Goal: Task Accomplishment & Management: Manage account settings

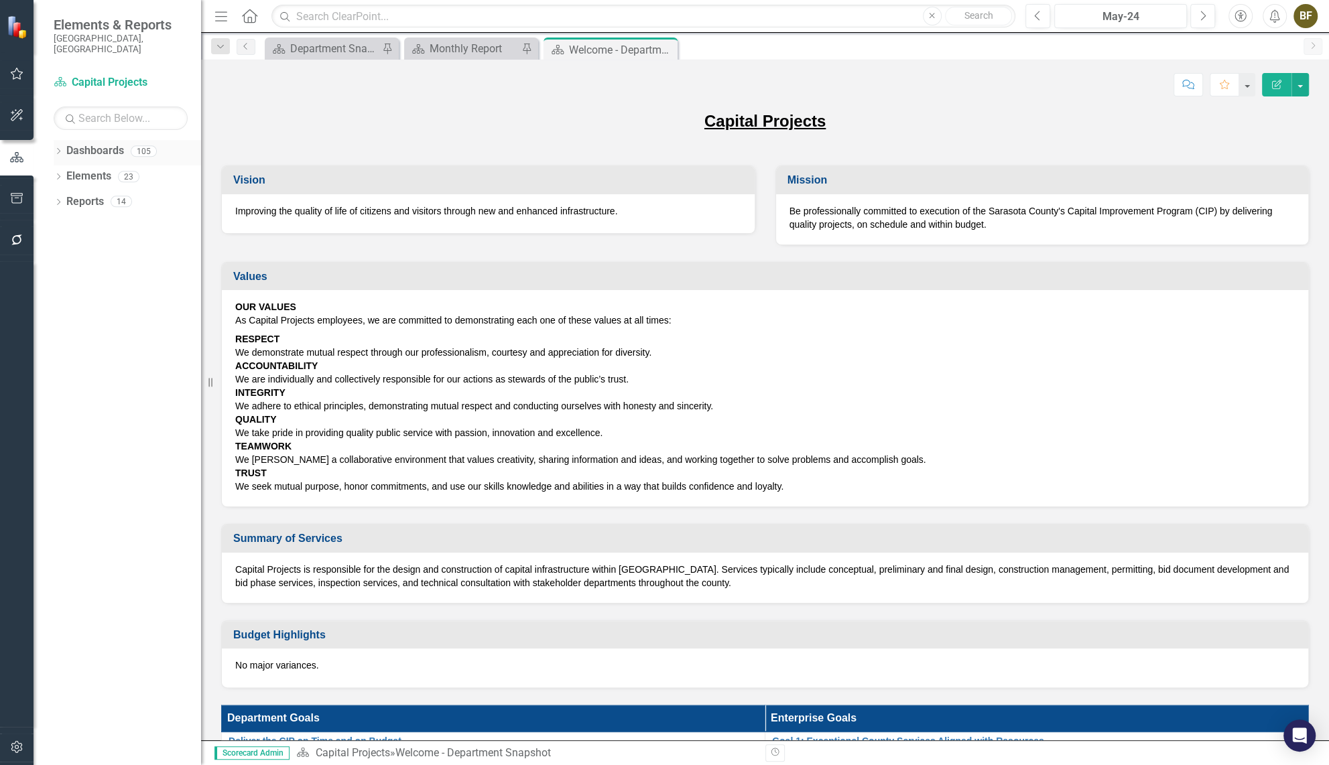
click at [61, 149] on icon "Dropdown" at bounding box center [58, 152] width 9 height 7
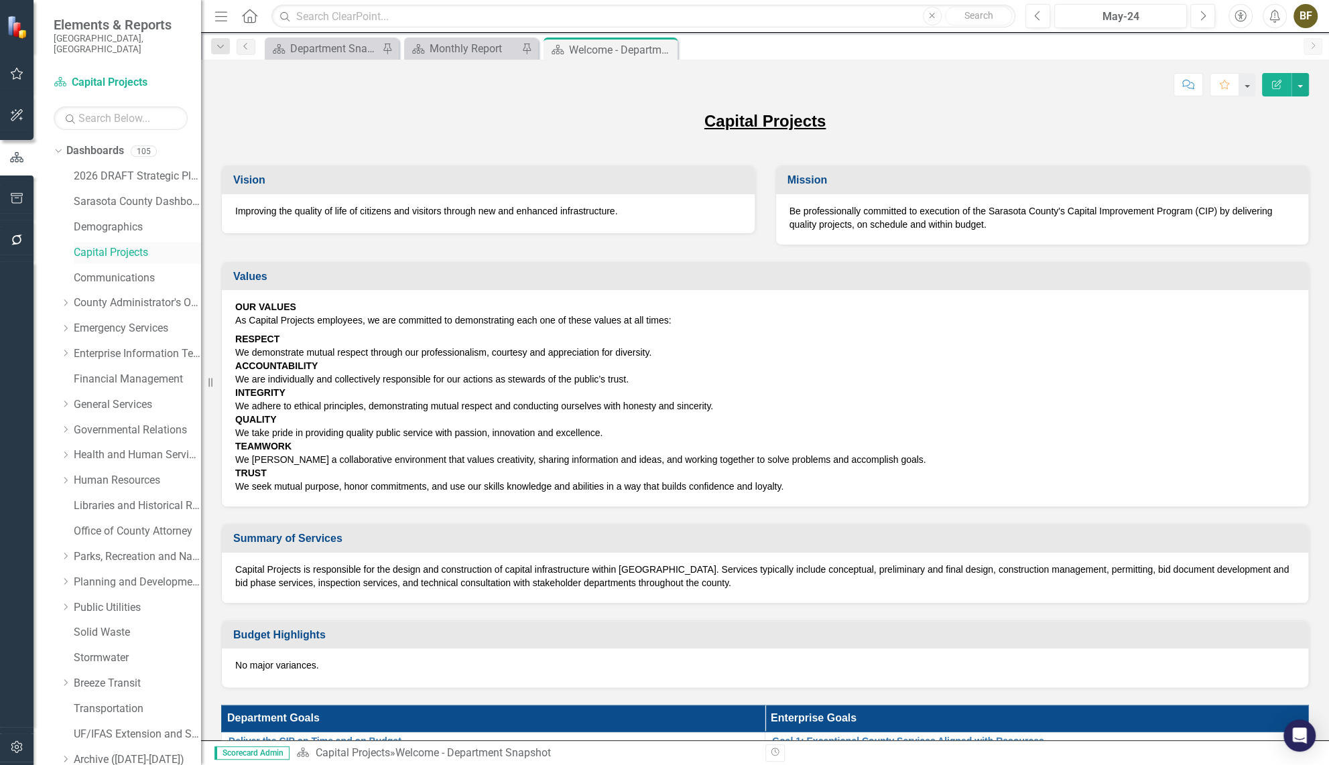
click at [112, 245] on link "Capital Projects" at bounding box center [137, 252] width 127 height 15
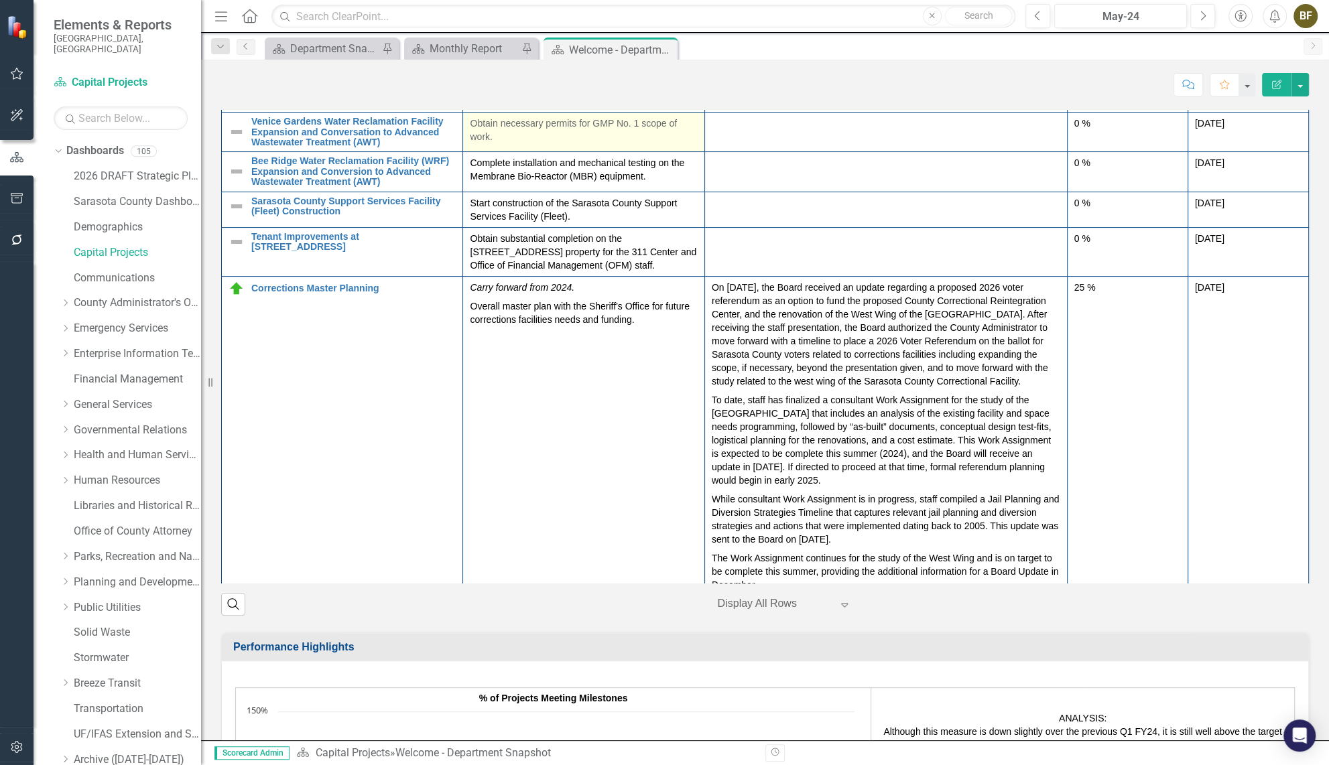
scroll to position [121, 0]
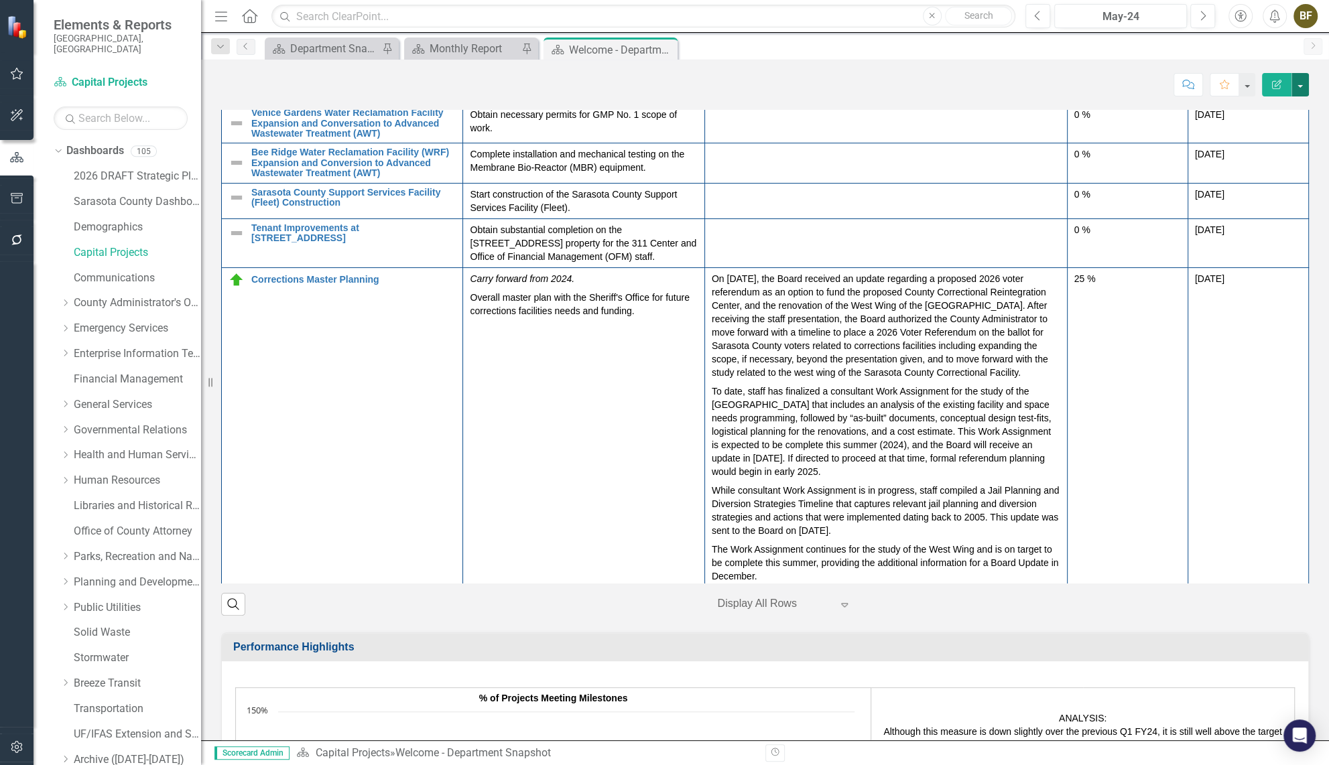
click at [1298, 89] on button "button" at bounding box center [1300, 84] width 17 height 23
click at [1261, 115] on link "Edit Edit Dashboard" at bounding box center [1254, 109] width 109 height 25
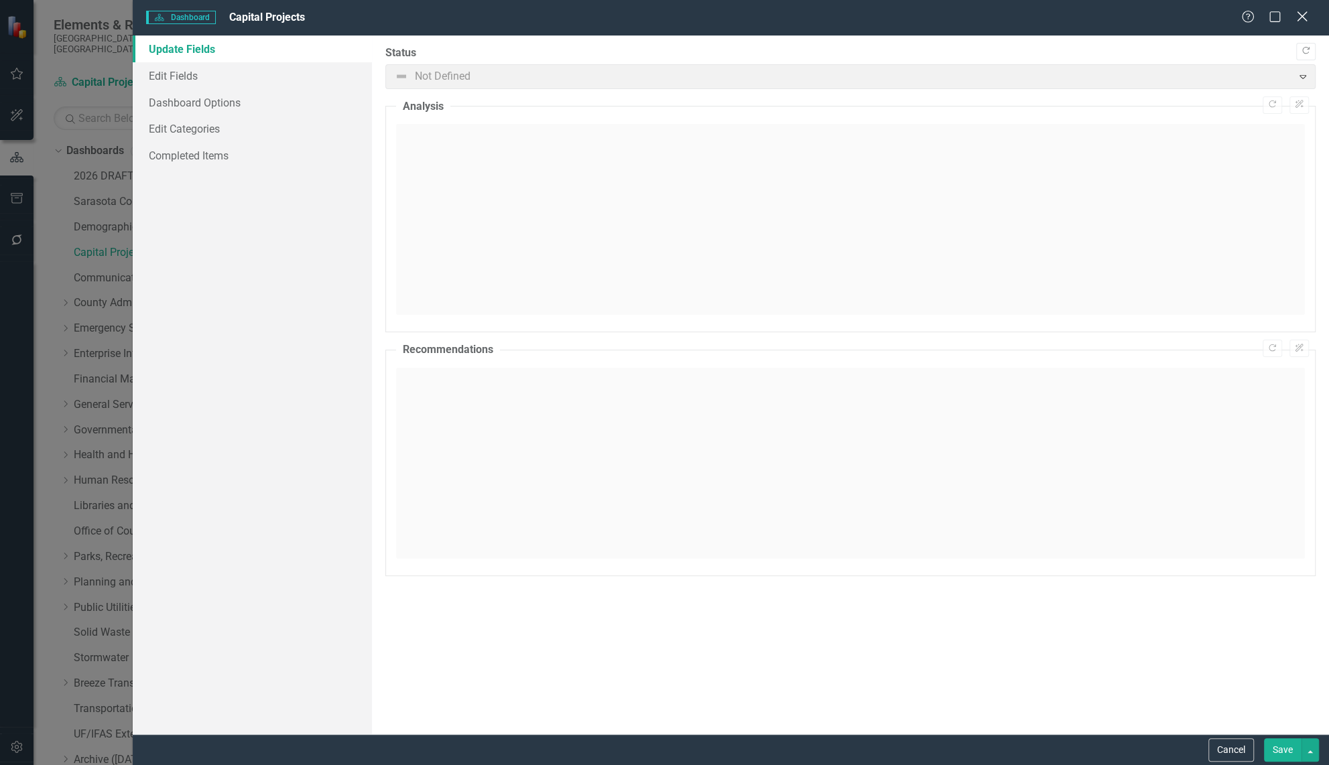
click at [1302, 15] on icon "Close" at bounding box center [1302, 16] width 17 height 13
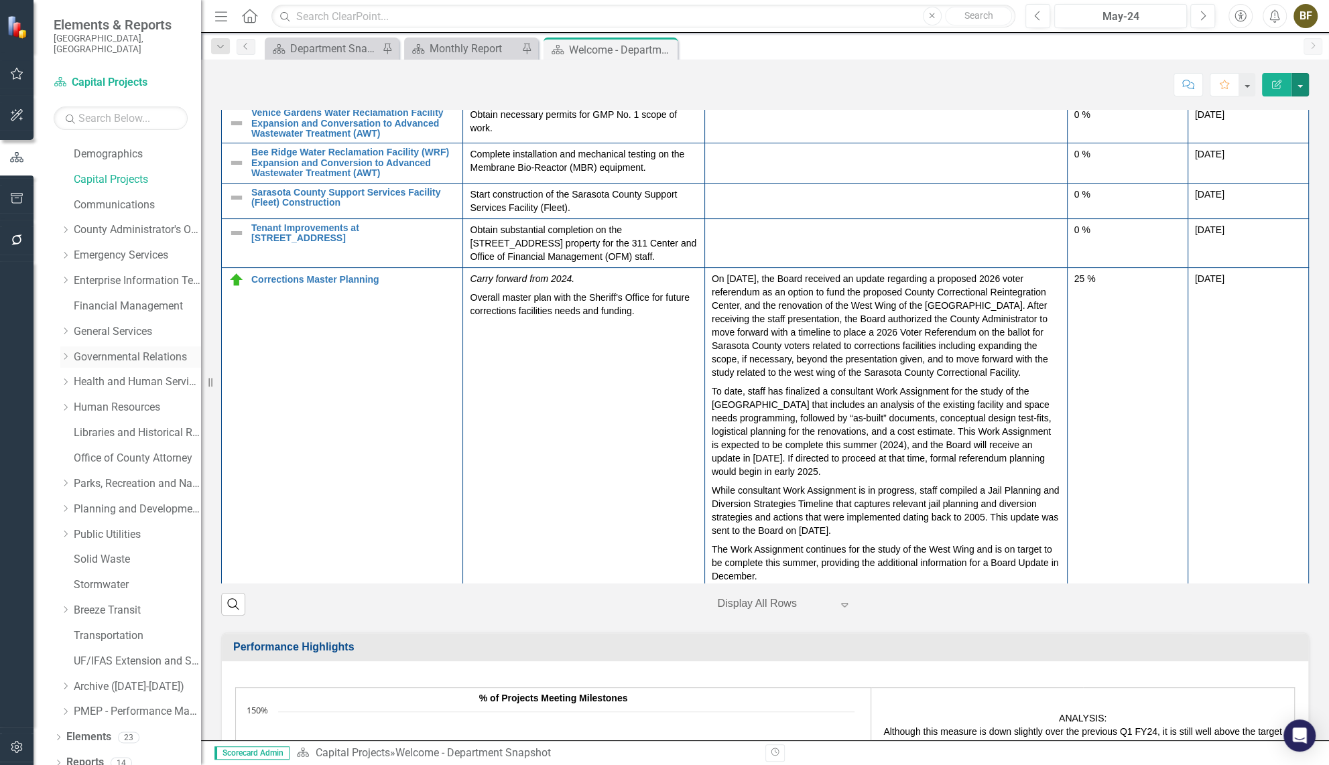
scroll to position [74, 0]
click at [60, 733] on div "Dropdown" at bounding box center [58, 738] width 9 height 11
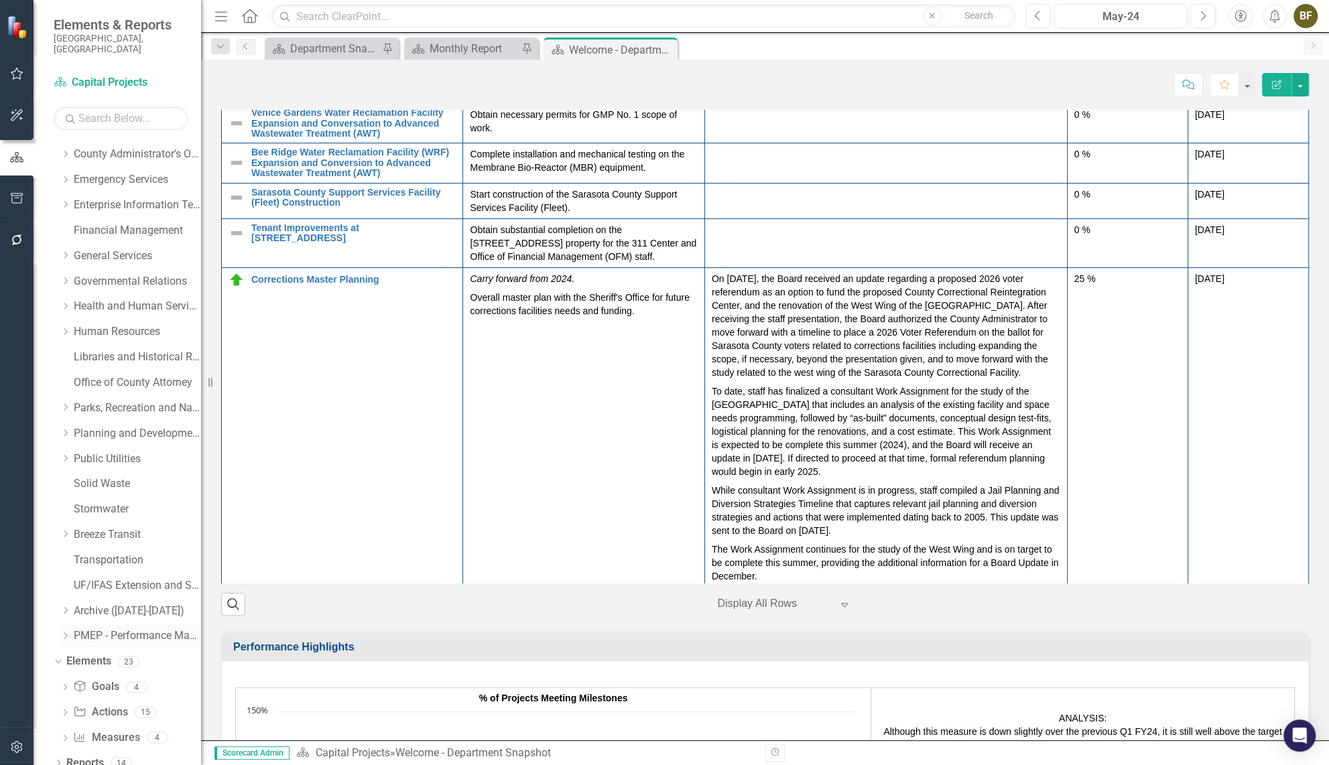
scroll to position [149, 0]
click at [103, 704] on link "Action Actions" at bounding box center [100, 711] width 54 height 15
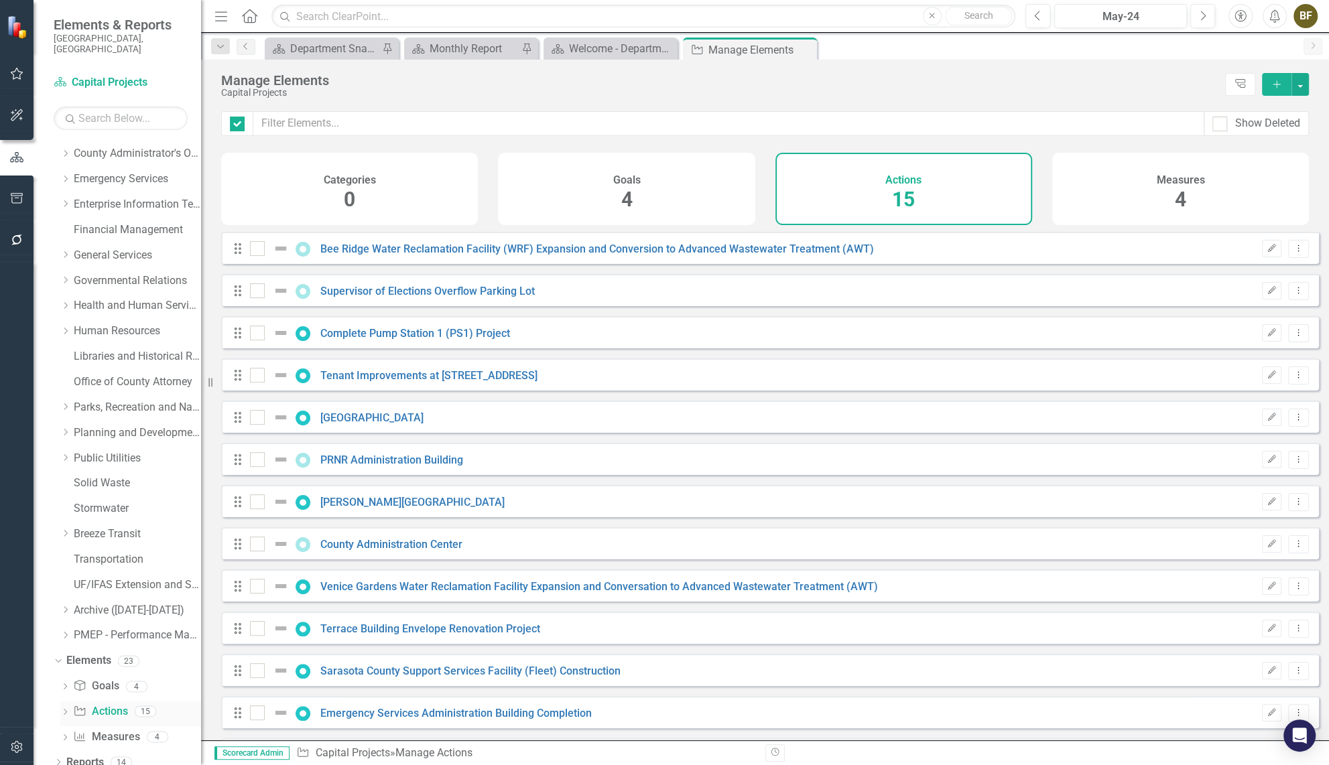
checkbox input "false"
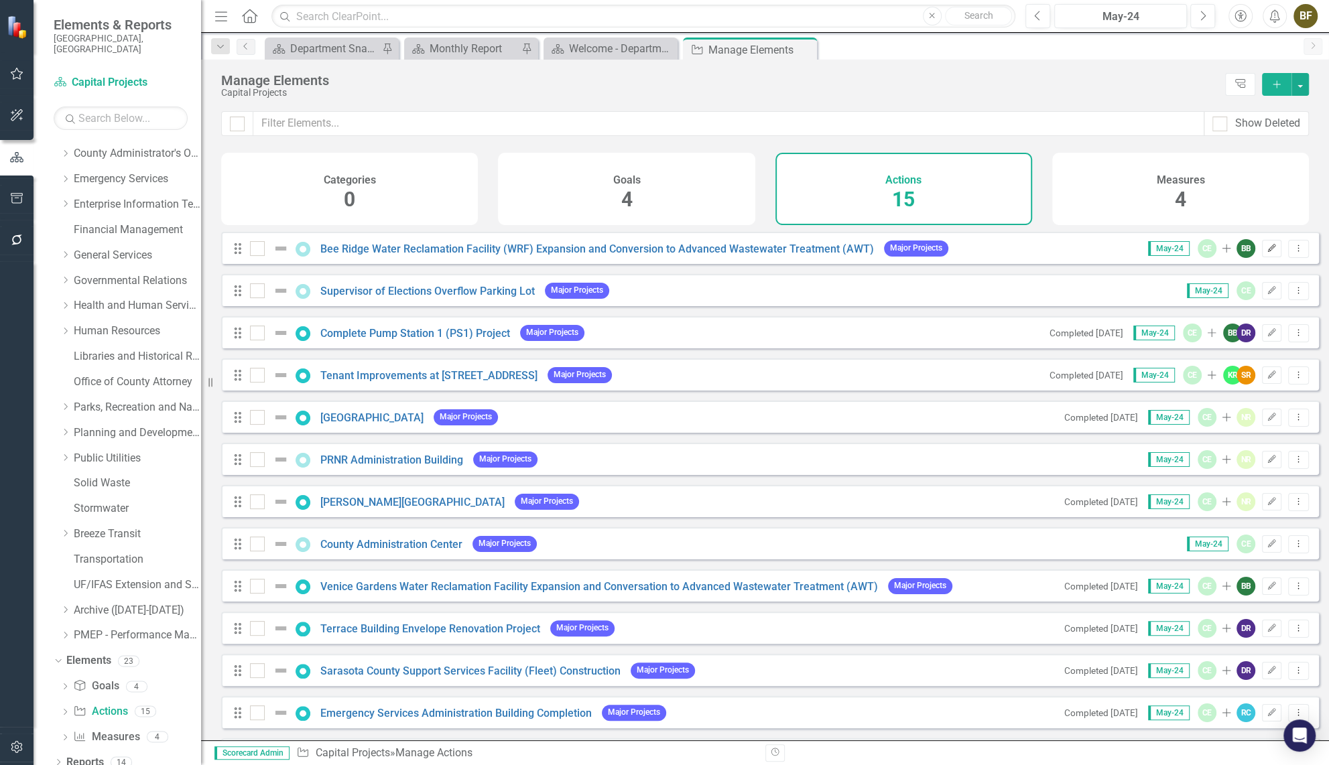
click at [1268, 252] on icon "button" at bounding box center [1272, 248] width 8 height 8
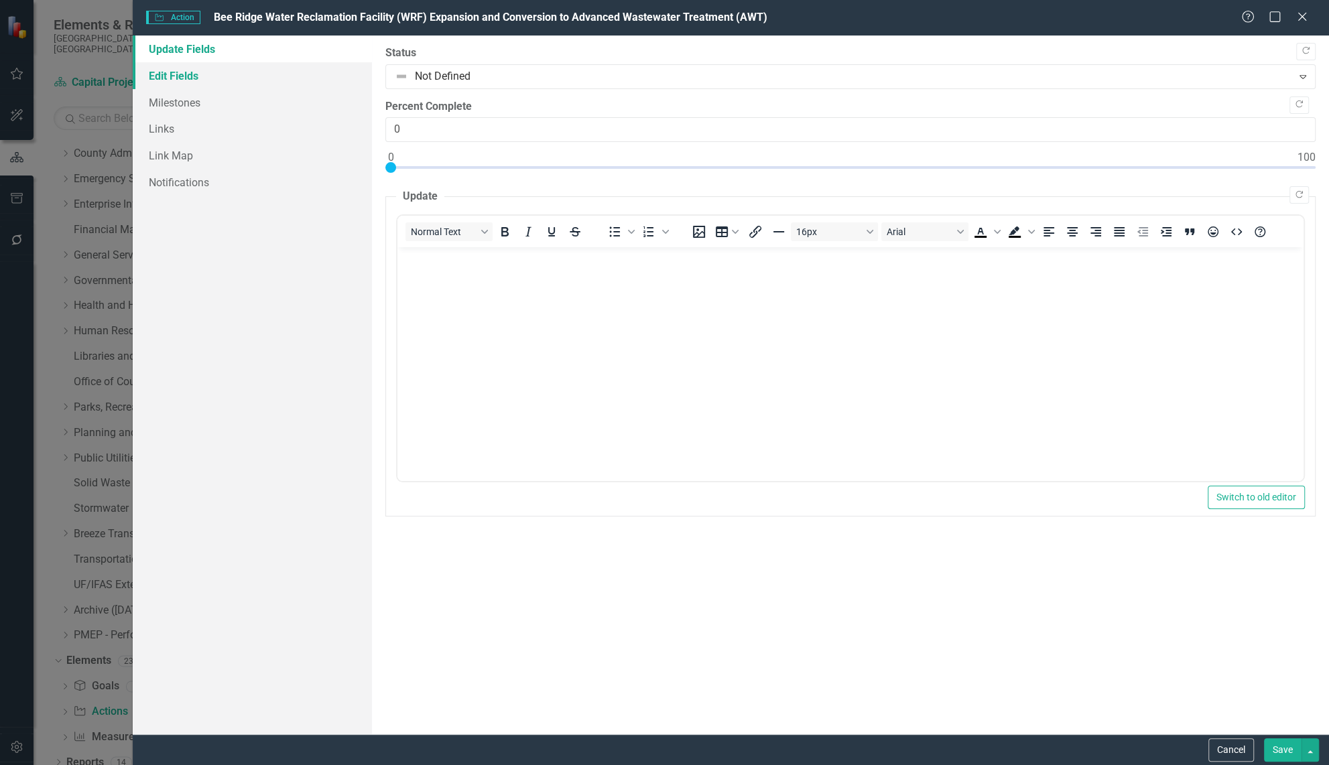
click at [183, 78] on link "Edit Fields" at bounding box center [252, 75] width 239 height 27
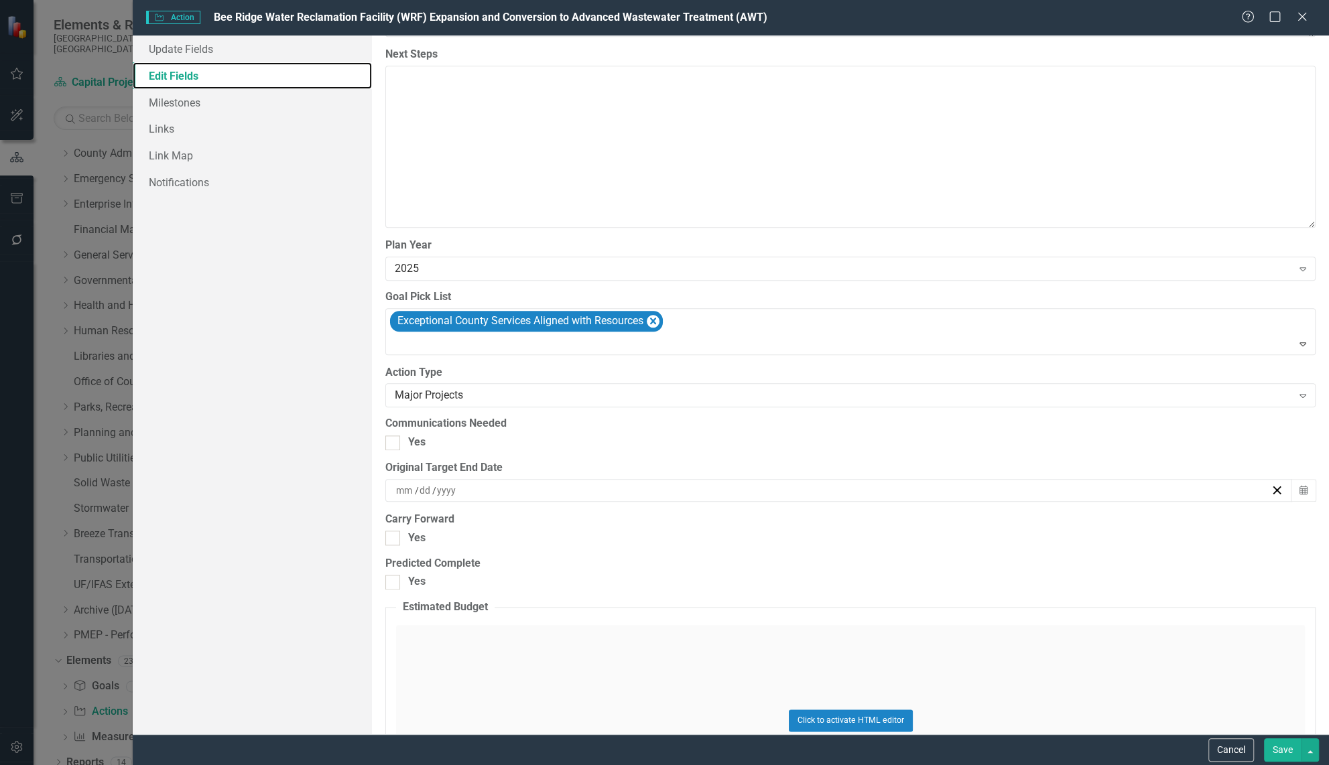
scroll to position [1097, 0]
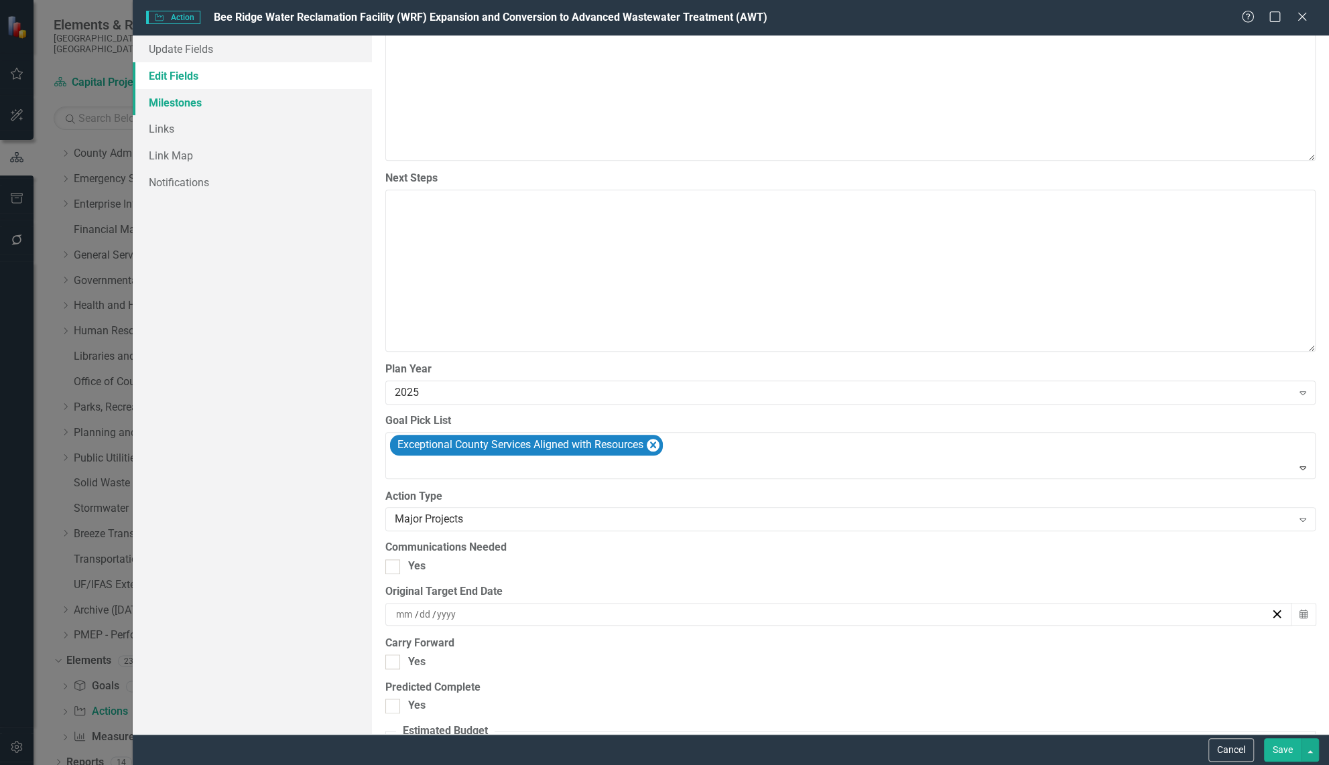
click at [192, 104] on link "Milestones" at bounding box center [252, 102] width 239 height 27
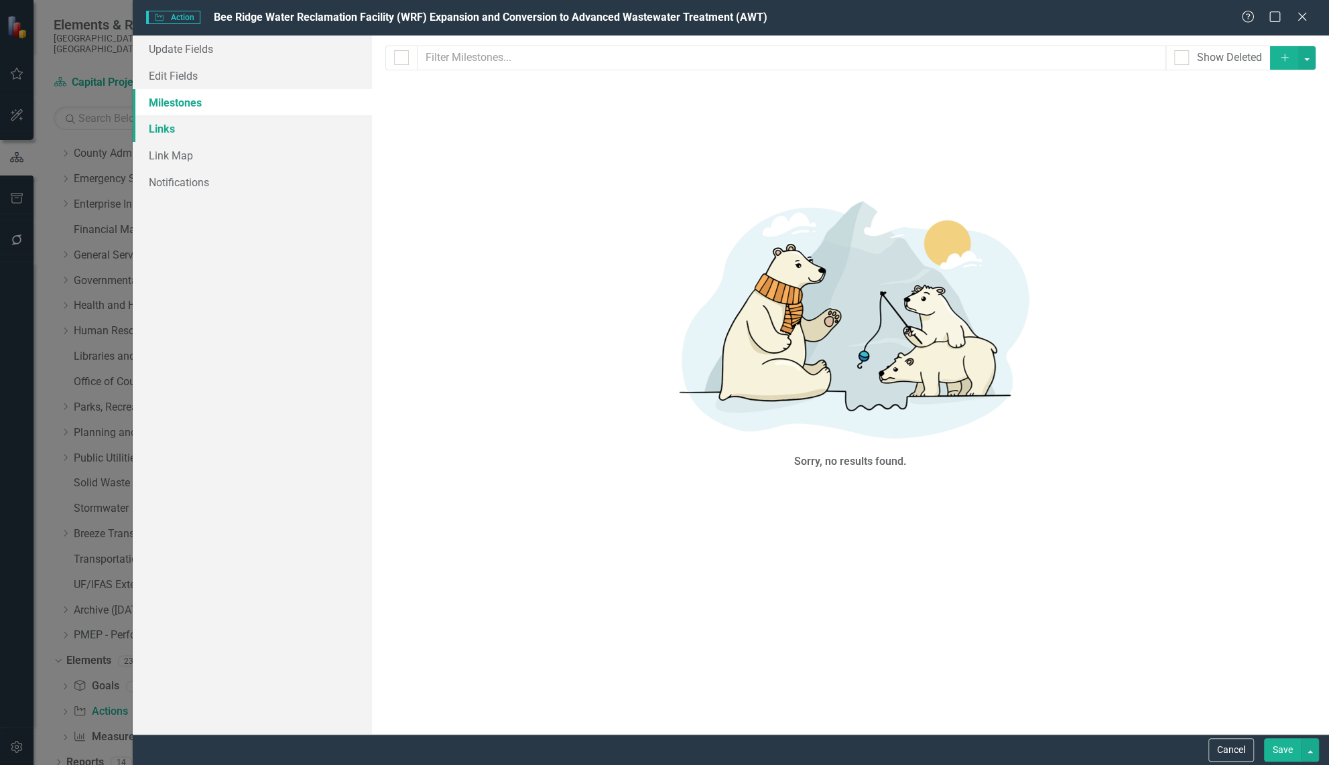
click at [170, 127] on link "Links" at bounding box center [252, 128] width 239 height 27
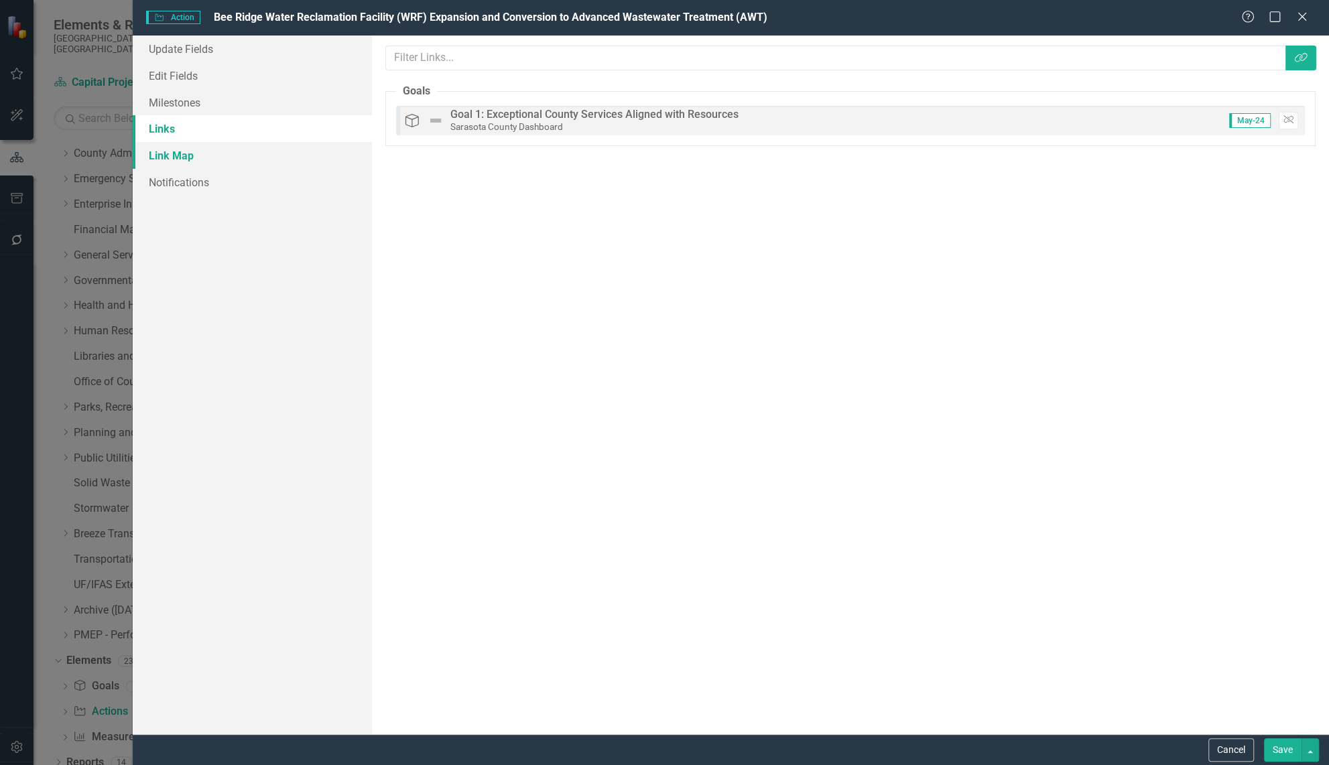
click at [176, 155] on link "Link Map" at bounding box center [252, 155] width 239 height 27
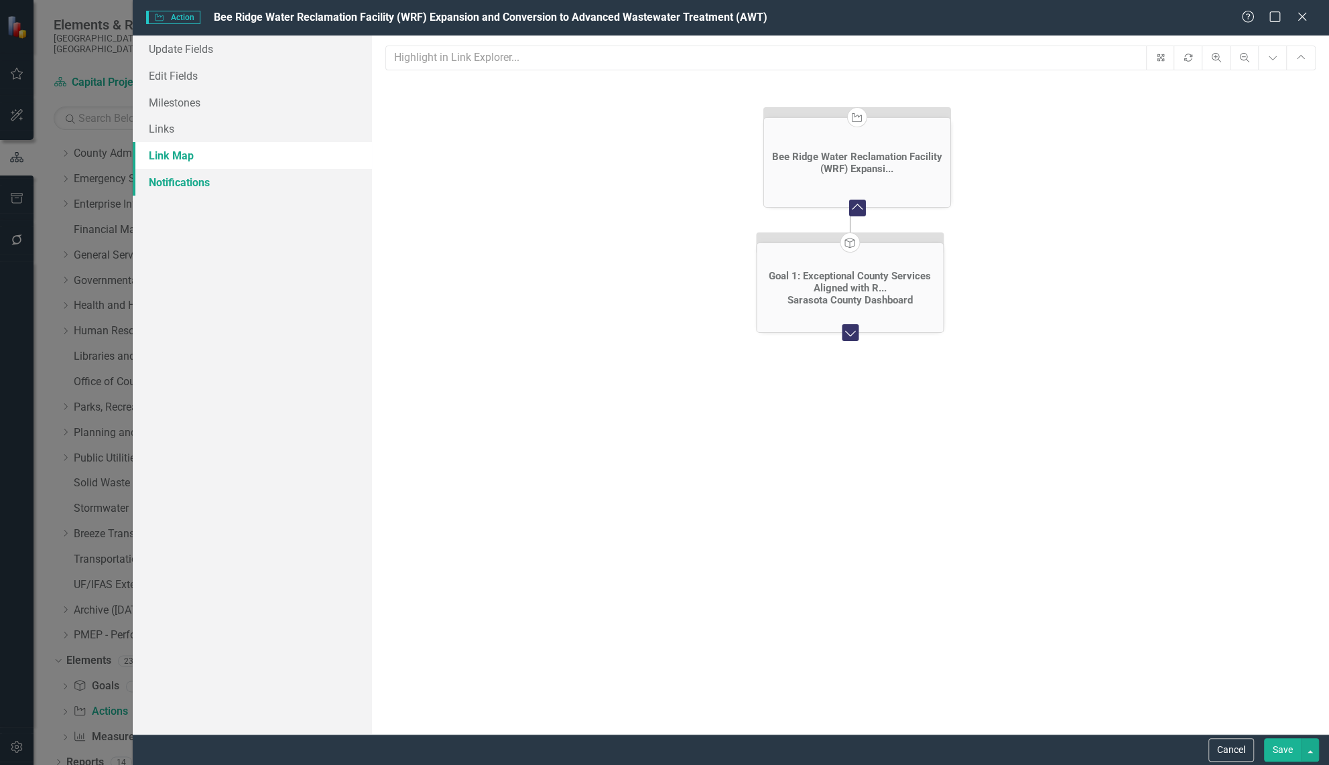
click at [182, 184] on link "Notifications" at bounding box center [252, 182] width 239 height 27
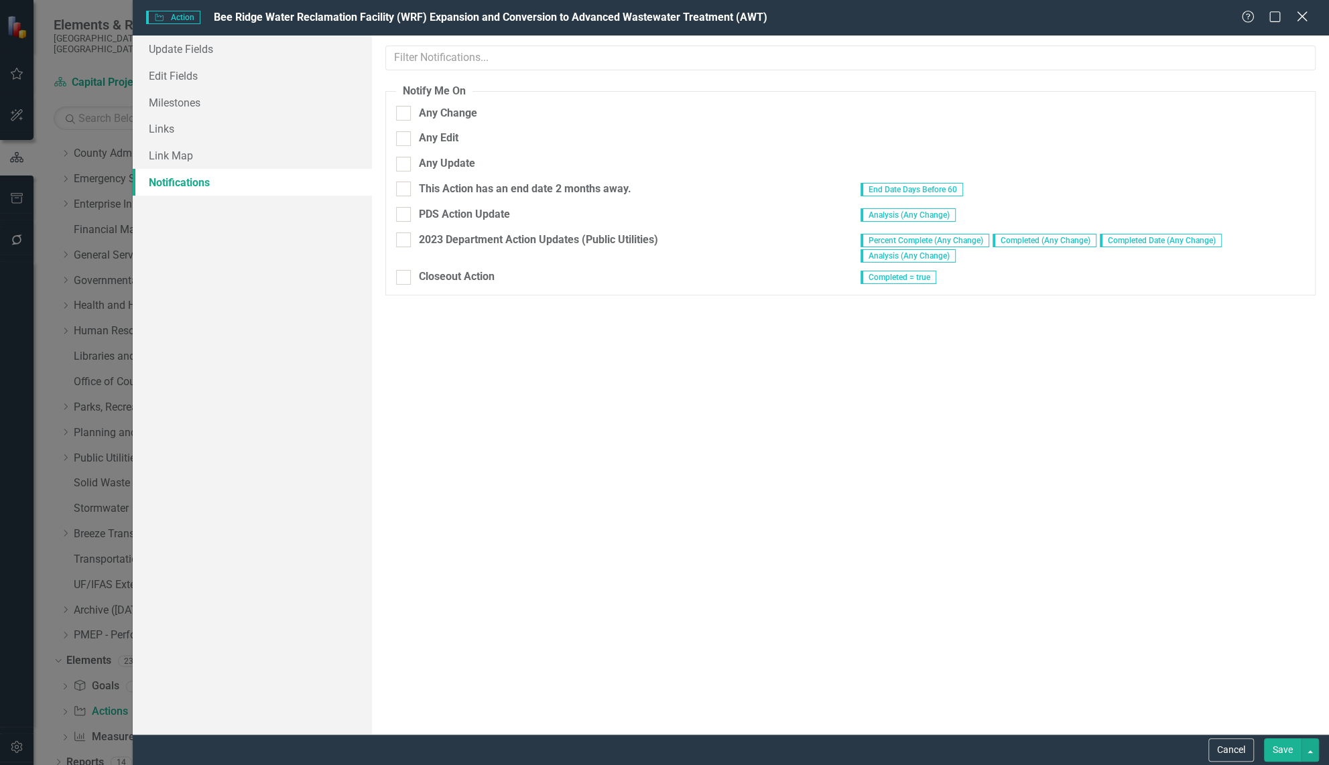
click at [1302, 16] on icon "Close" at bounding box center [1302, 16] width 17 height 13
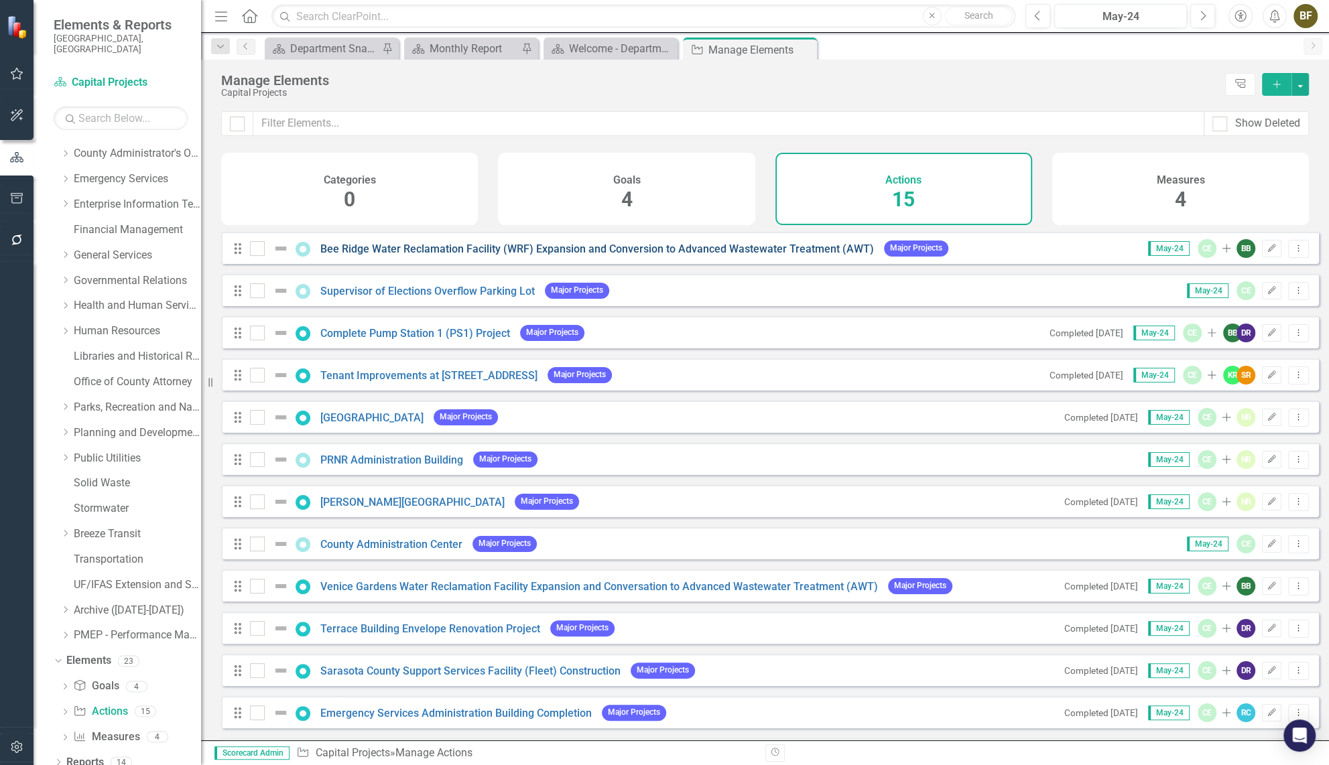
click at [381, 255] on link "Bee Ridge Water Reclamation Facility (WRF) Expansion and Conversion to Advanced…" at bounding box center [597, 249] width 554 height 13
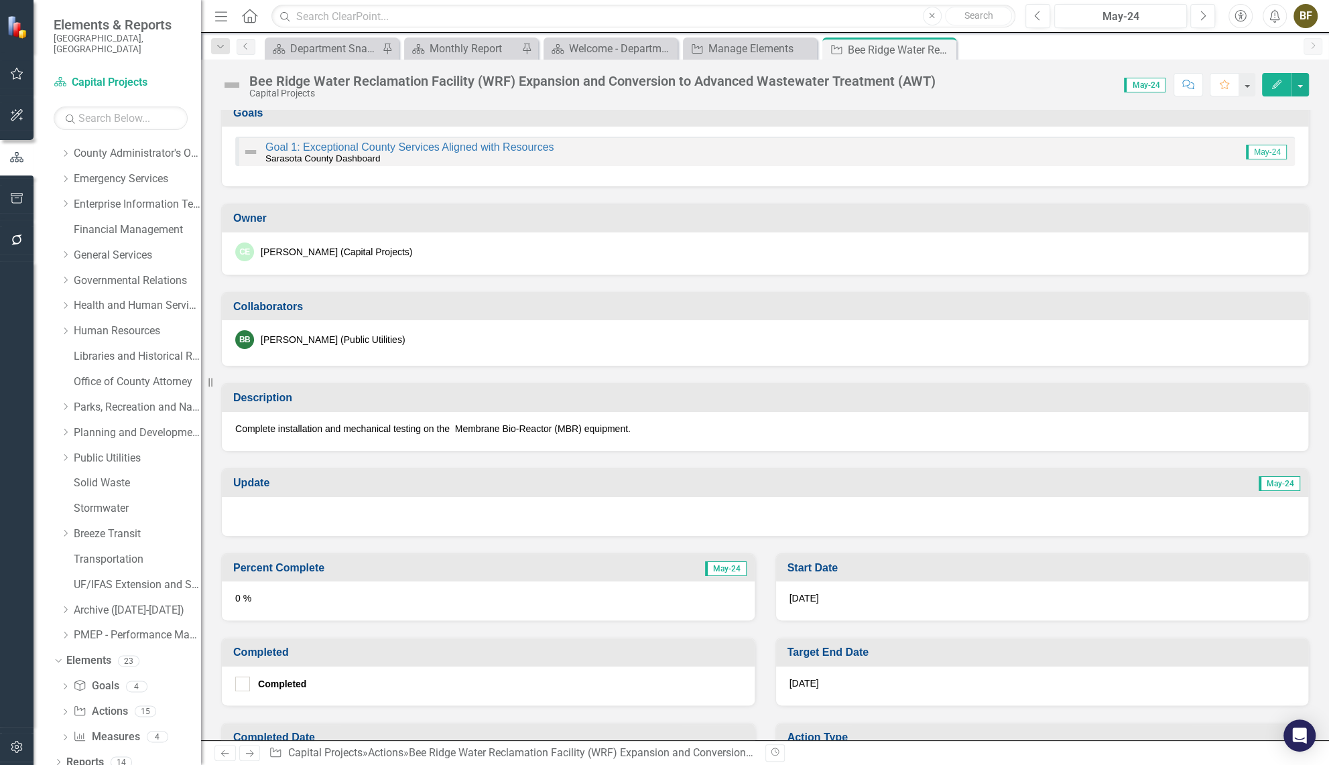
scroll to position [93, 0]
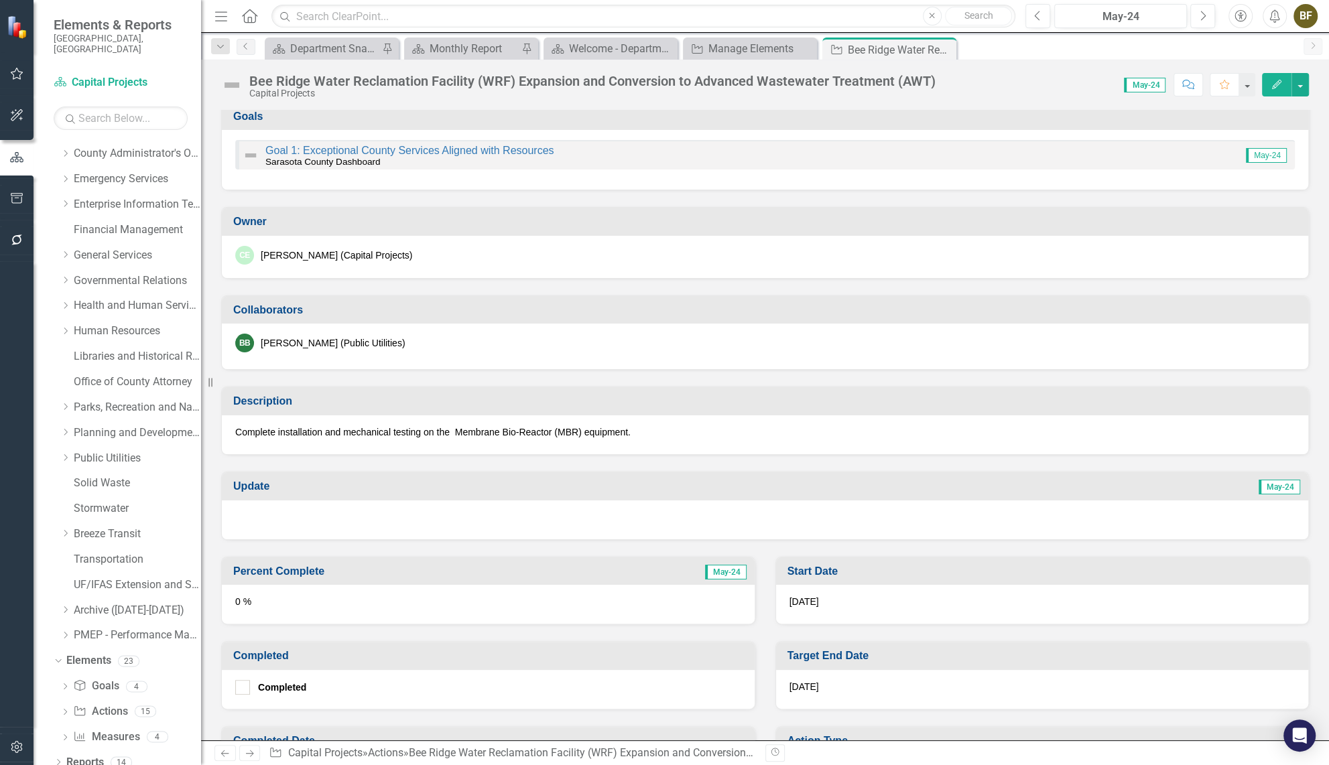
click at [277, 517] on div at bounding box center [765, 520] width 1087 height 39
click at [263, 516] on div at bounding box center [765, 520] width 1087 height 39
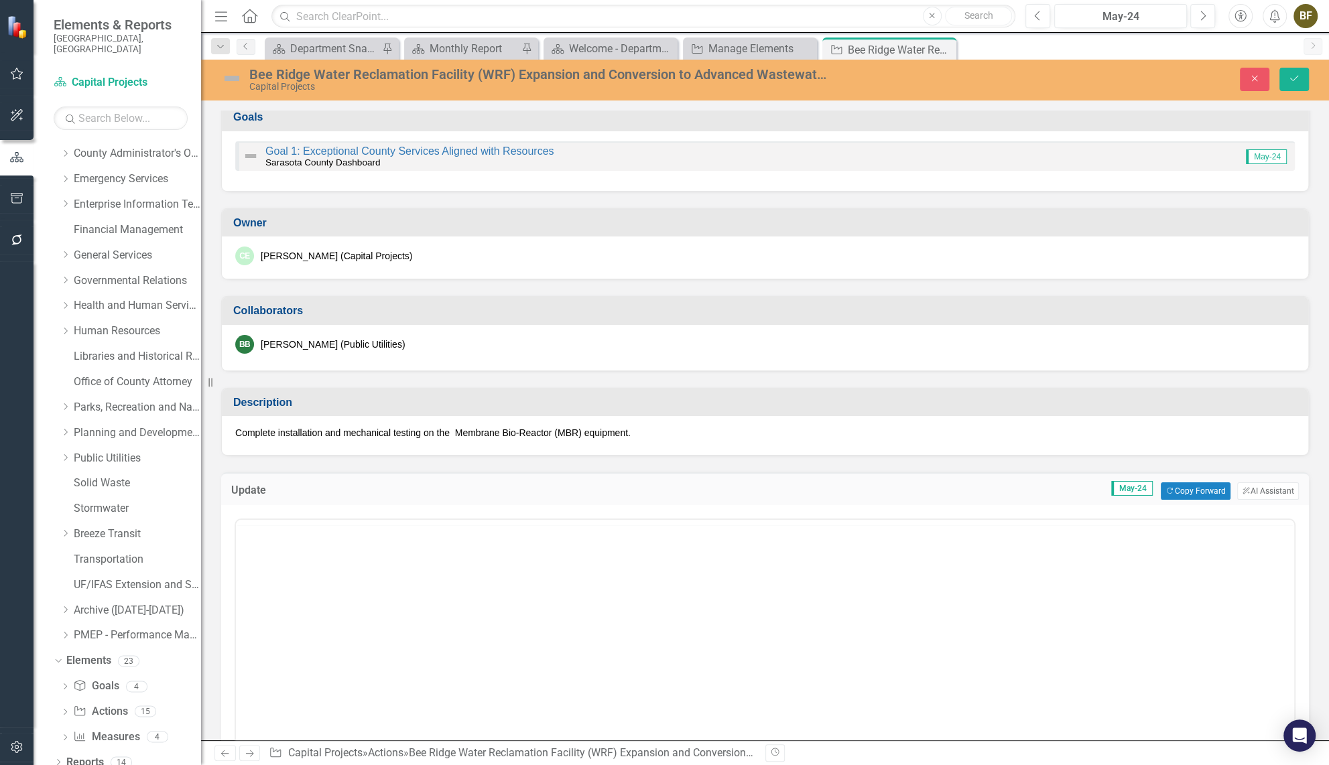
scroll to position [0, 0]
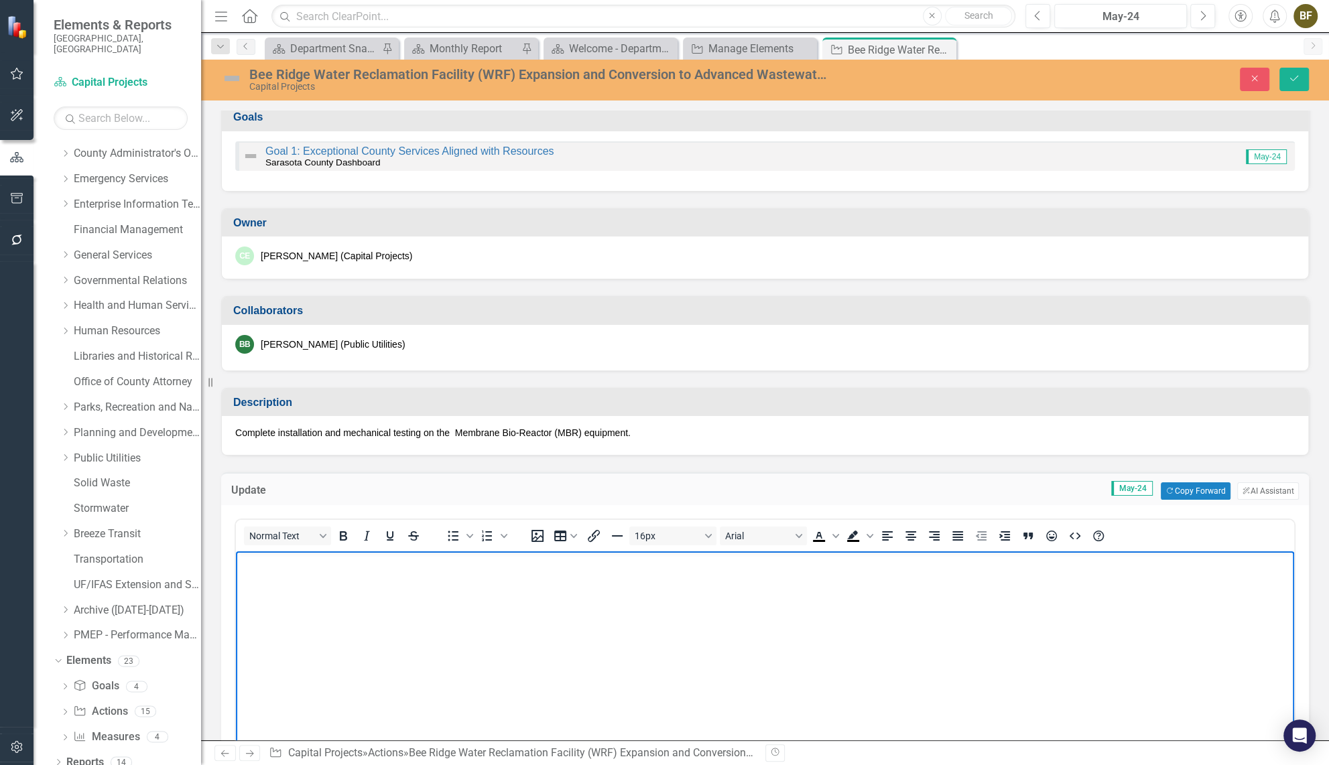
click at [288, 576] on body "Rich Text Area. Press ALT-0 for help." at bounding box center [765, 652] width 1058 height 201
paste body "Rich Text Area. Press ALT-0 for help."
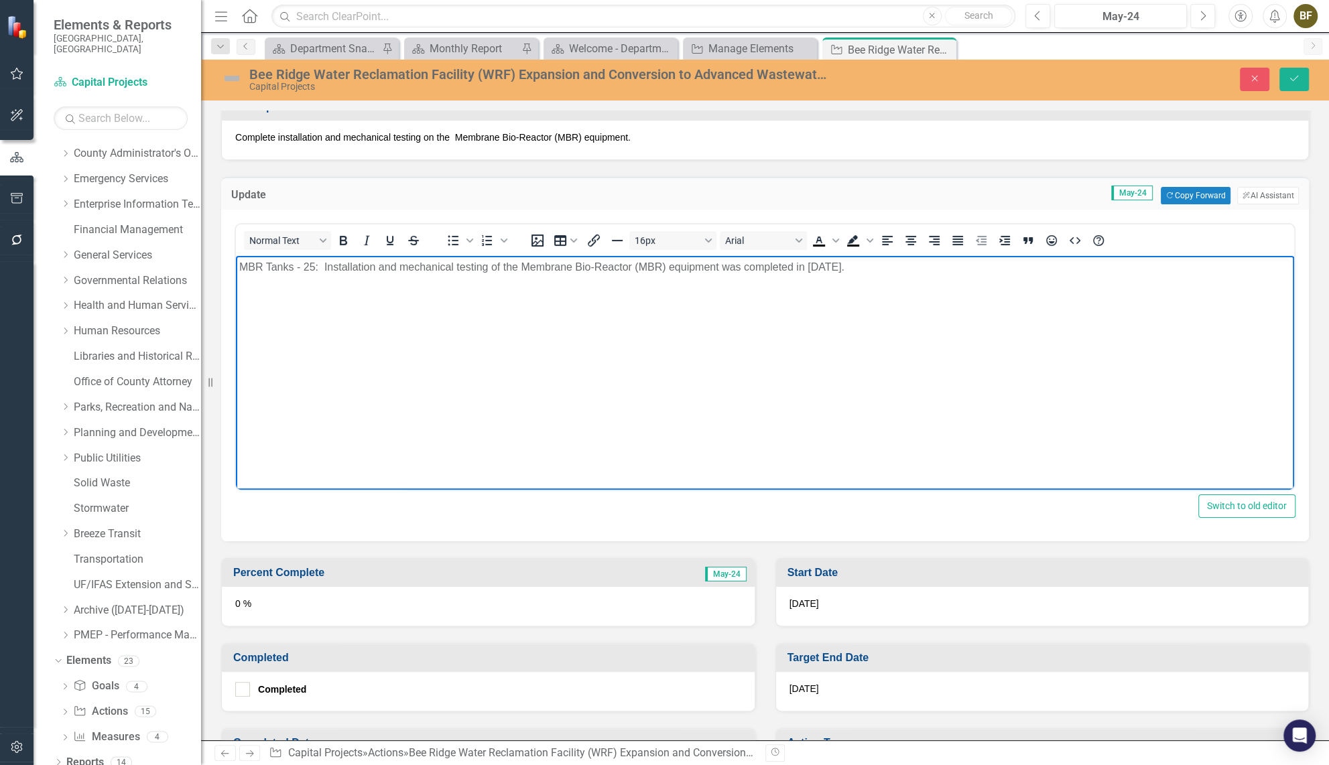
scroll to position [397, 0]
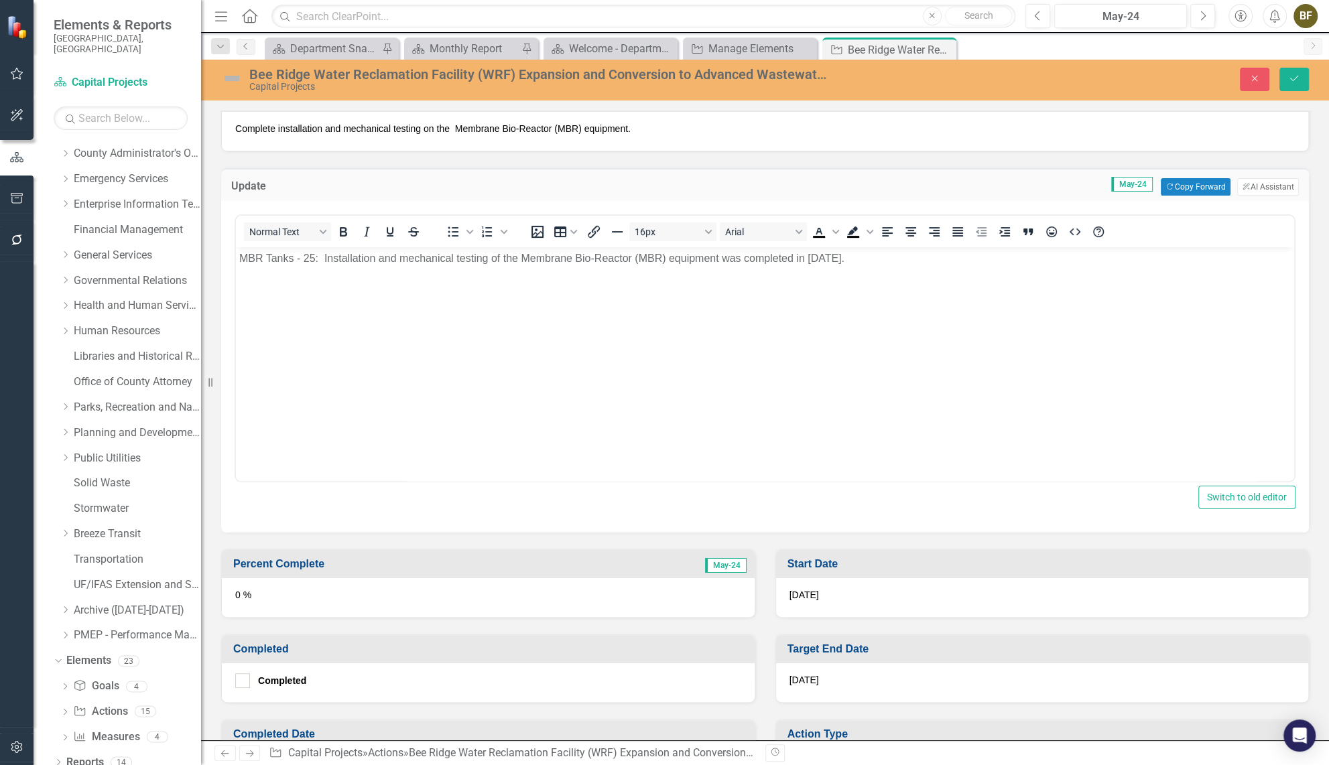
click at [385, 604] on div "0 %" at bounding box center [488, 597] width 533 height 39
click at [352, 601] on div "0 %" at bounding box center [488, 597] width 533 height 39
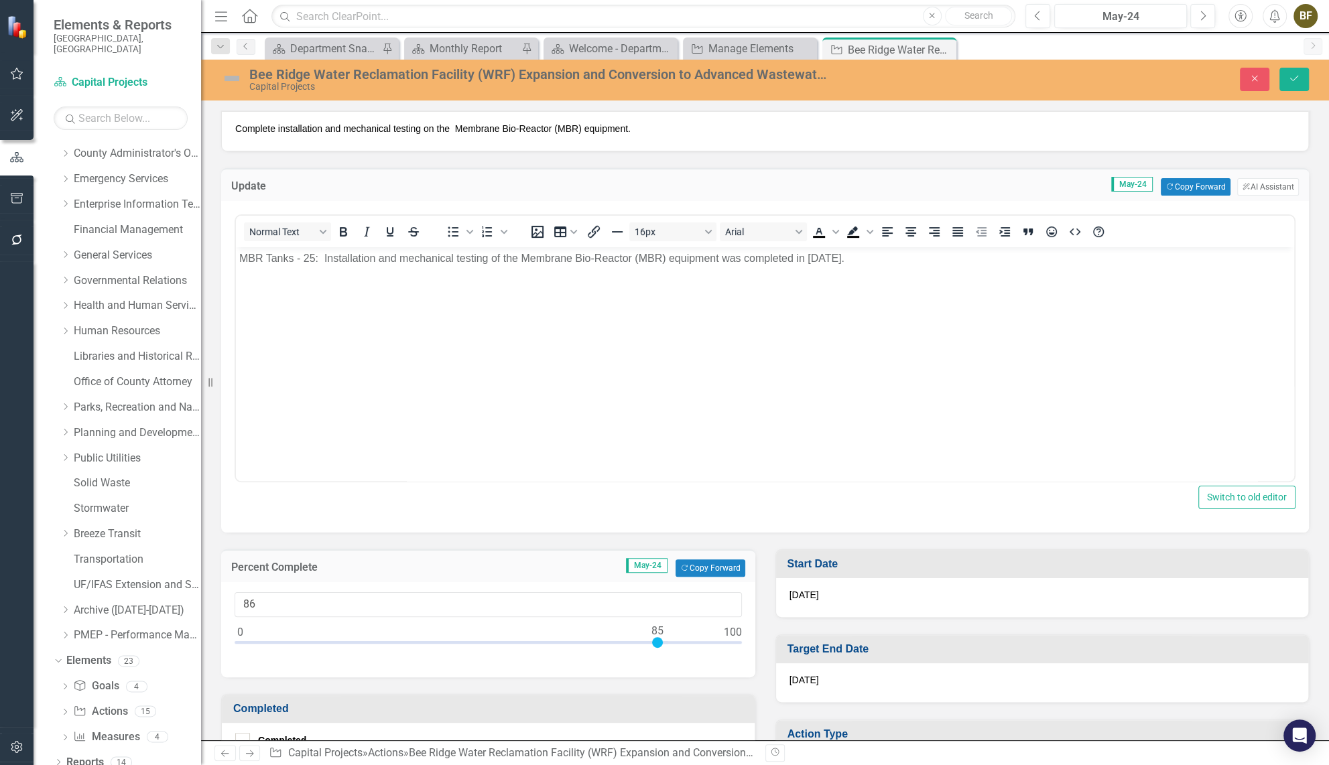
type input "100"
drag, startPoint x: 236, startPoint y: 641, endPoint x: 743, endPoint y: 643, distance: 506.7
click at [743, 643] on div "100" at bounding box center [488, 629] width 534 height 95
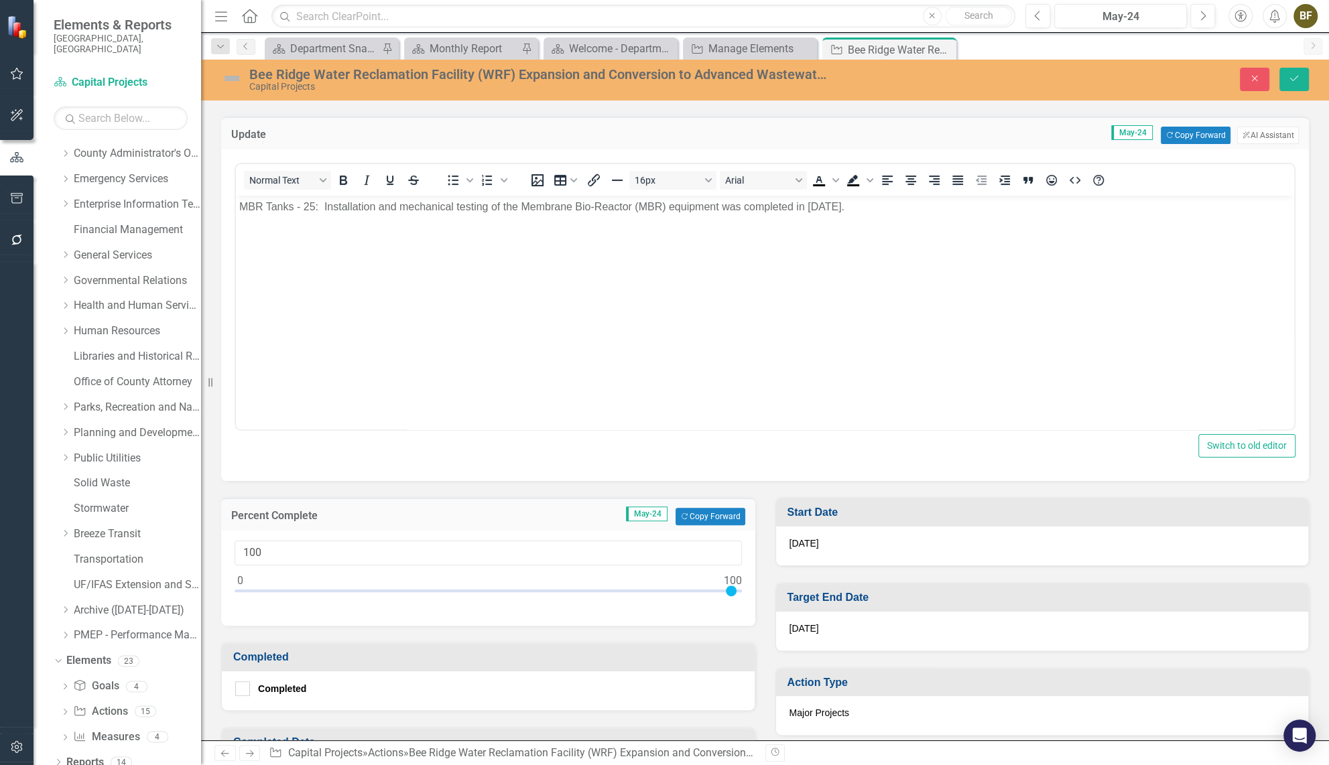
scroll to position [580, 0]
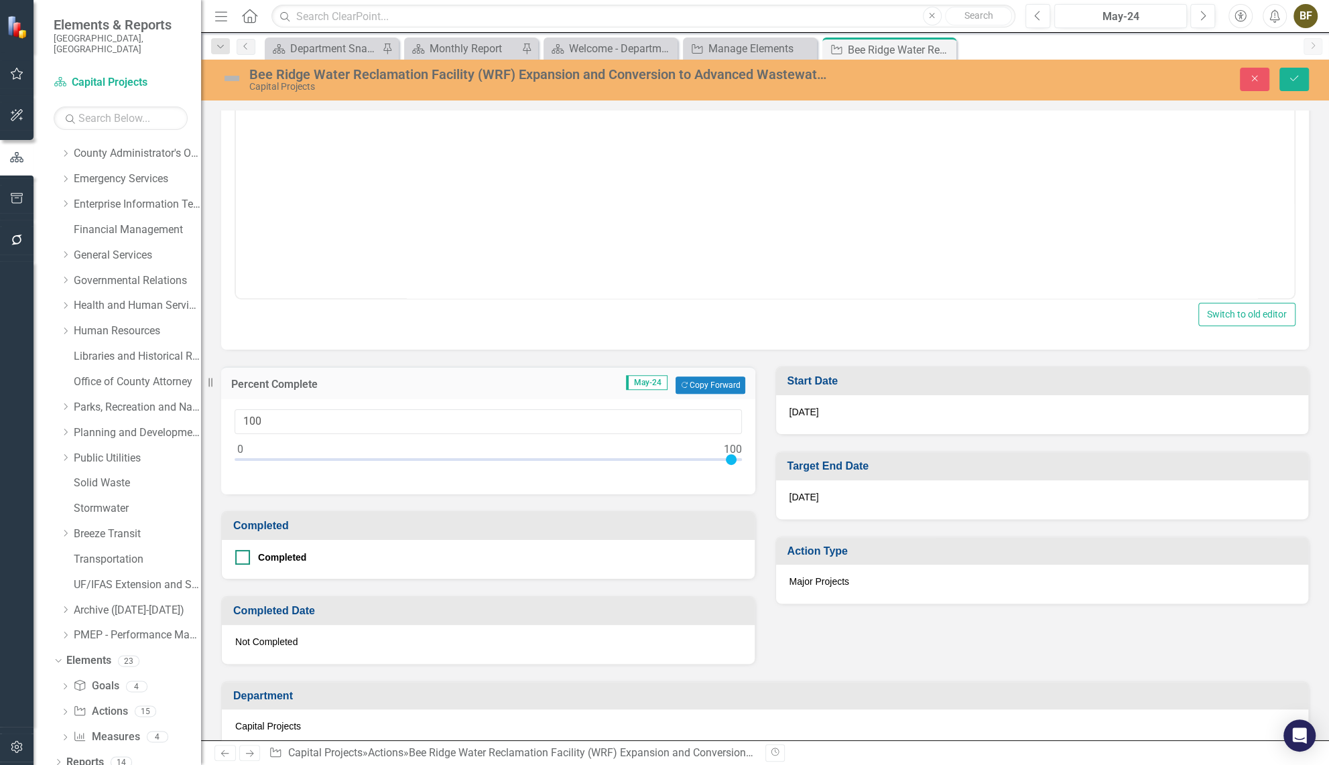
click at [243, 558] on div at bounding box center [242, 557] width 15 height 15
click at [243, 558] on input "Completed" at bounding box center [239, 554] width 9 height 9
checkbox input "true"
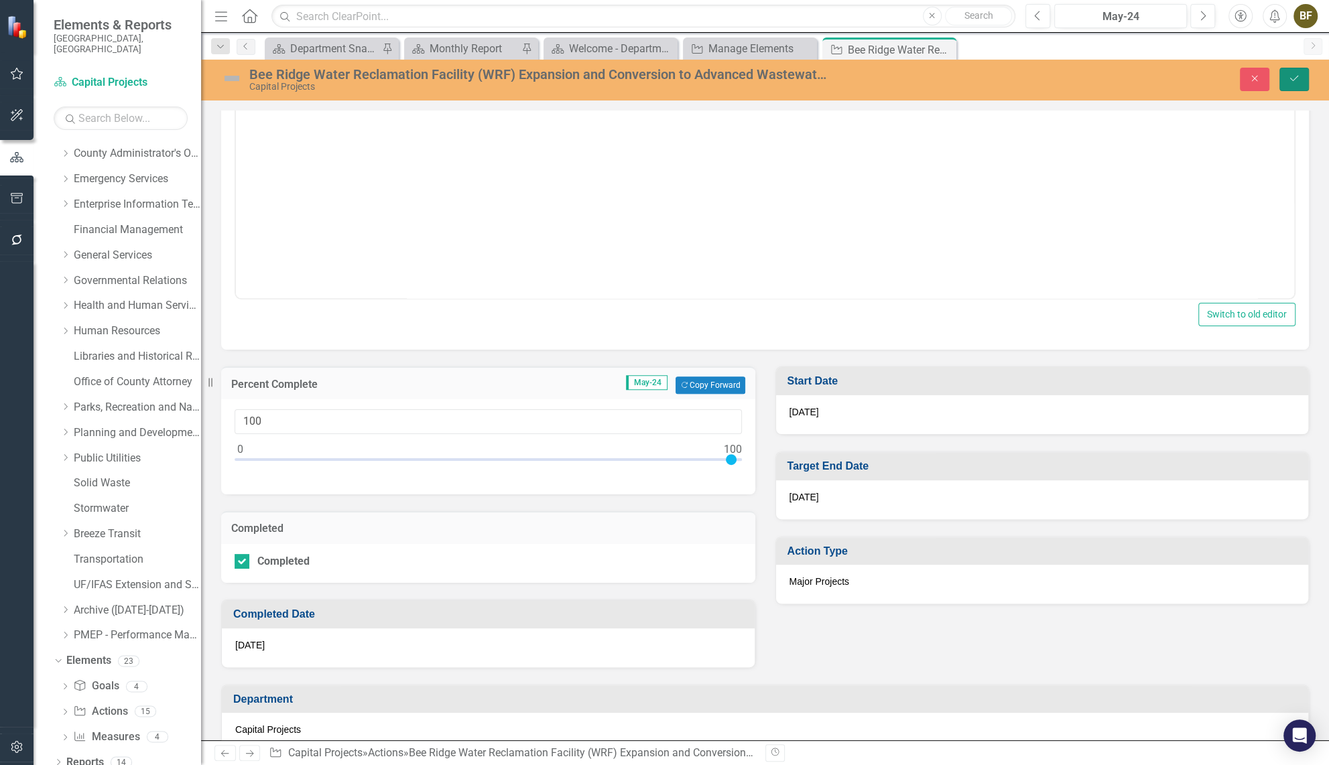
click at [1296, 77] on icon "submit" at bounding box center [1294, 78] width 8 height 5
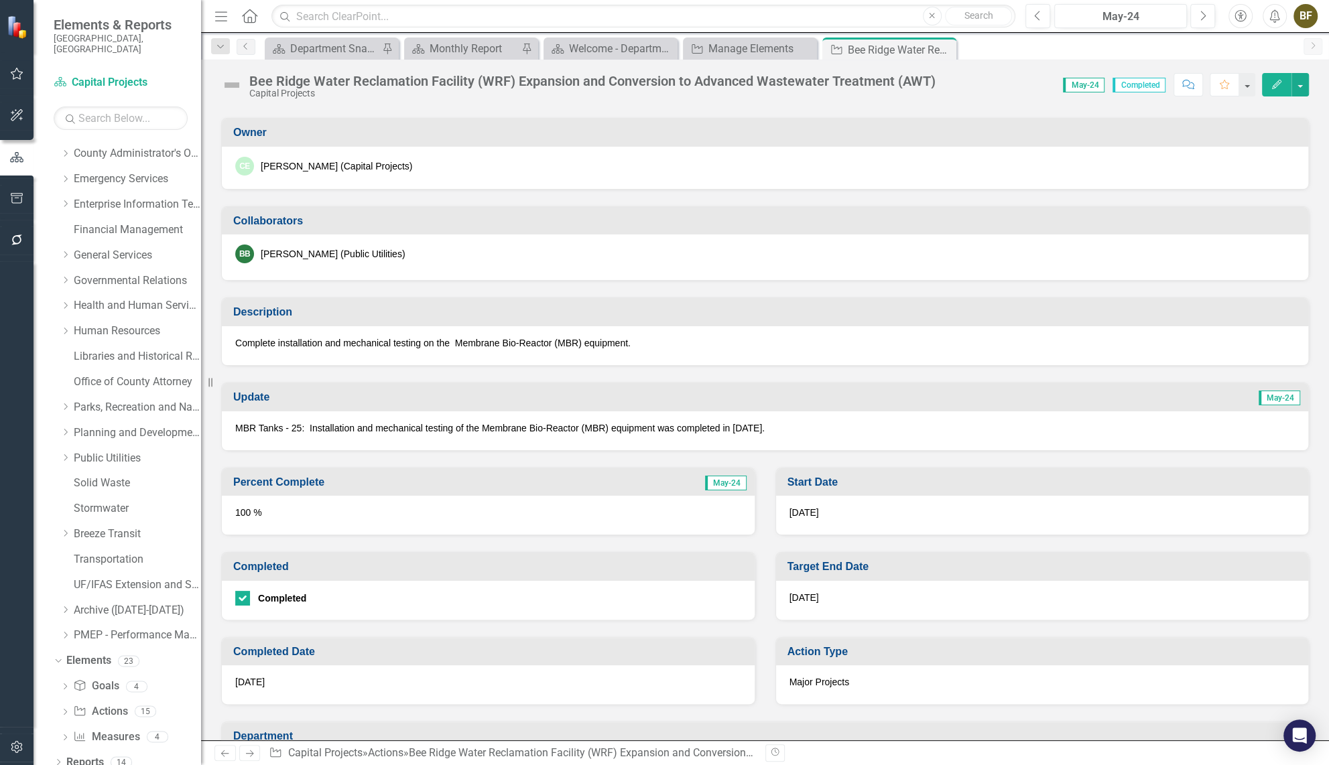
scroll to position [243, 0]
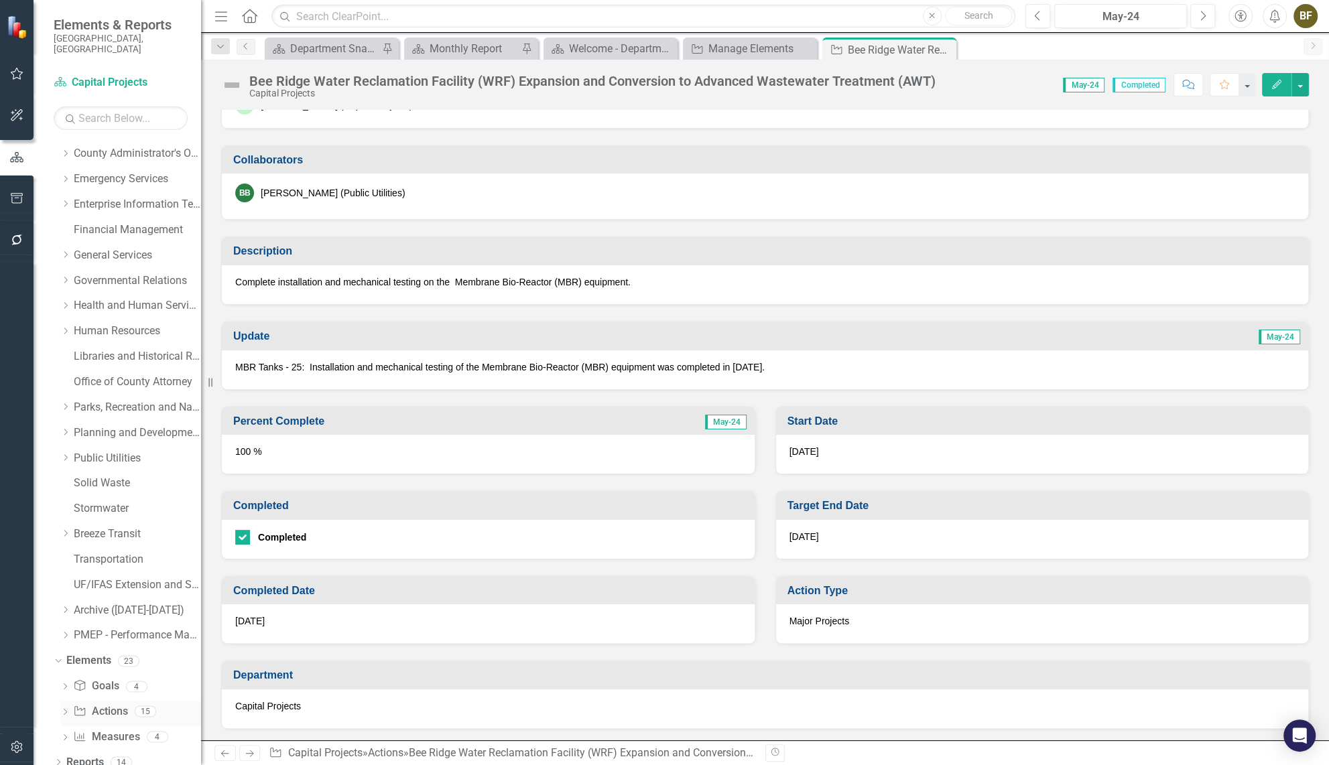
click at [102, 704] on link "Action Actions" at bounding box center [100, 711] width 54 height 15
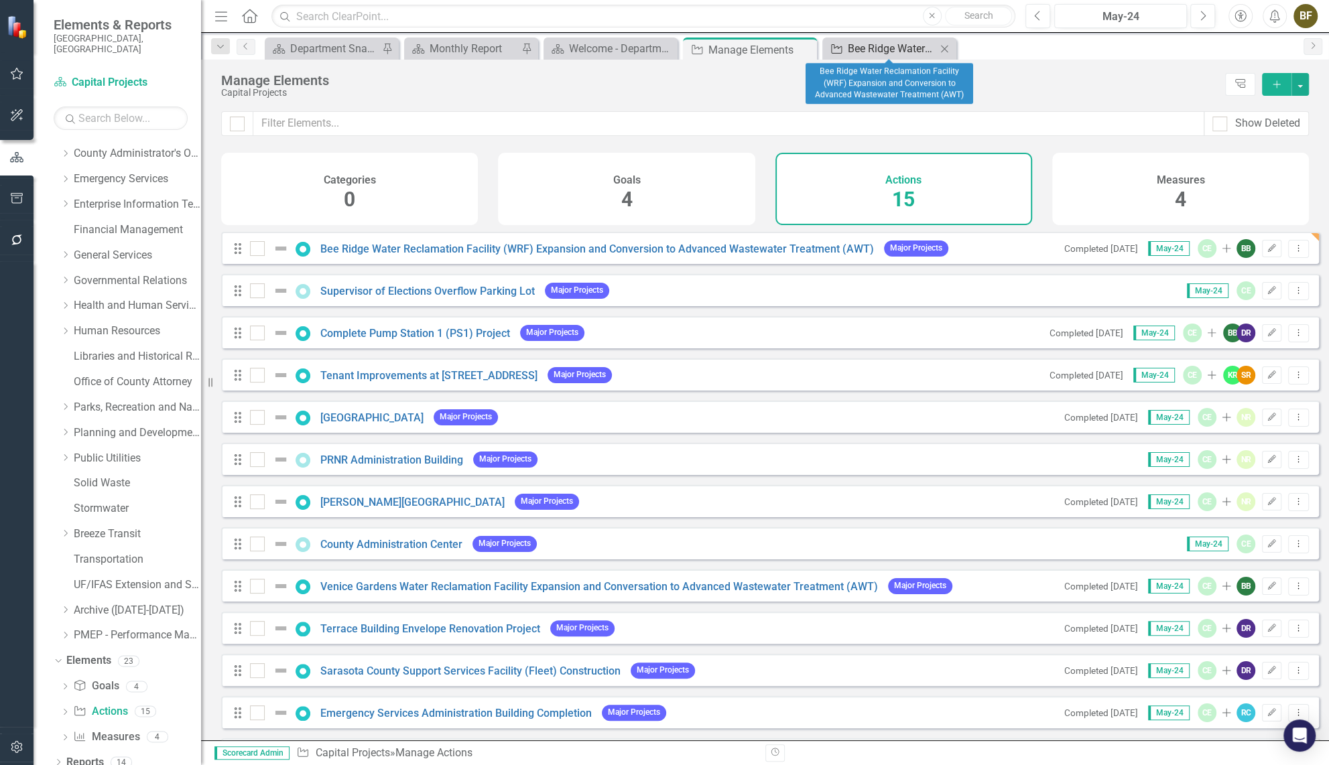
click at [914, 53] on div "Bee Ridge Water Reclamation Facility (WRF) Expansion and Conversion to Advanced…" at bounding box center [892, 48] width 88 height 17
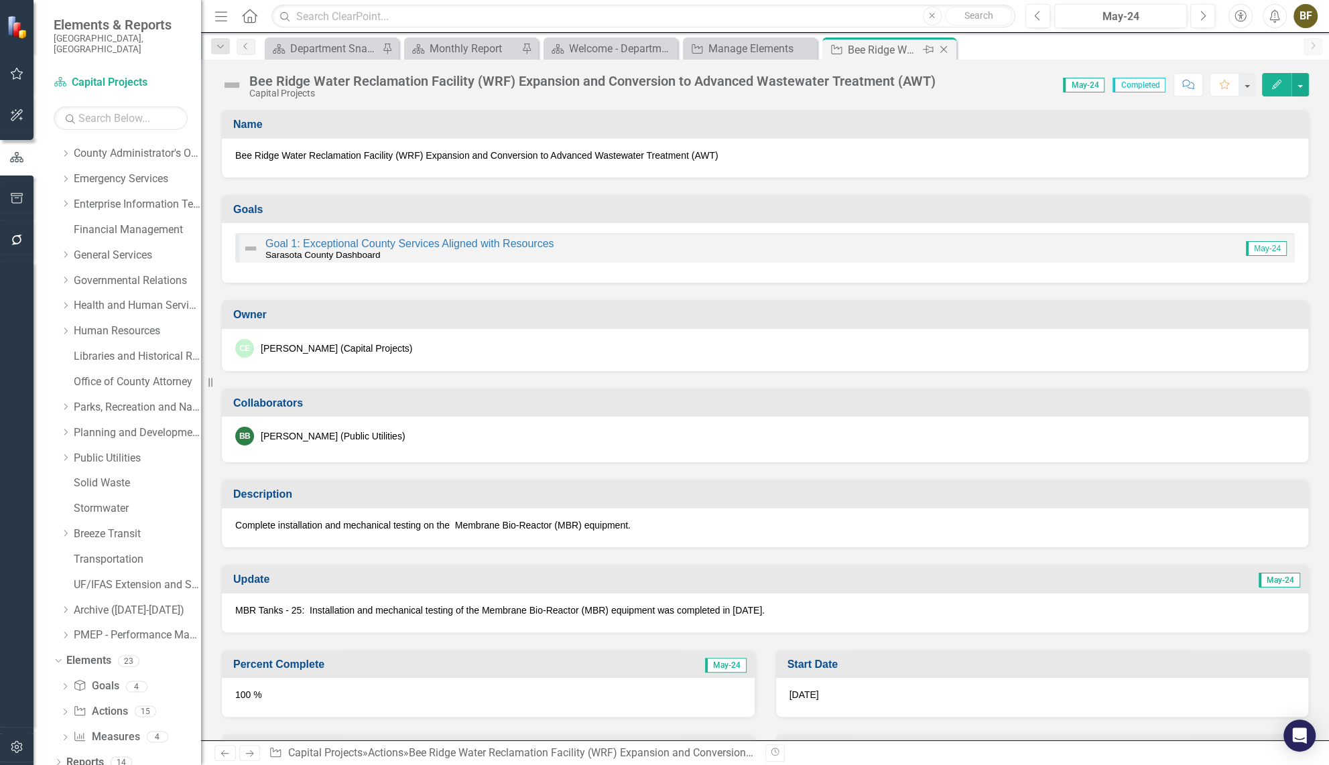
click at [944, 48] on icon at bounding box center [943, 49] width 7 height 7
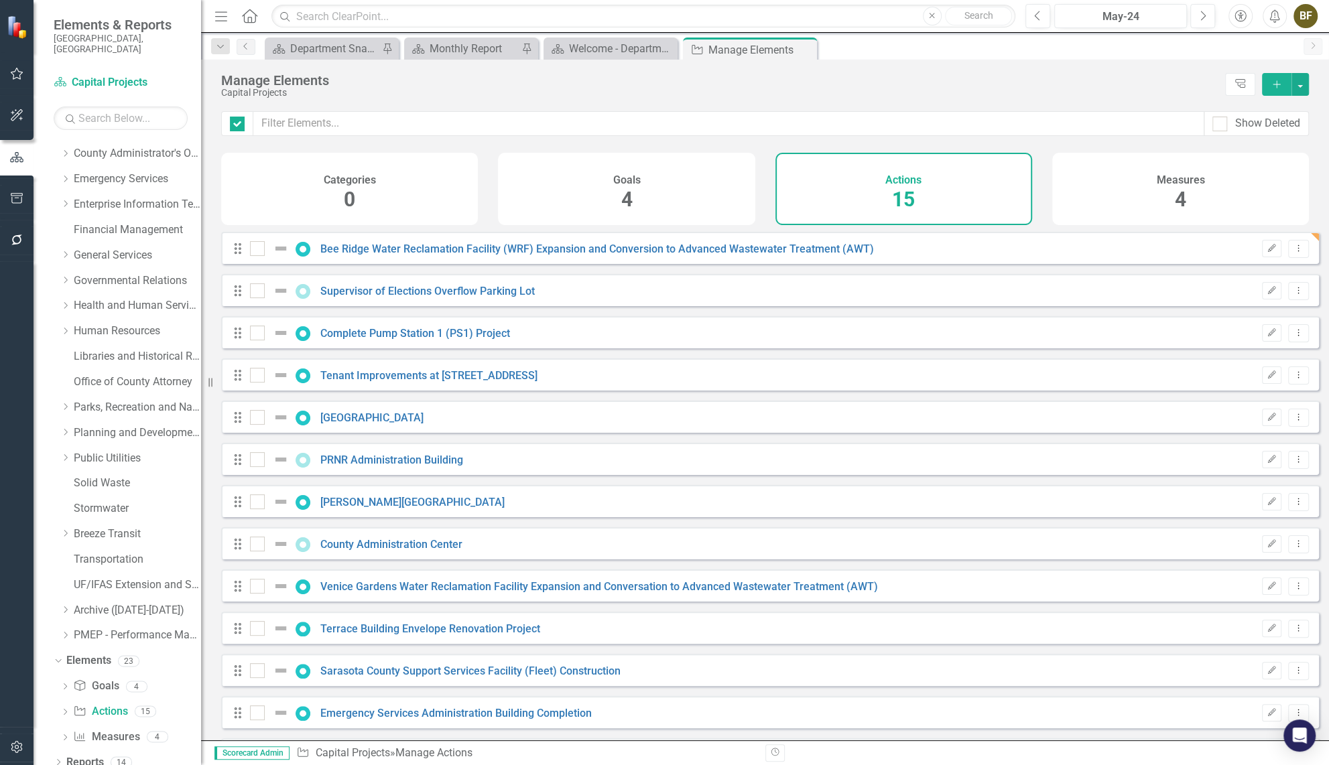
checkbox input "false"
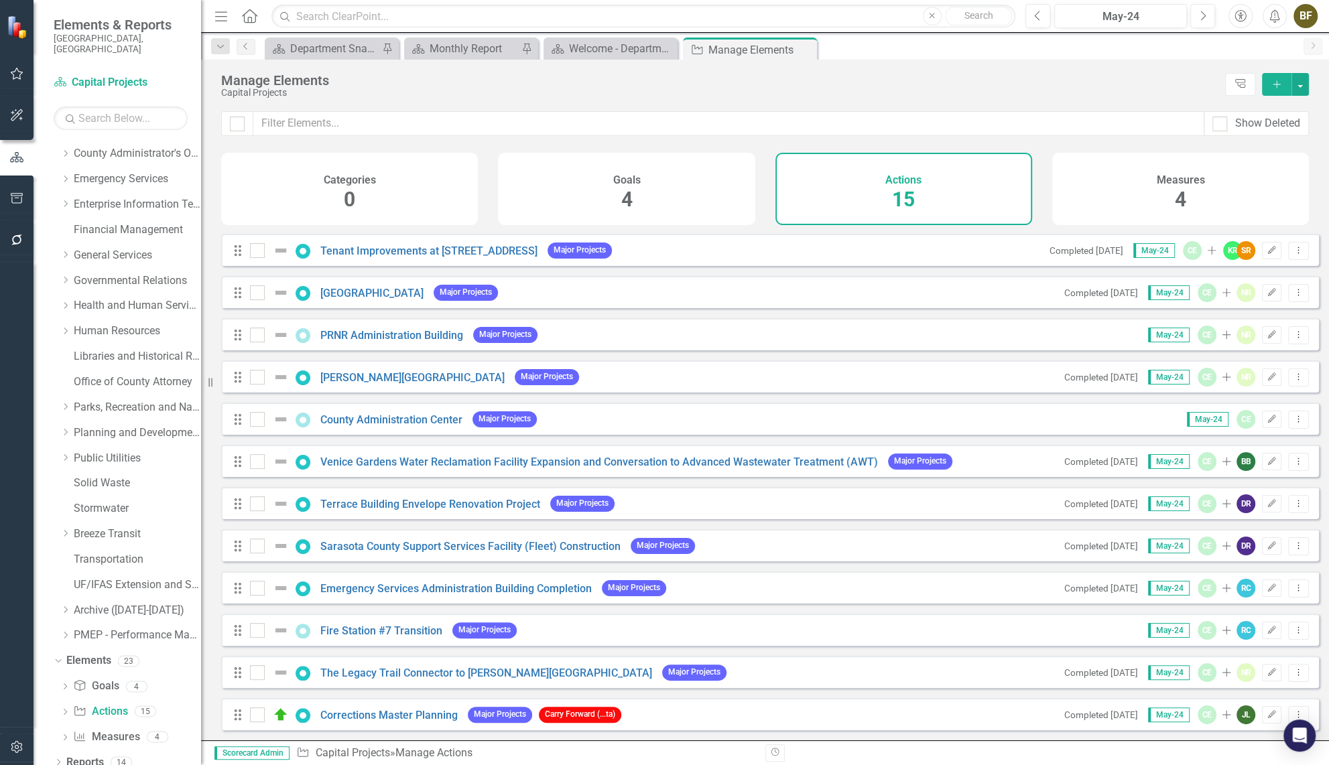
scroll to position [134, 0]
click at [80, 451] on link "Public Utilities" at bounding box center [137, 458] width 127 height 15
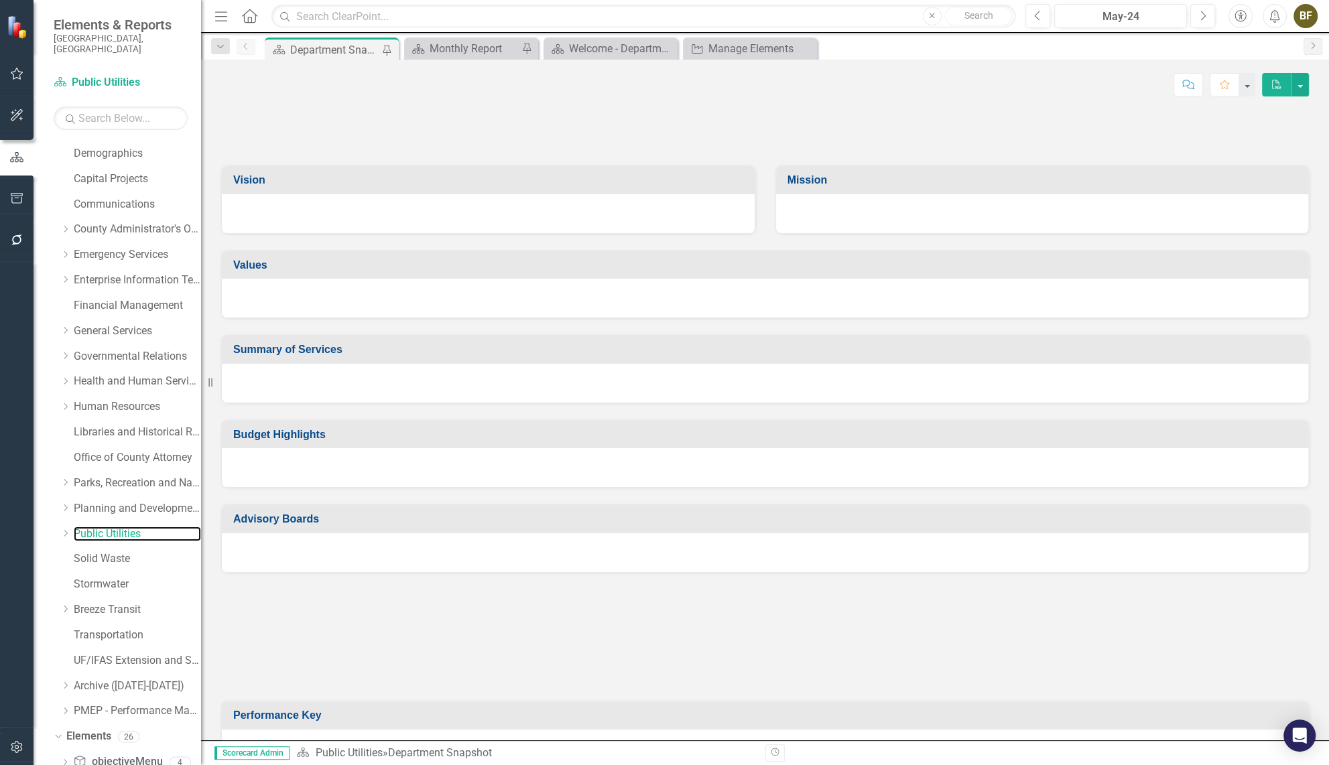
scroll to position [149, 0]
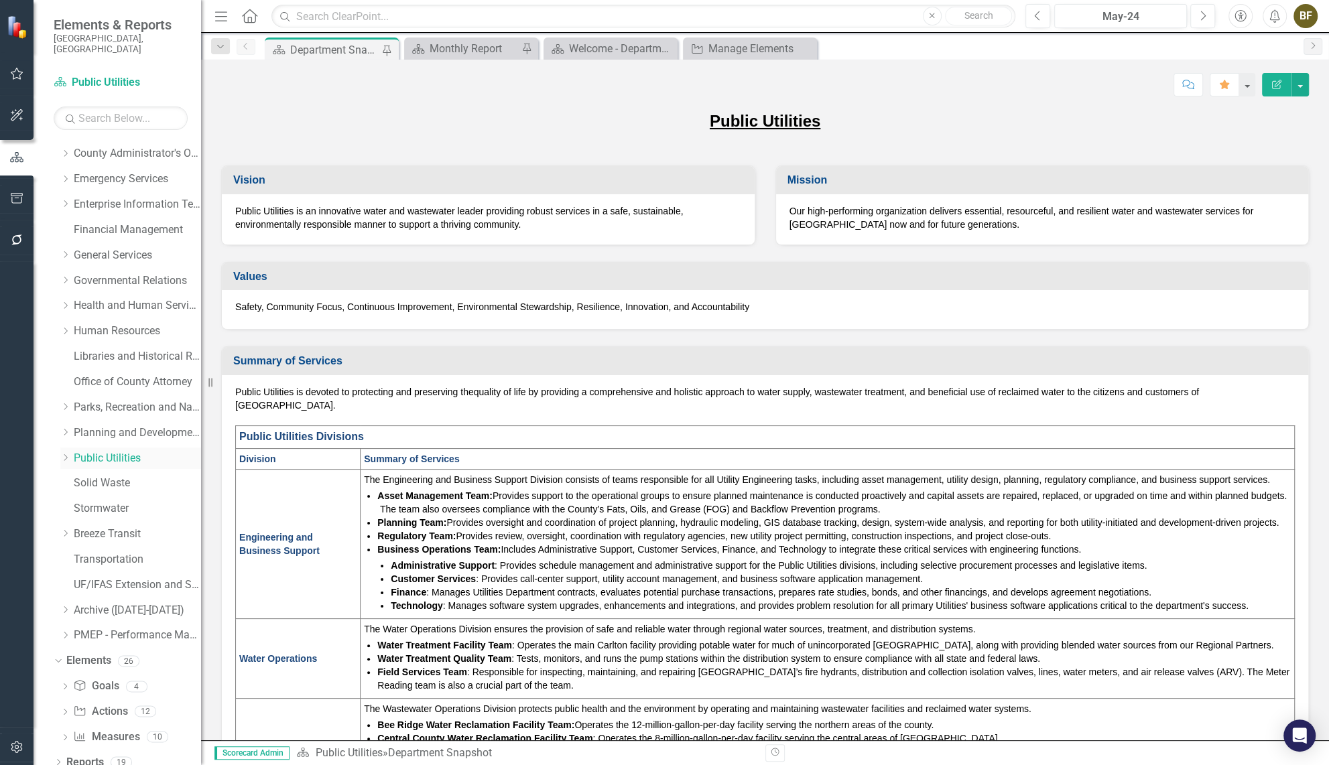
click at [62, 454] on icon "Dropdown" at bounding box center [65, 458] width 10 height 8
click at [101, 476] on link "Public Utilities Strategic Plan" at bounding box center [144, 483] width 114 height 15
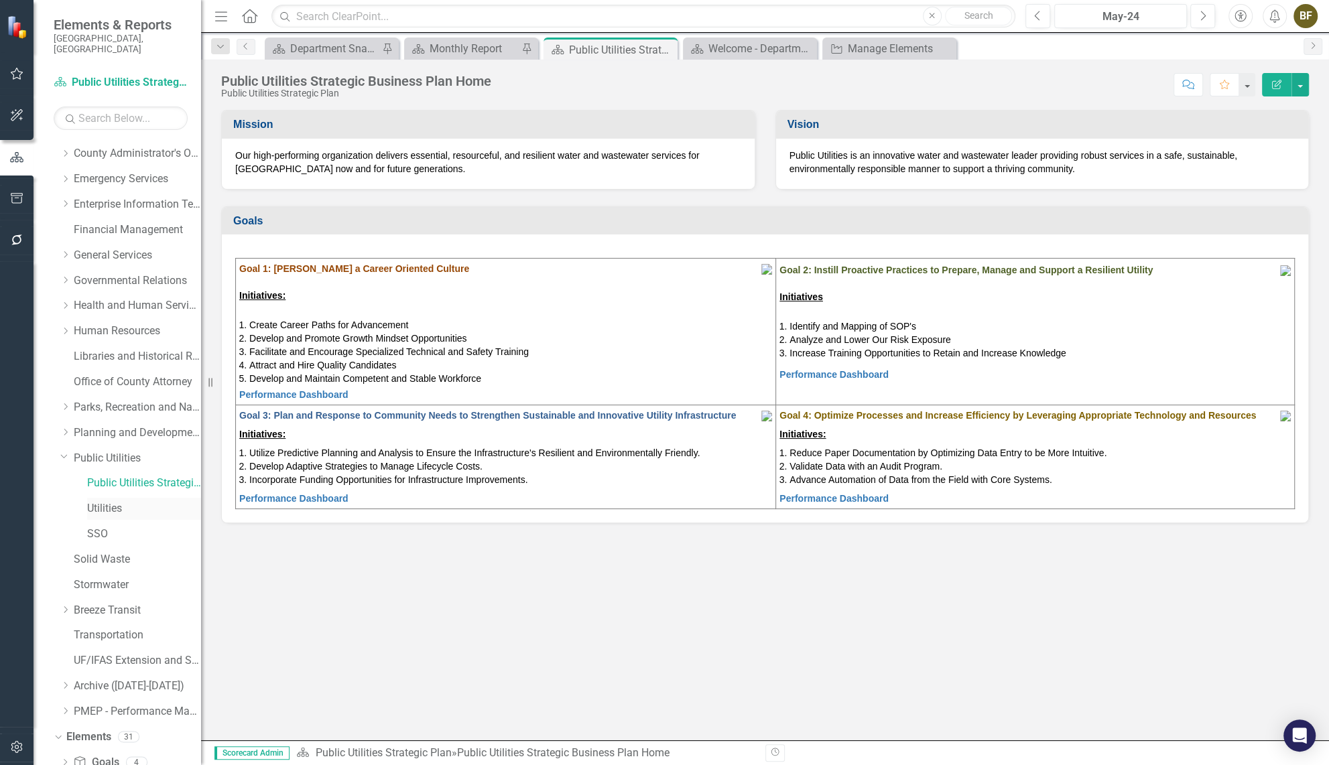
click at [115, 501] on link "Utilities" at bounding box center [144, 508] width 114 height 15
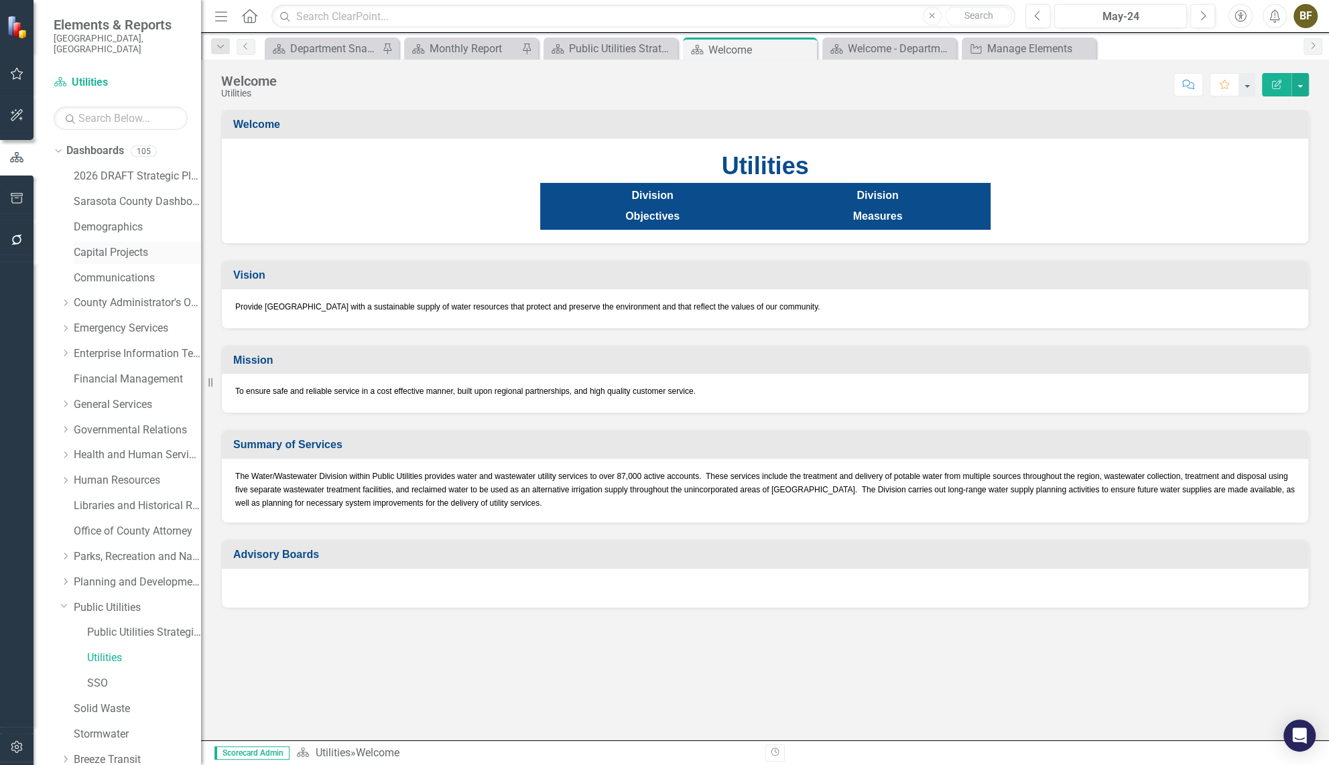
click at [131, 245] on link "Capital Projects" at bounding box center [137, 252] width 127 height 15
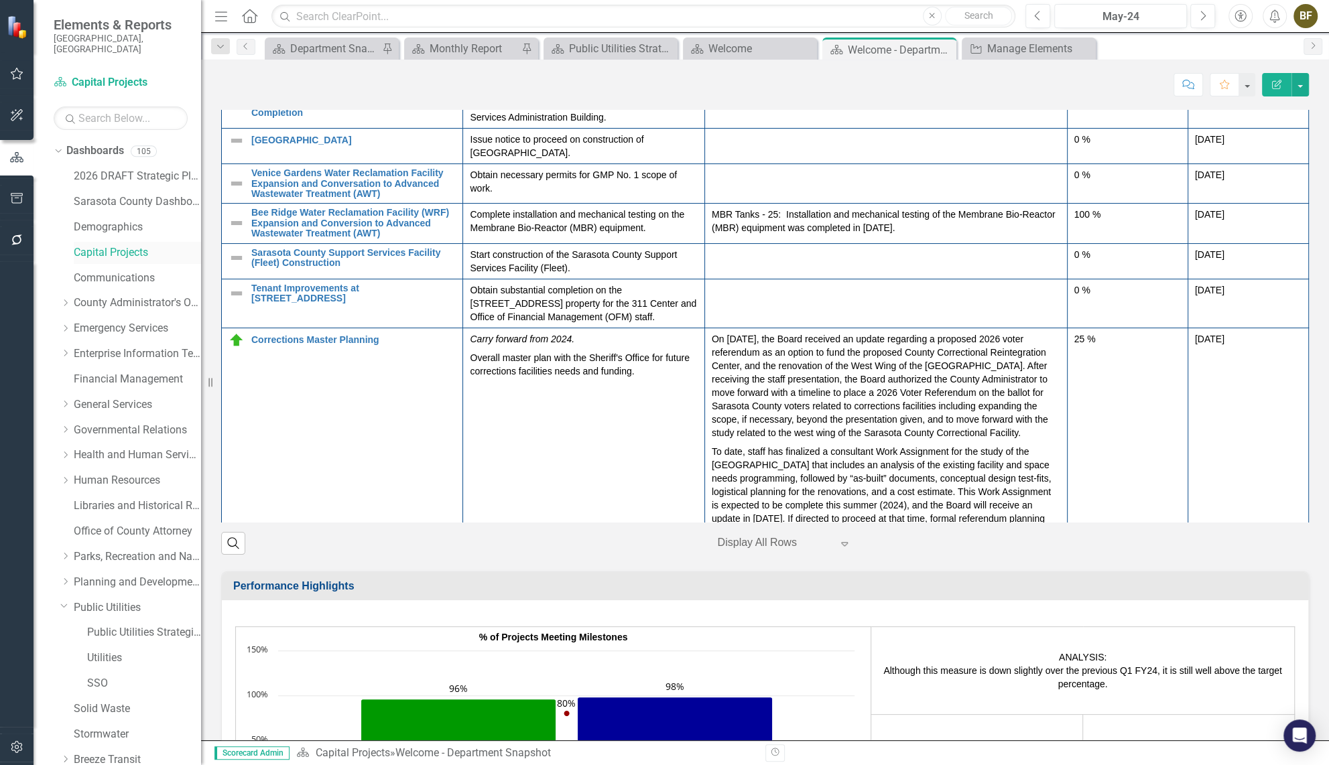
click at [115, 245] on link "Capital Projects" at bounding box center [137, 252] width 127 height 15
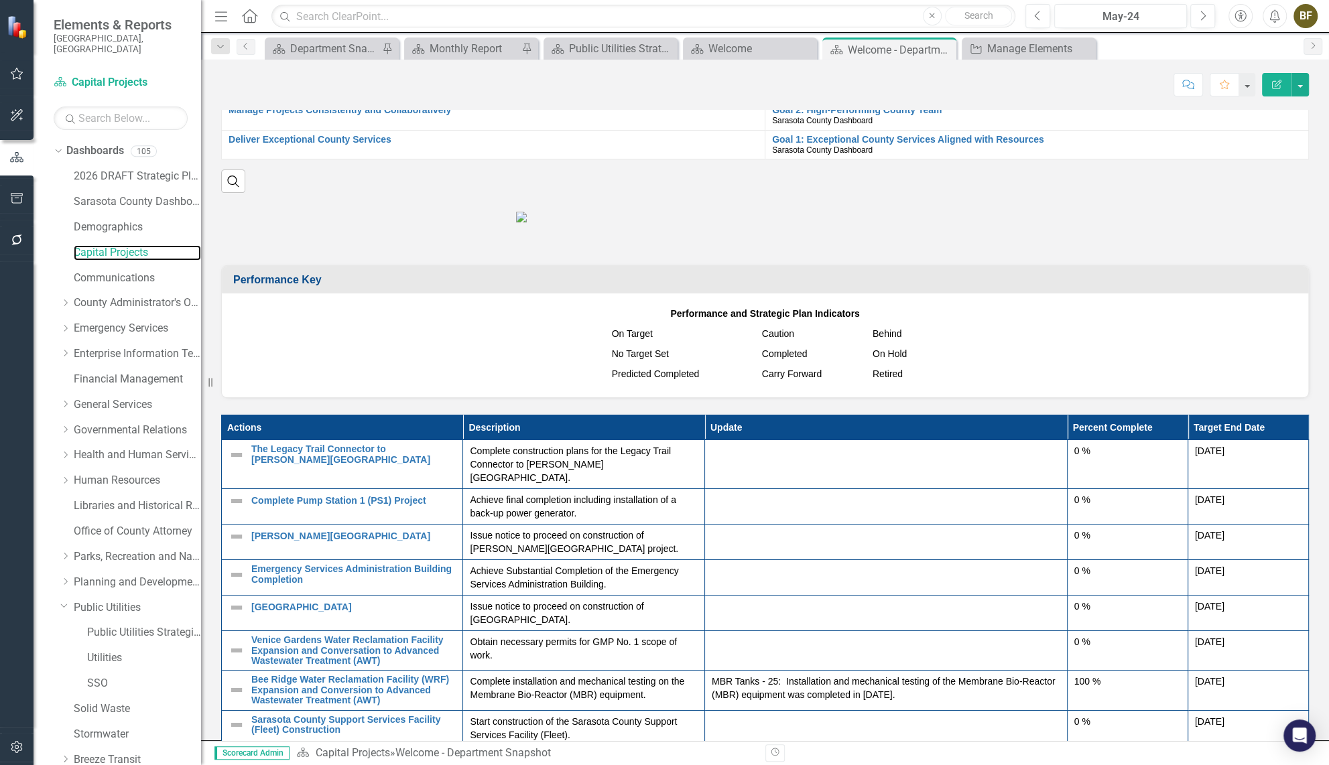
scroll to position [670, 0]
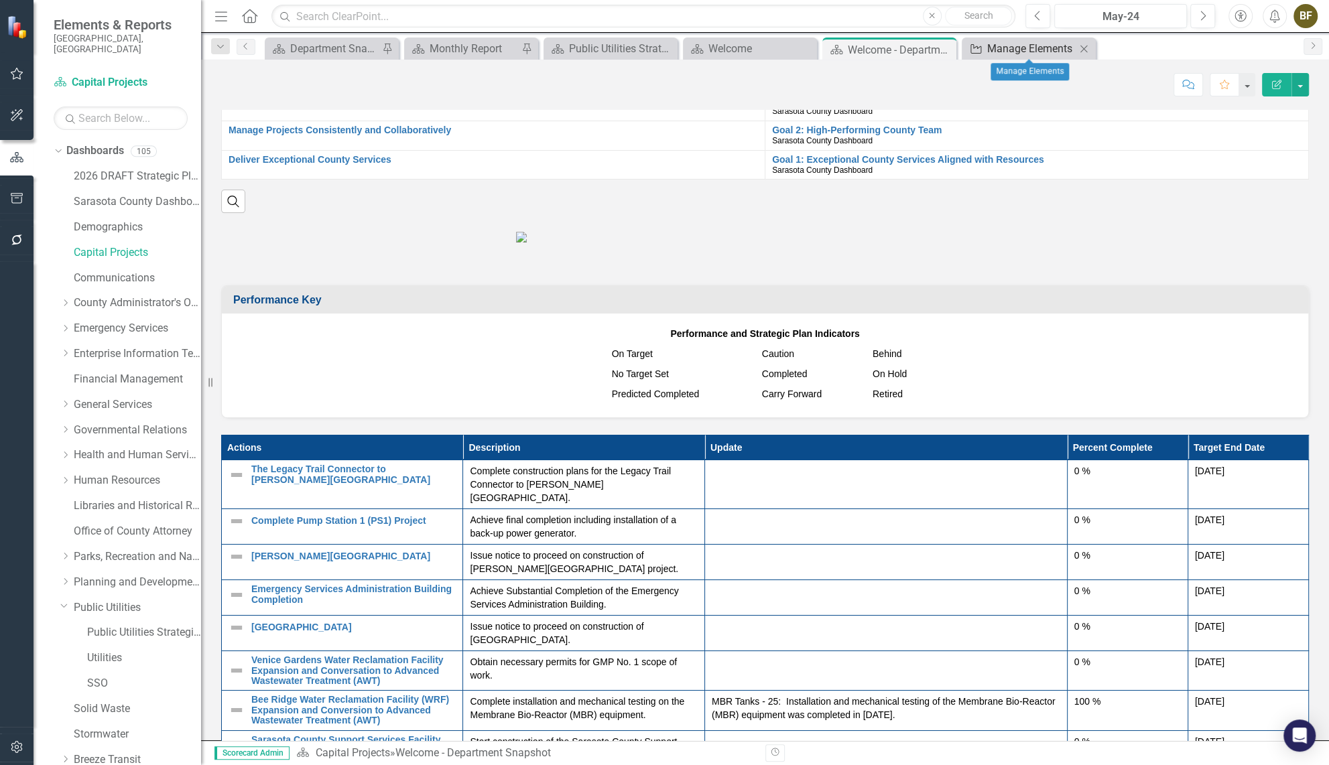
click at [1052, 51] on div "Manage Elements" at bounding box center [1031, 48] width 88 height 17
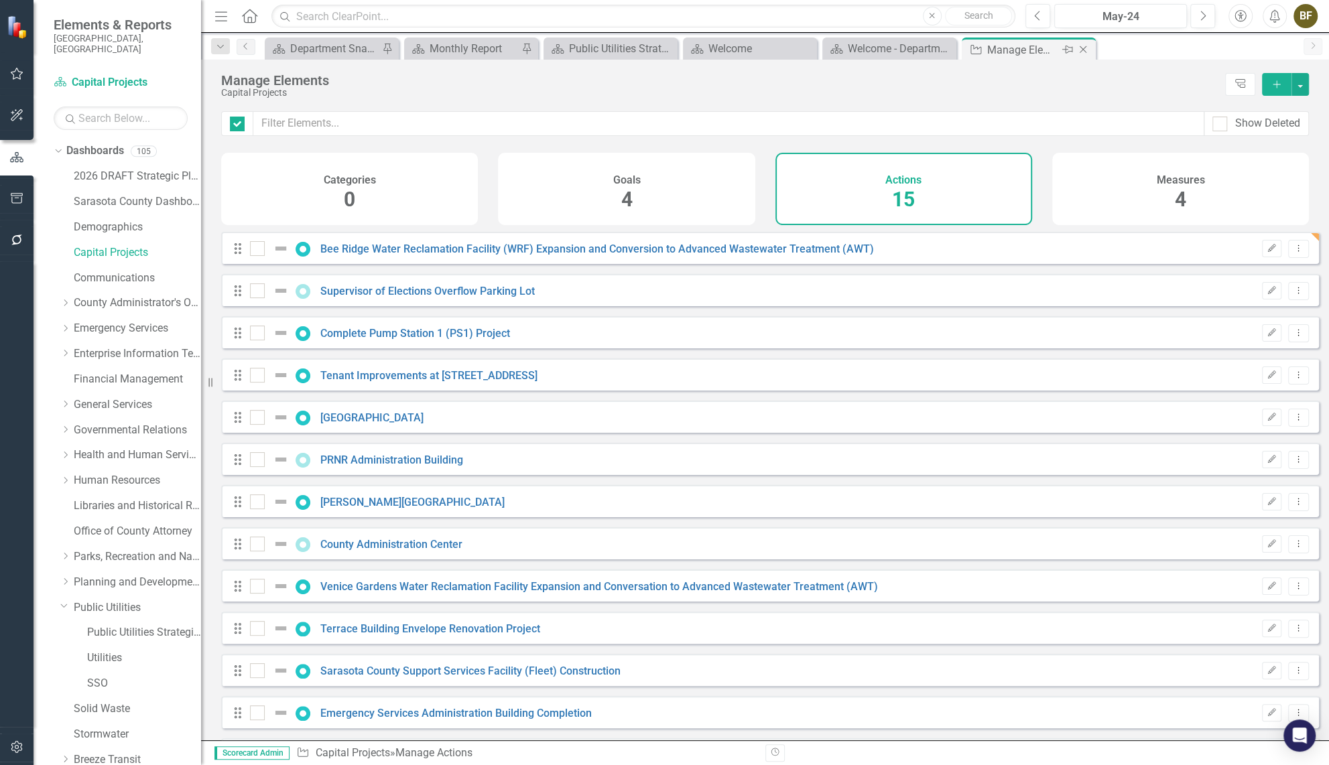
checkbox input "false"
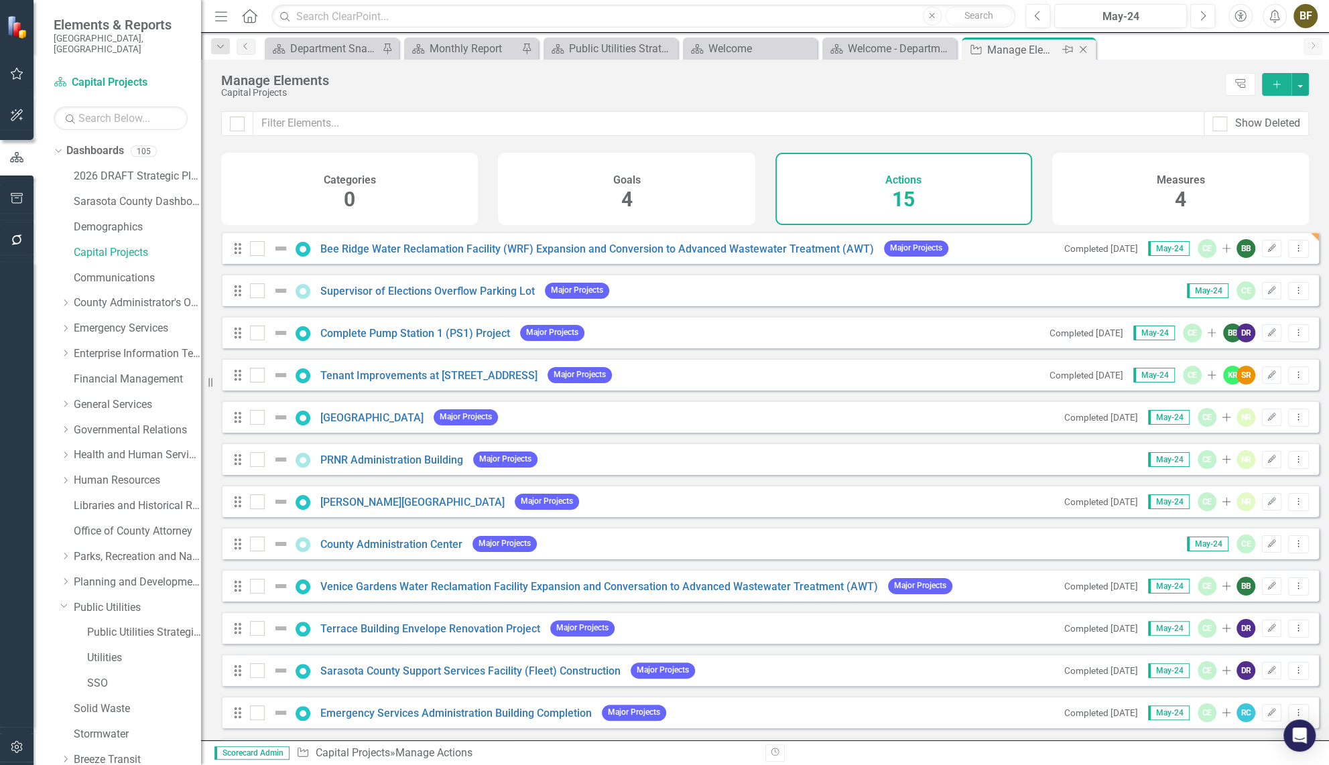
click at [1083, 50] on icon at bounding box center [1083, 49] width 7 height 7
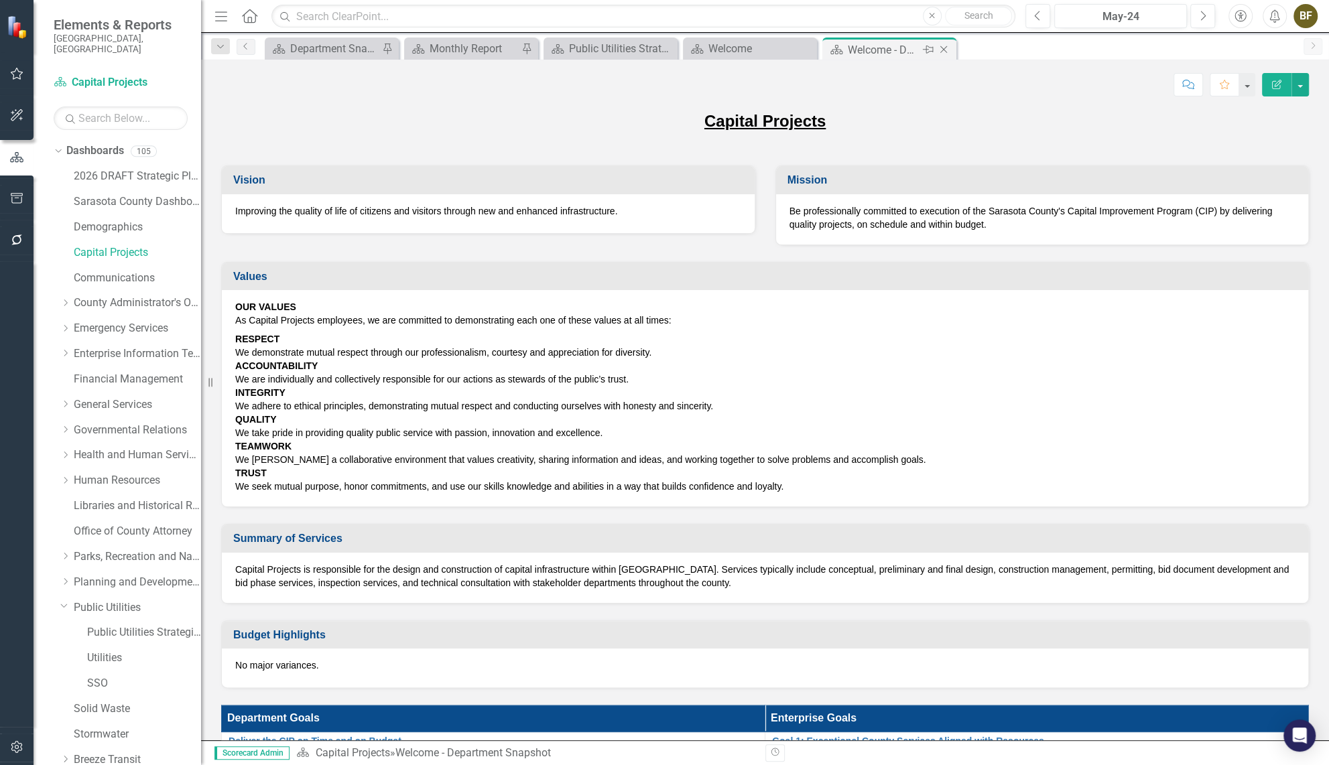
click at [949, 49] on icon "Close" at bounding box center [943, 49] width 13 height 11
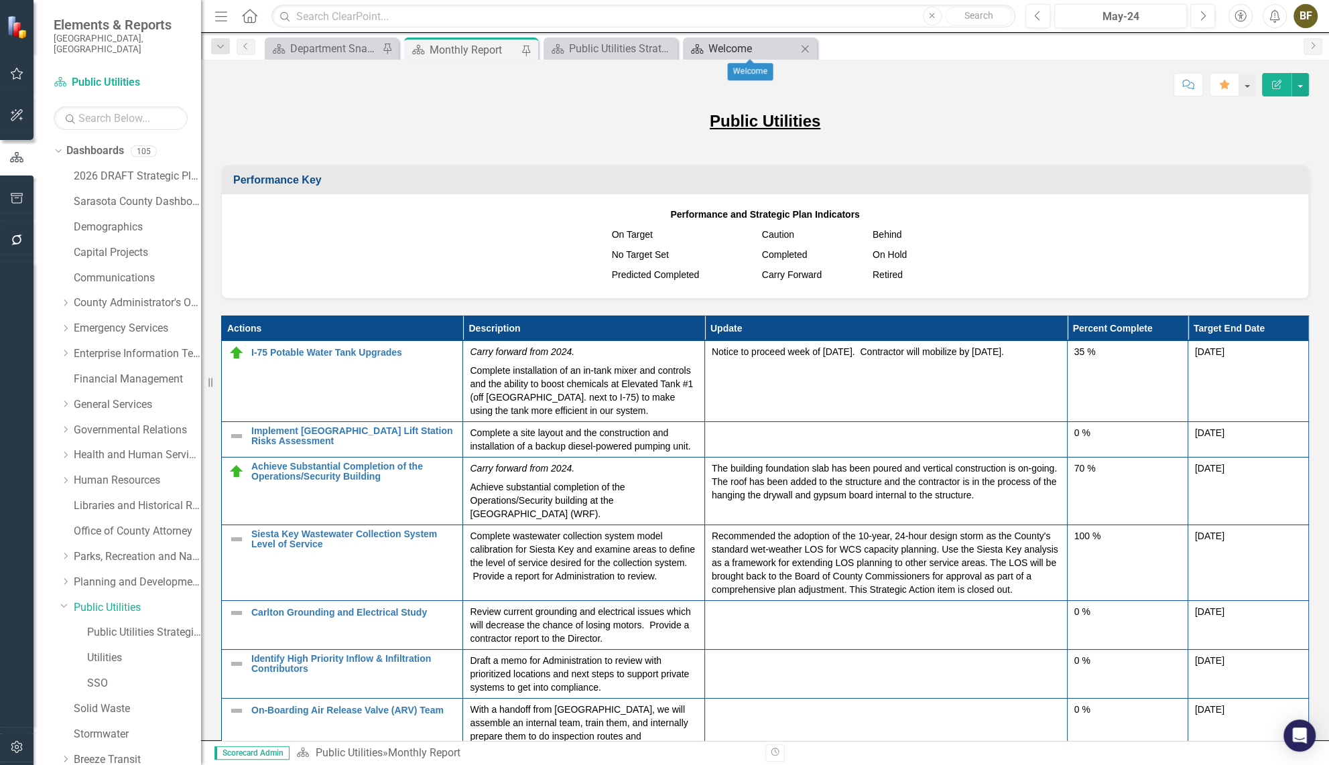
click at [778, 46] on div "Welcome" at bounding box center [752, 48] width 88 height 17
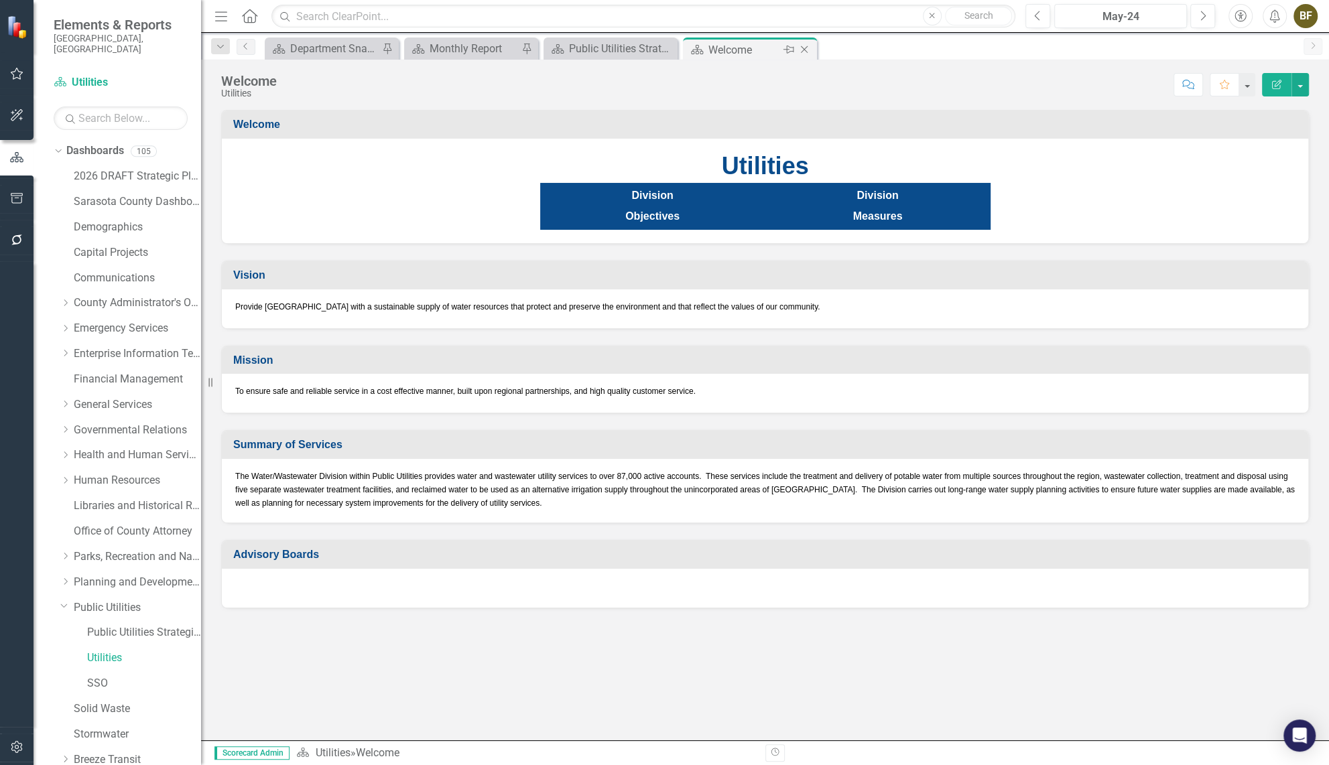
click at [804, 46] on icon "Close" at bounding box center [804, 49] width 13 height 11
click at [644, 47] on icon "Pin" at bounding box center [649, 49] width 11 height 13
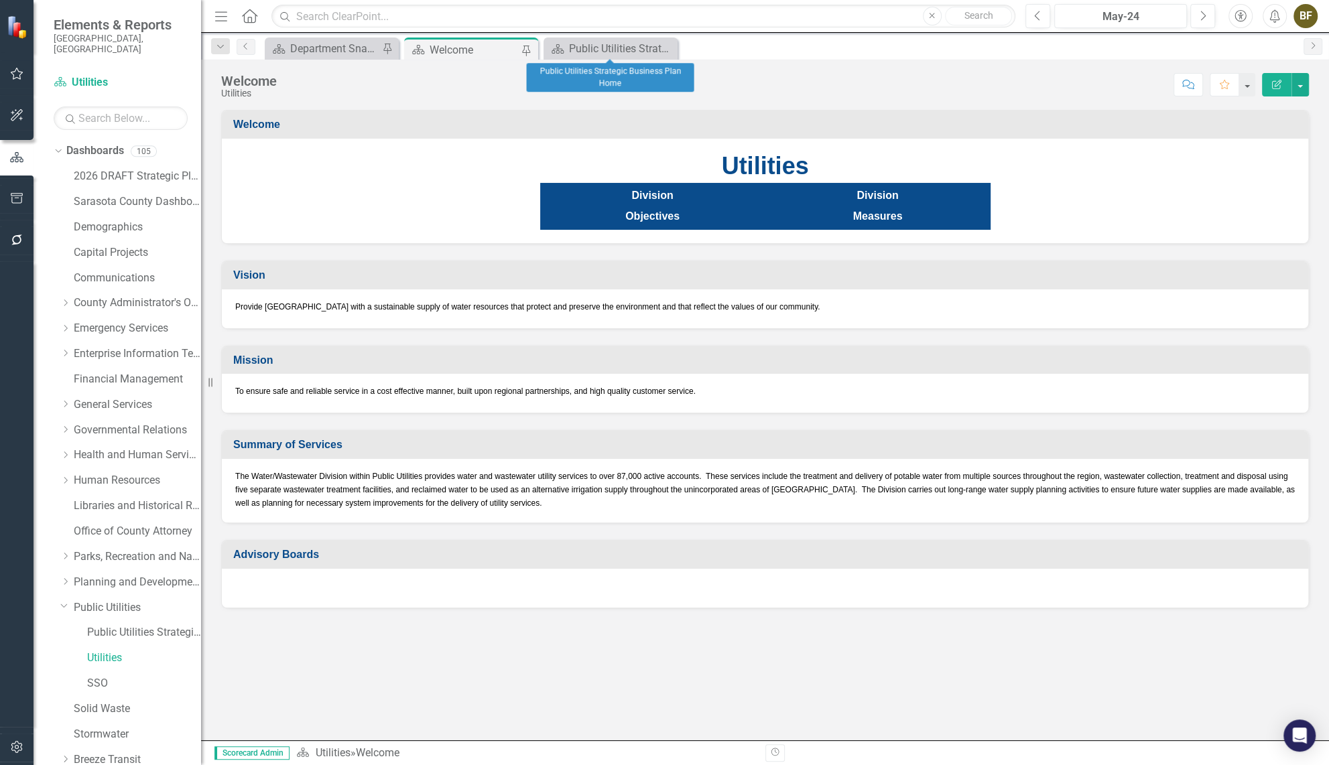
click at [0, 0] on icon "Close" at bounding box center [0, 0] width 0 height 0
click at [503, 50] on div "Welcome" at bounding box center [474, 50] width 88 height 17
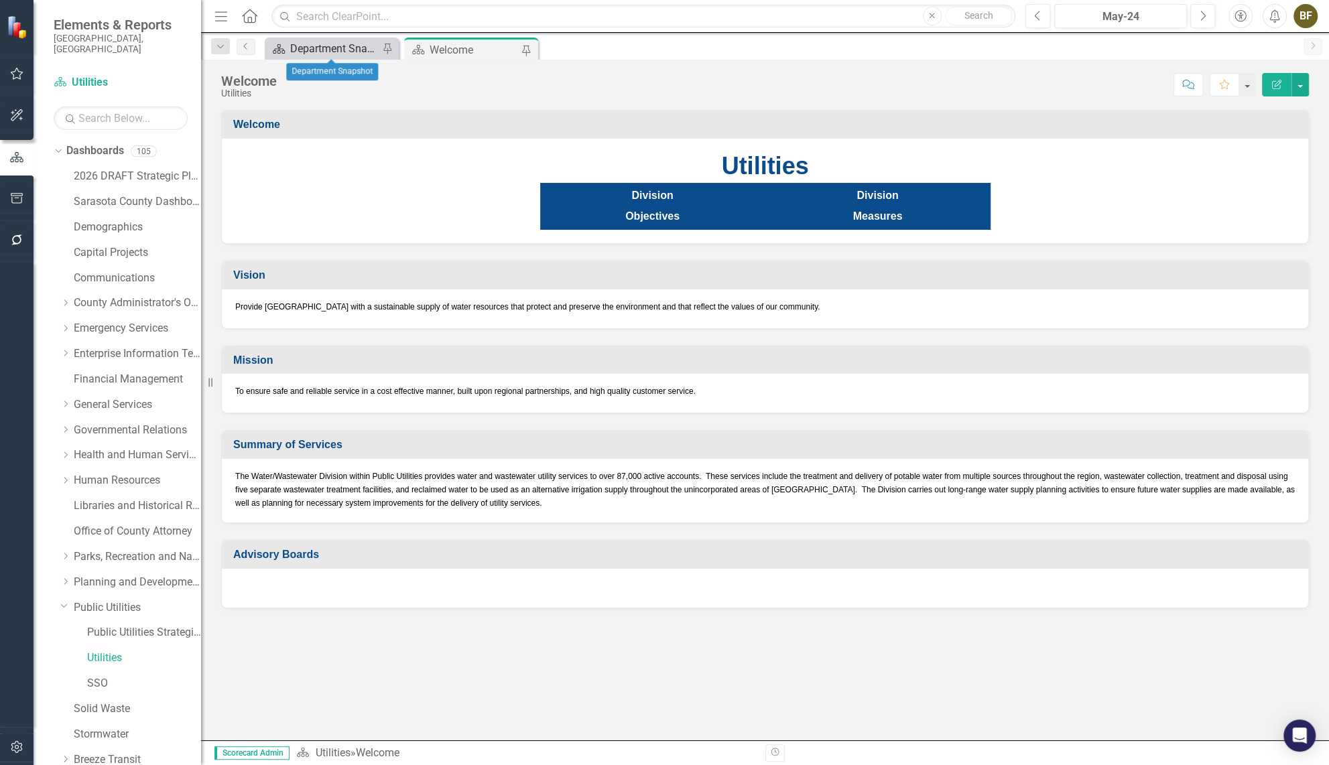
click at [337, 47] on div "Department Snapshot" at bounding box center [334, 48] width 88 height 17
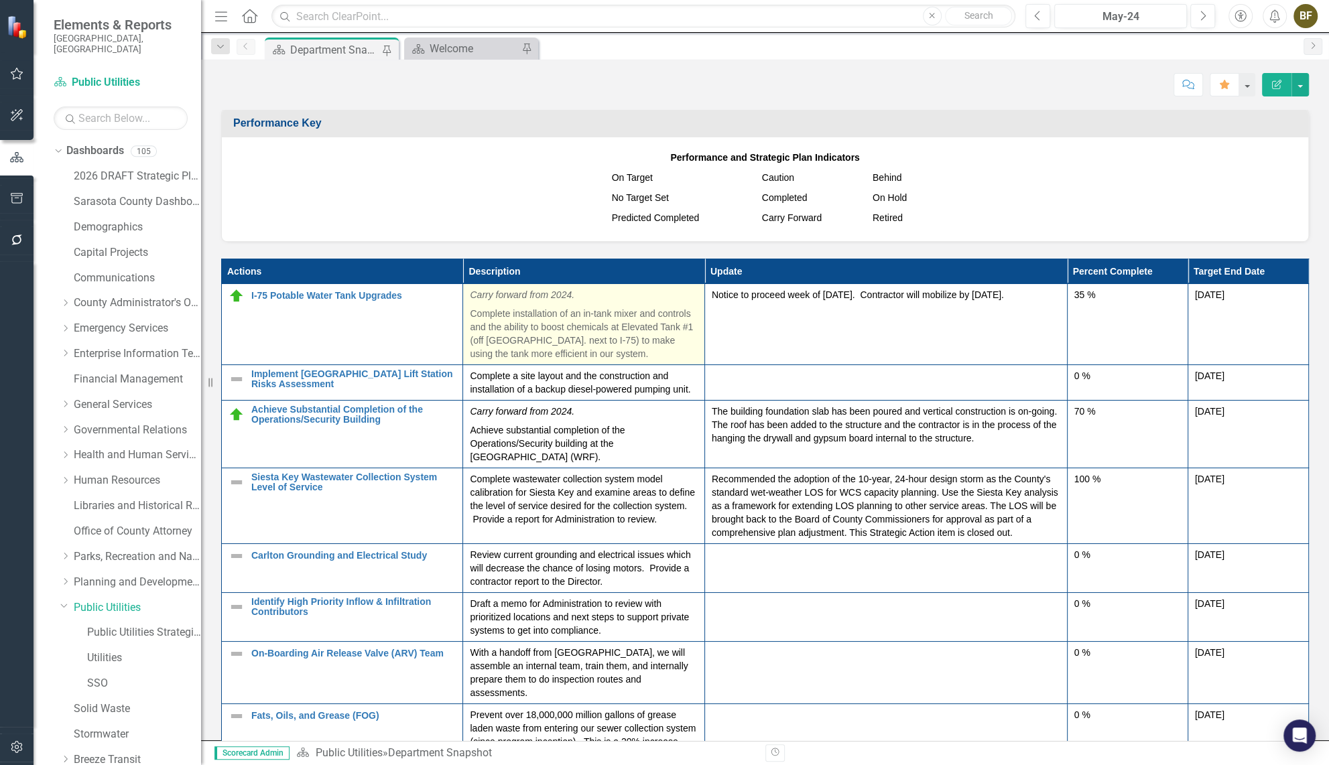
scroll to position [1462, 0]
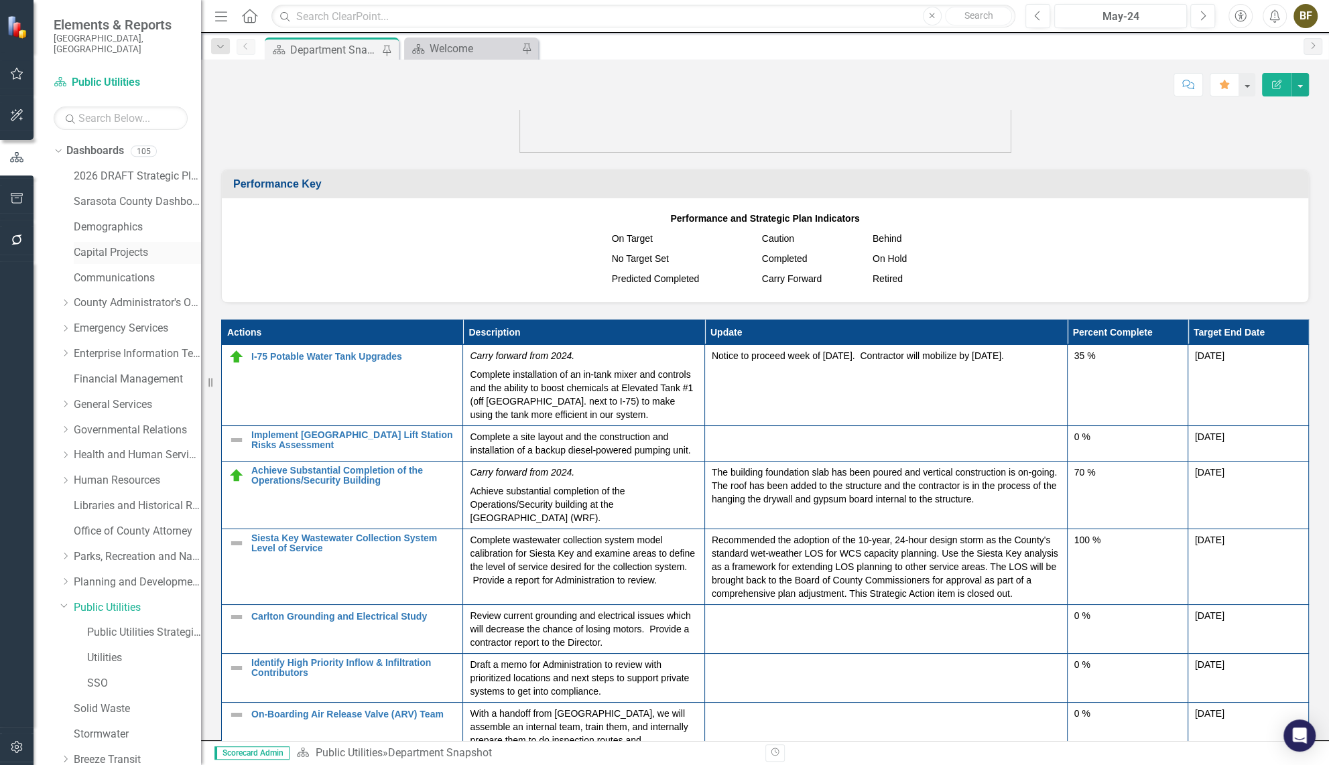
click at [131, 245] on link "Capital Projects" at bounding box center [137, 252] width 127 height 15
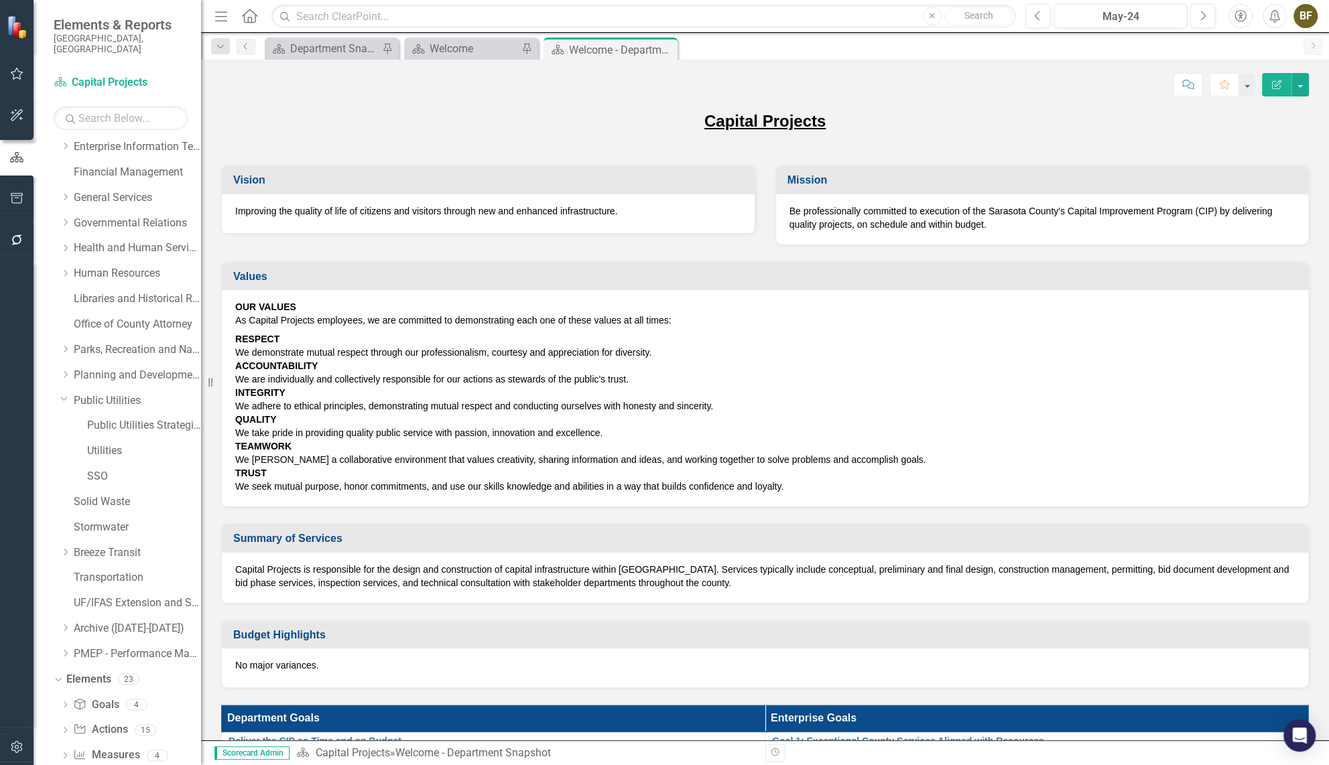
scroll to position [226, 0]
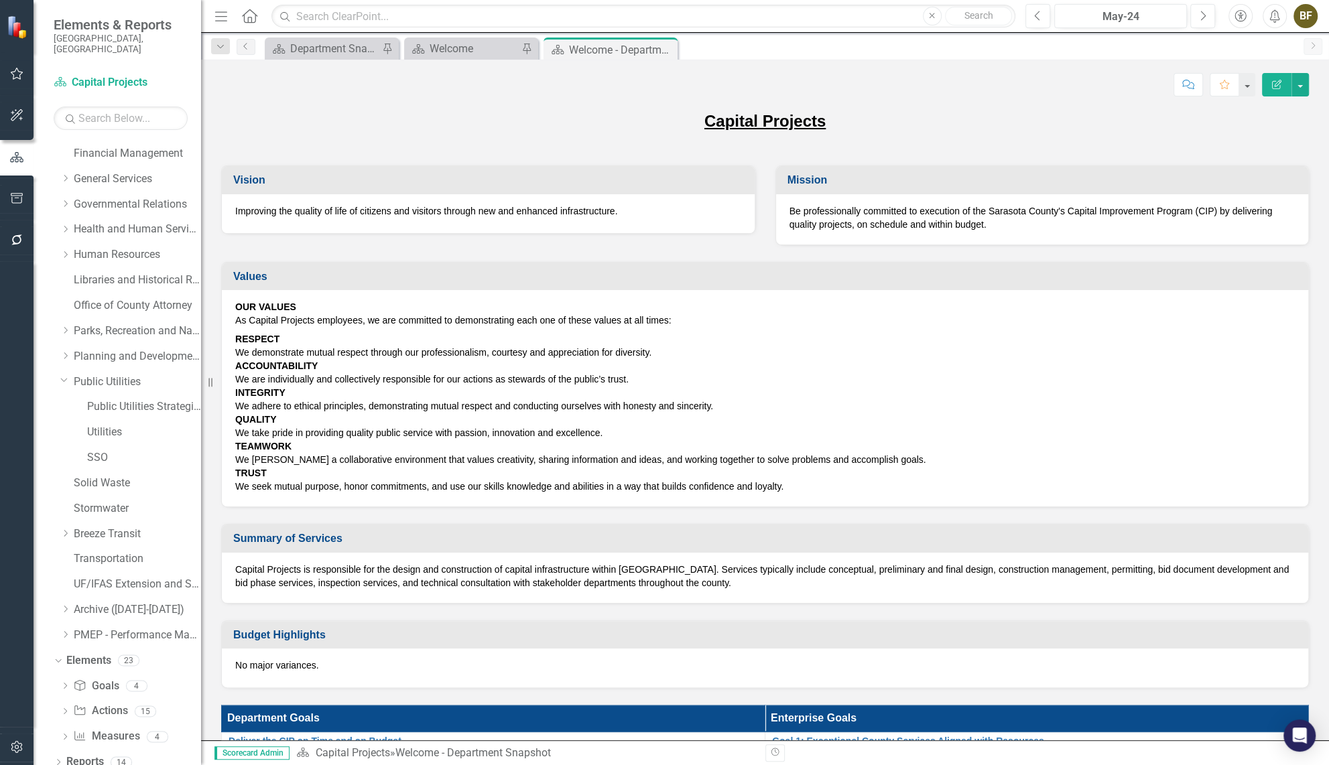
drag, startPoint x: 62, startPoint y: 747, endPoint x: 60, endPoint y: 738, distance: 9.6
click at [60, 759] on div "Dropdown" at bounding box center [58, 764] width 9 height 11
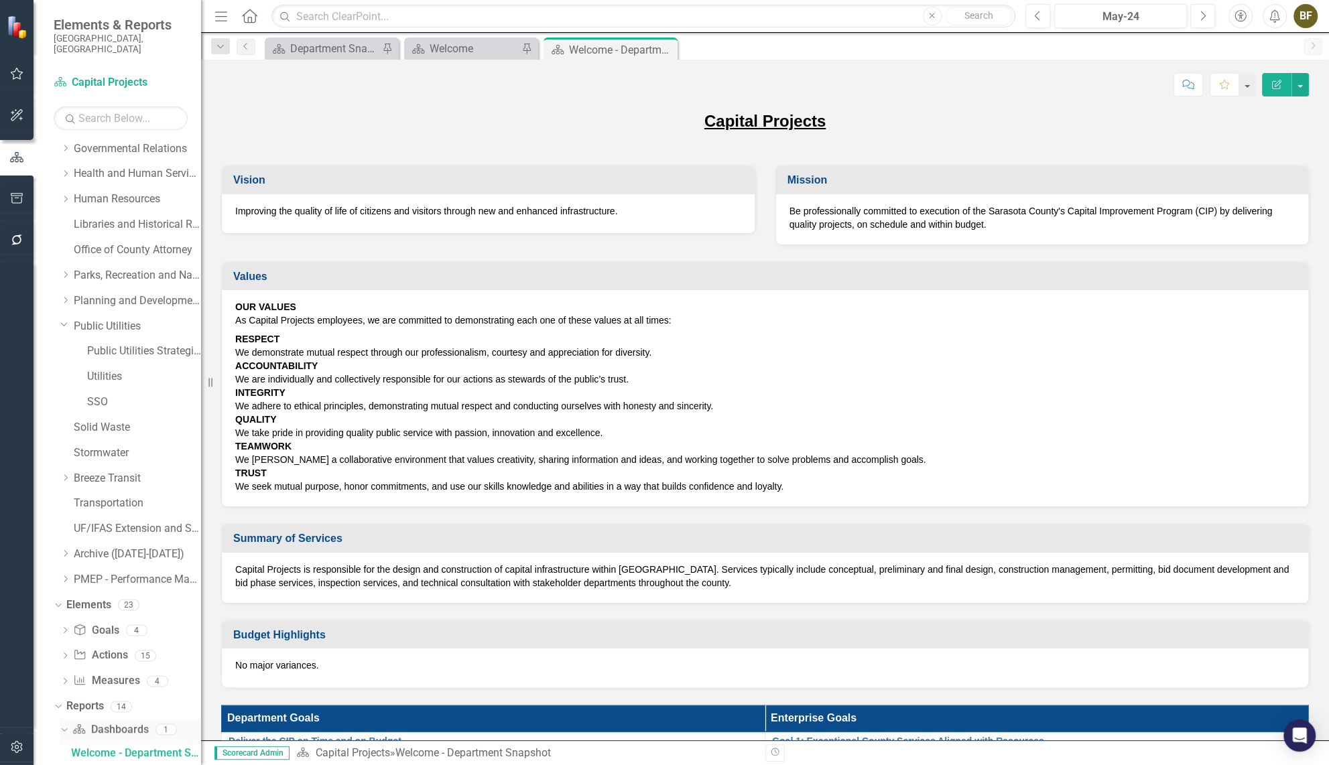
scroll to position [369, 0]
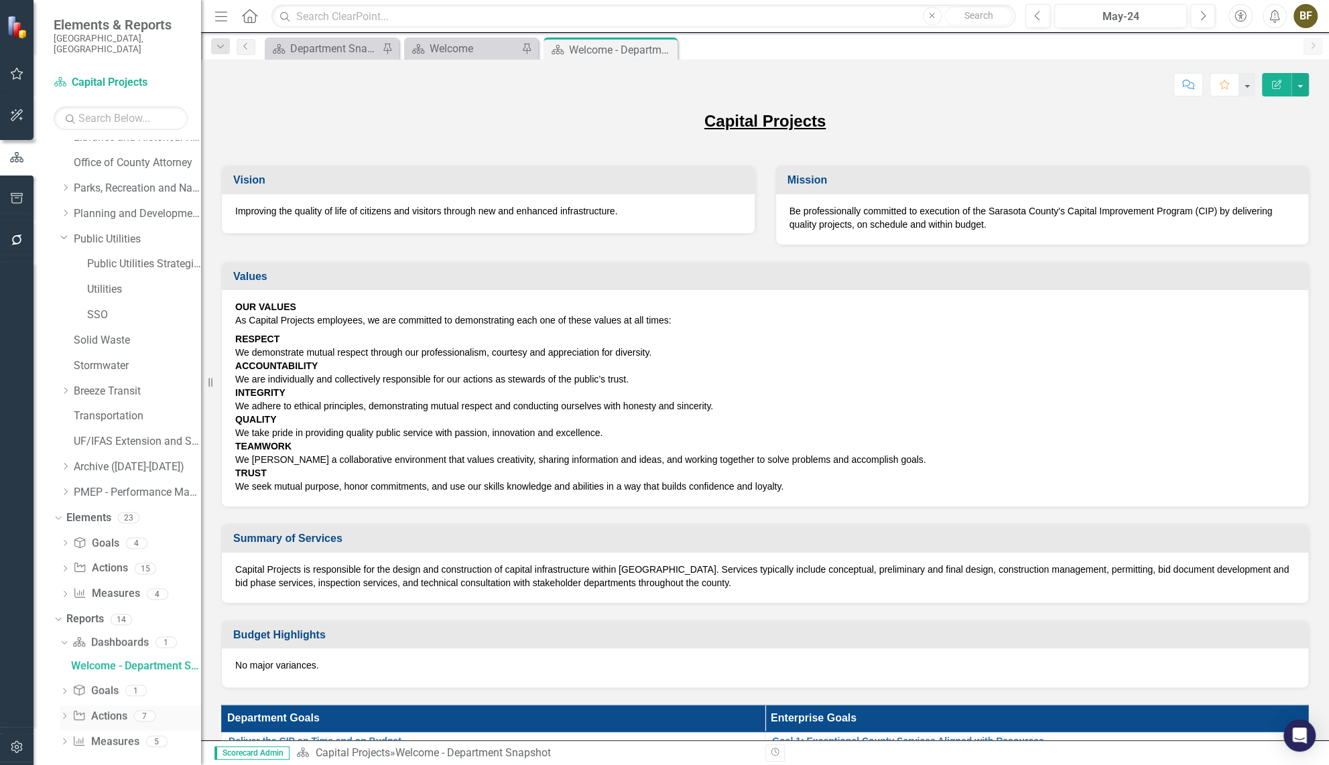
click at [64, 714] on icon "Dropdown" at bounding box center [64, 717] width 9 height 7
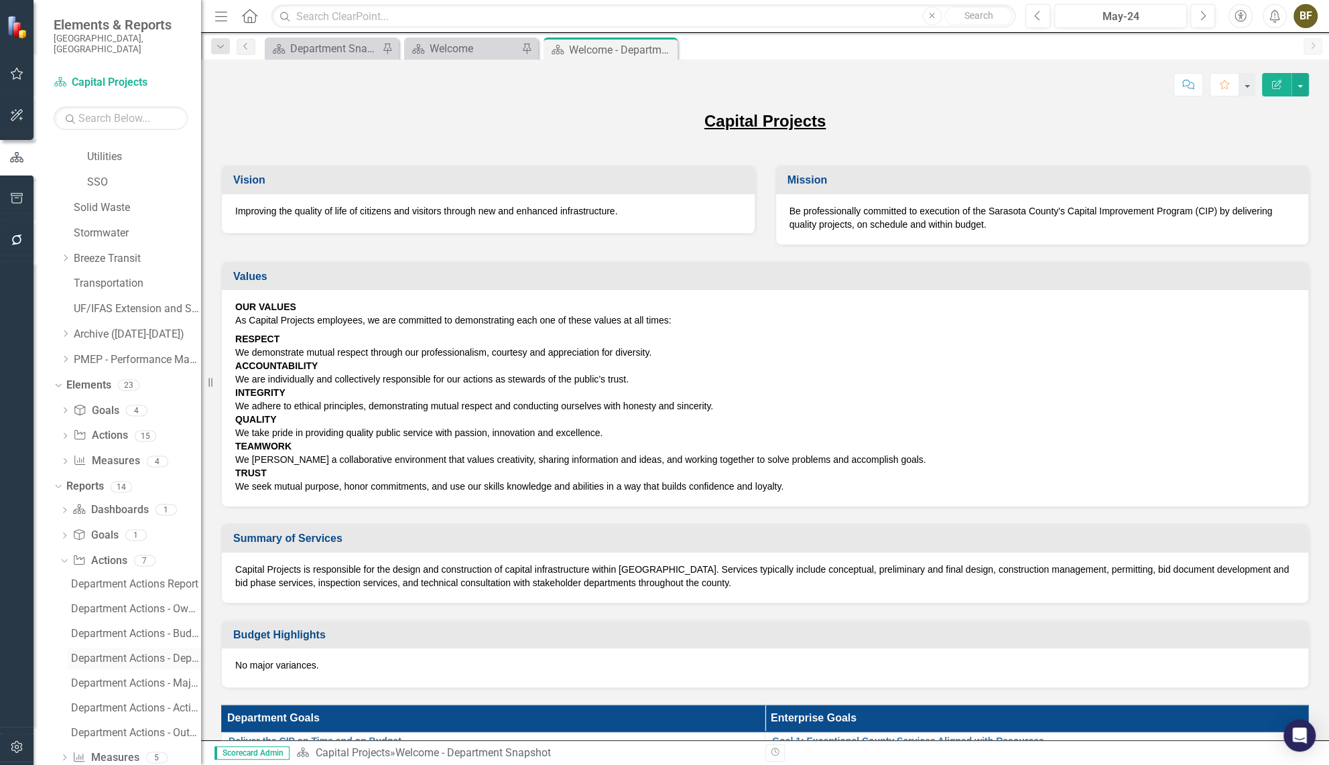
scroll to position [517, 0]
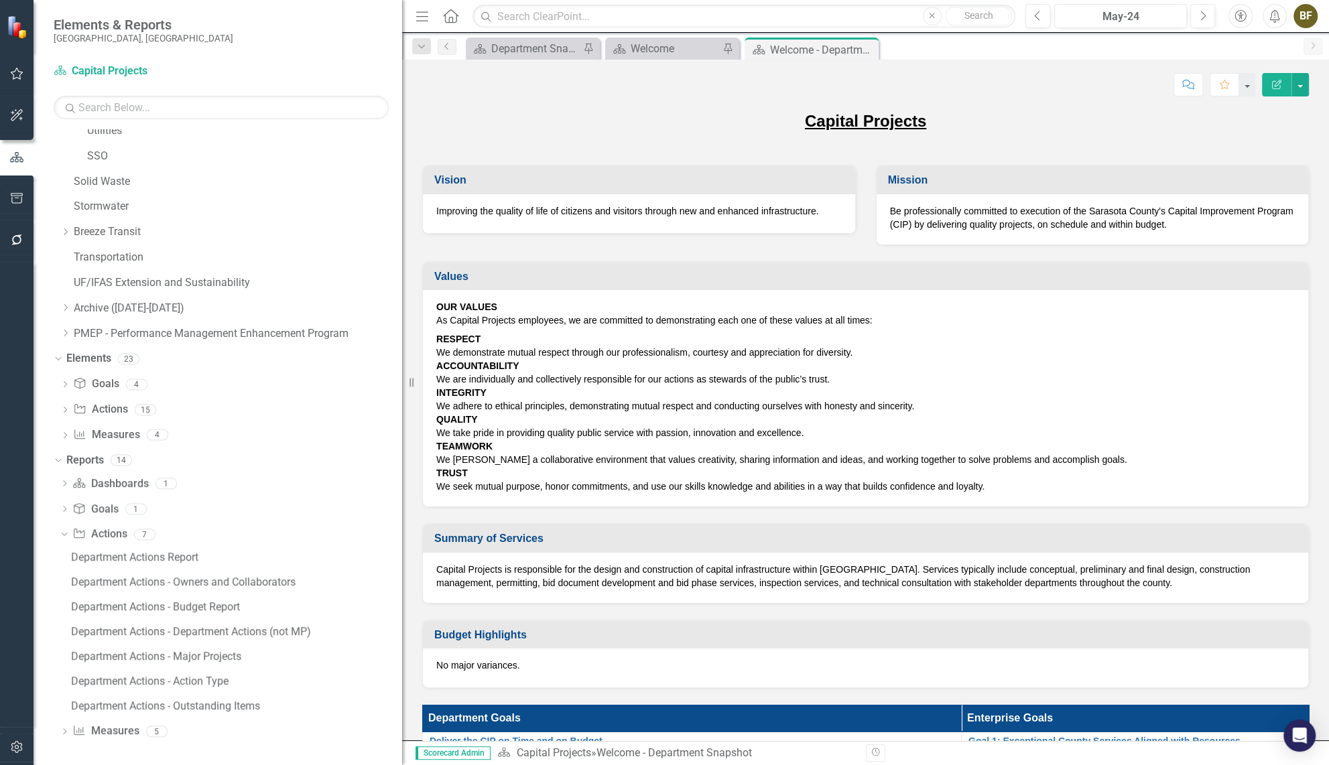
drag, startPoint x: 202, startPoint y: 605, endPoint x: 439, endPoint y: 609, distance: 236.6
click at [439, 609] on div "Elements & Reports [GEOGRAPHIC_DATA], [GEOGRAPHIC_DATA] Dashboard Capital Proje…" at bounding box center [664, 382] width 1329 height 765
click at [119, 656] on div "Department Actions - Major Projects" at bounding box center [236, 657] width 331 height 12
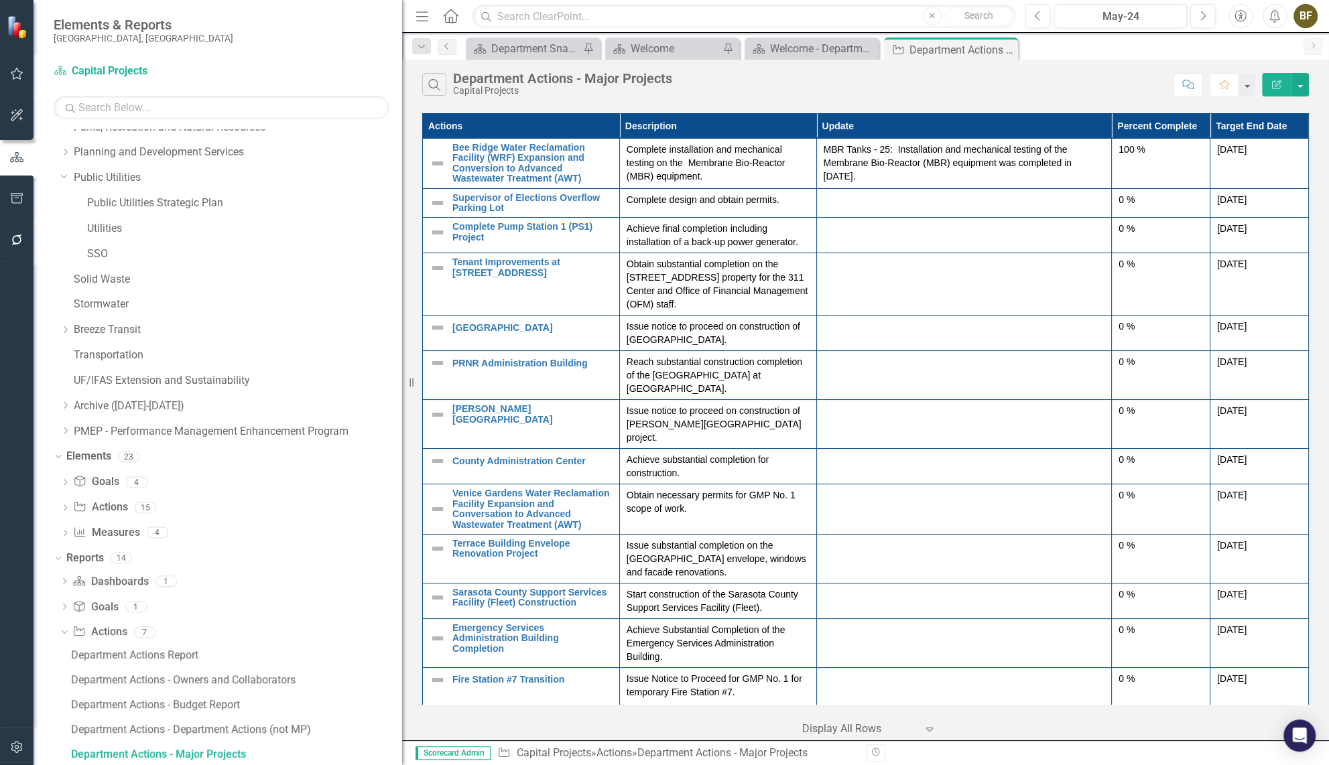
click at [1273, 87] on icon "Edit Report" at bounding box center [1277, 84] width 12 height 9
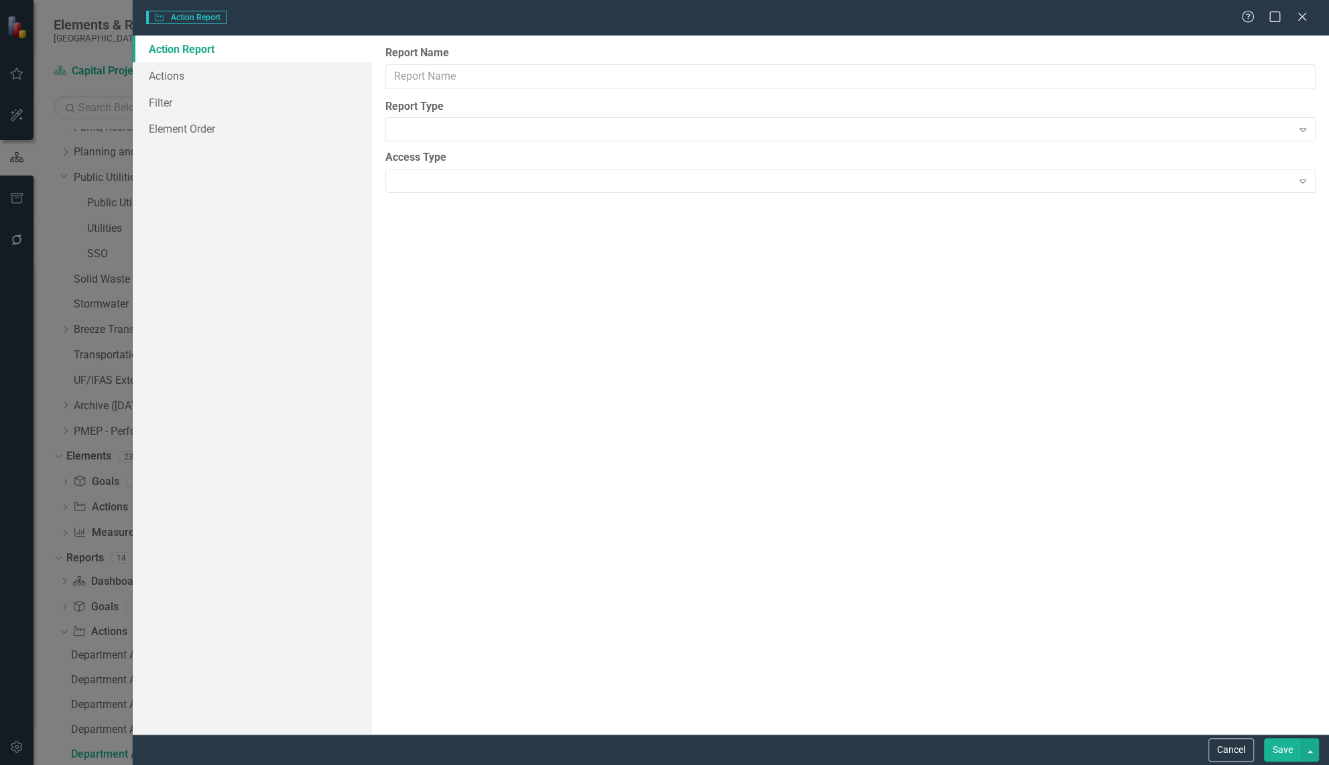
type input "Department Actions - Major Projects"
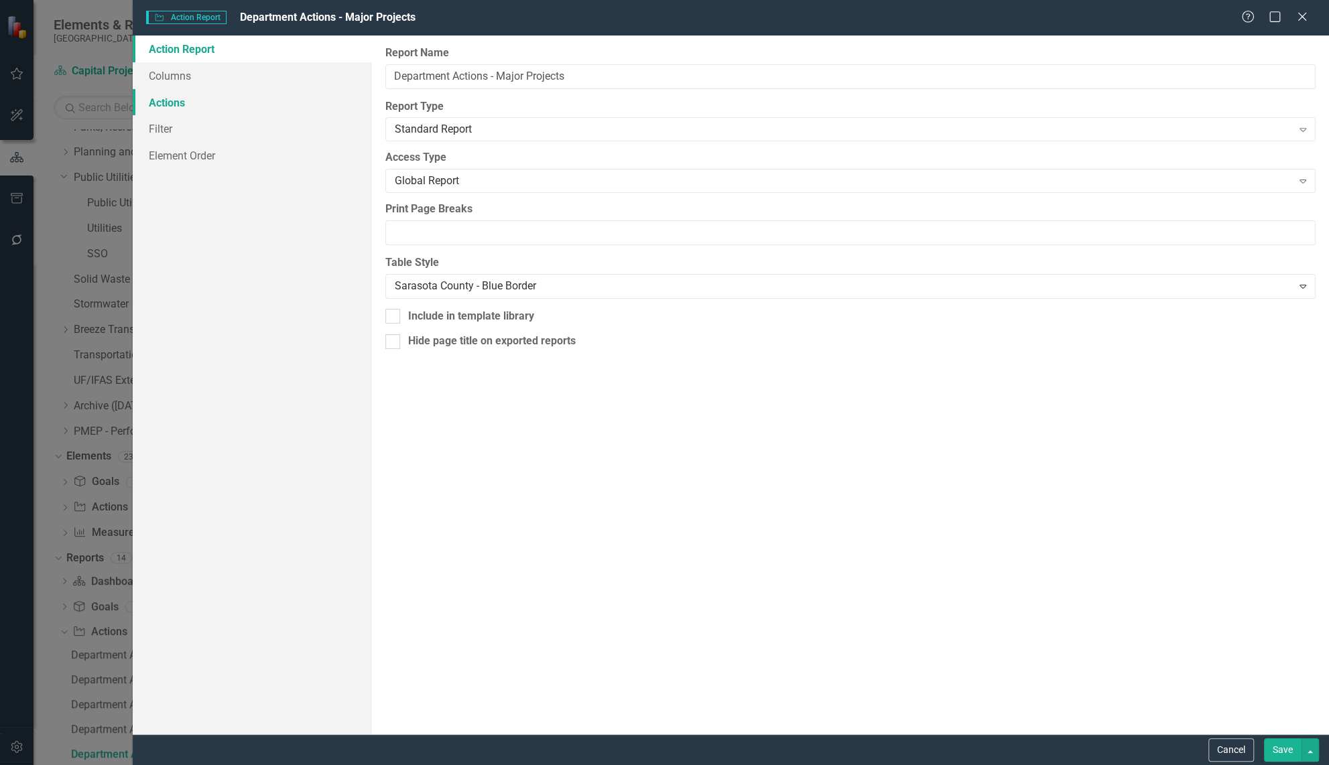
click at [187, 100] on link "Actions" at bounding box center [252, 102] width 239 height 27
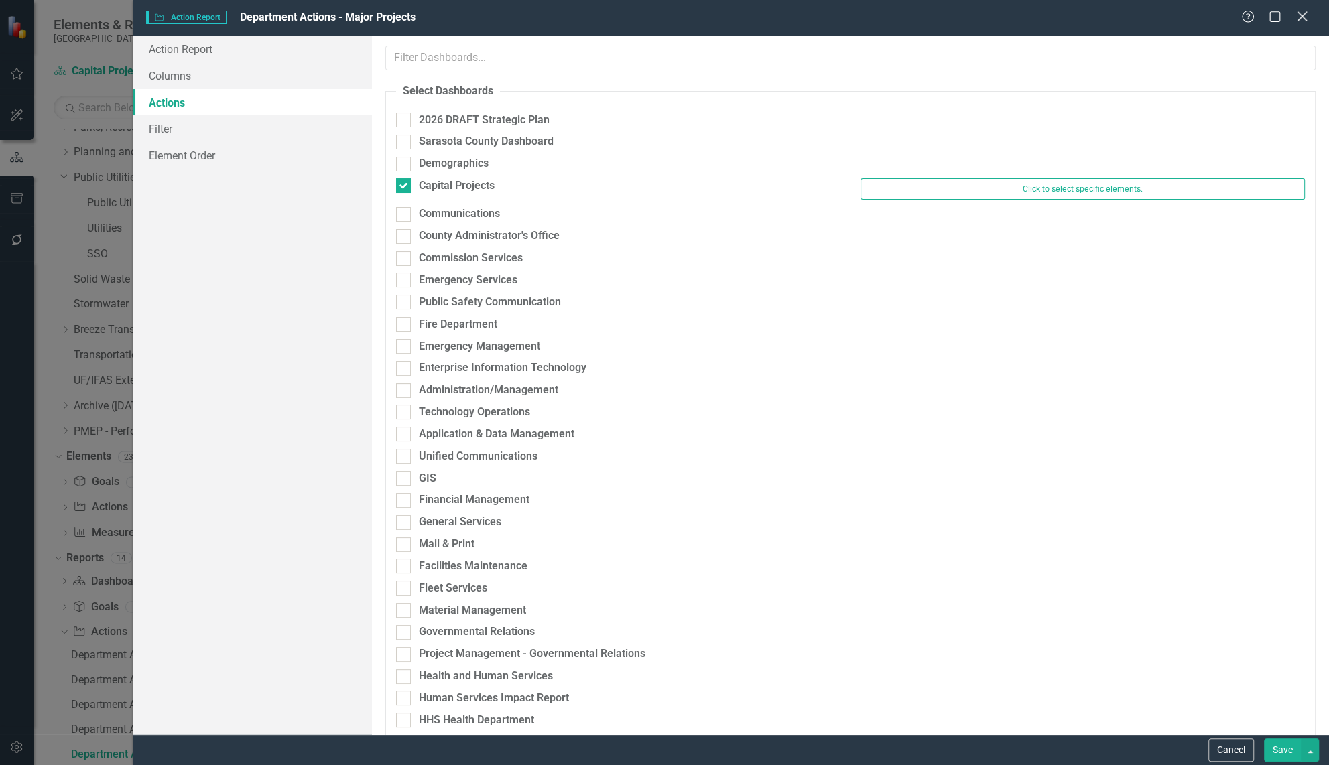
click at [1300, 15] on icon "Close" at bounding box center [1302, 16] width 17 height 13
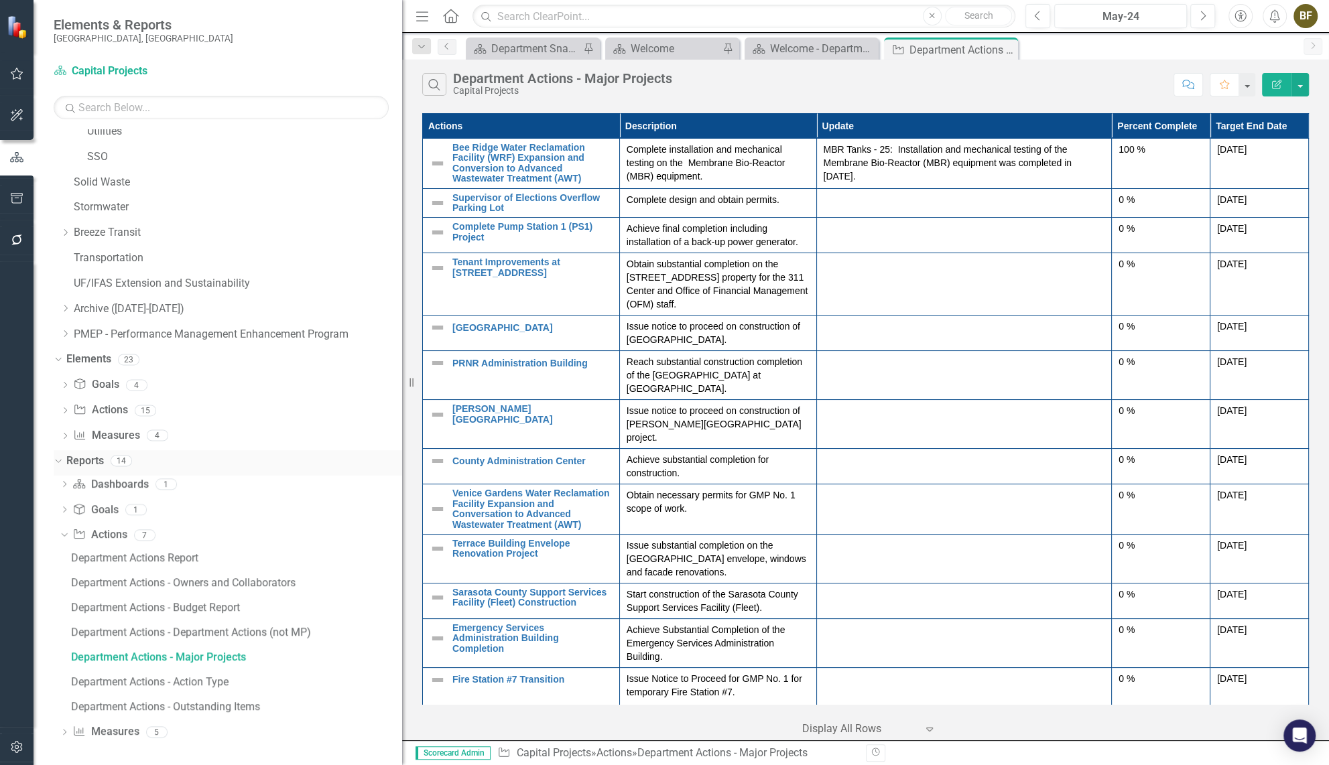
scroll to position [517, 0]
click at [111, 536] on link "Action Actions" at bounding box center [99, 534] width 54 height 15
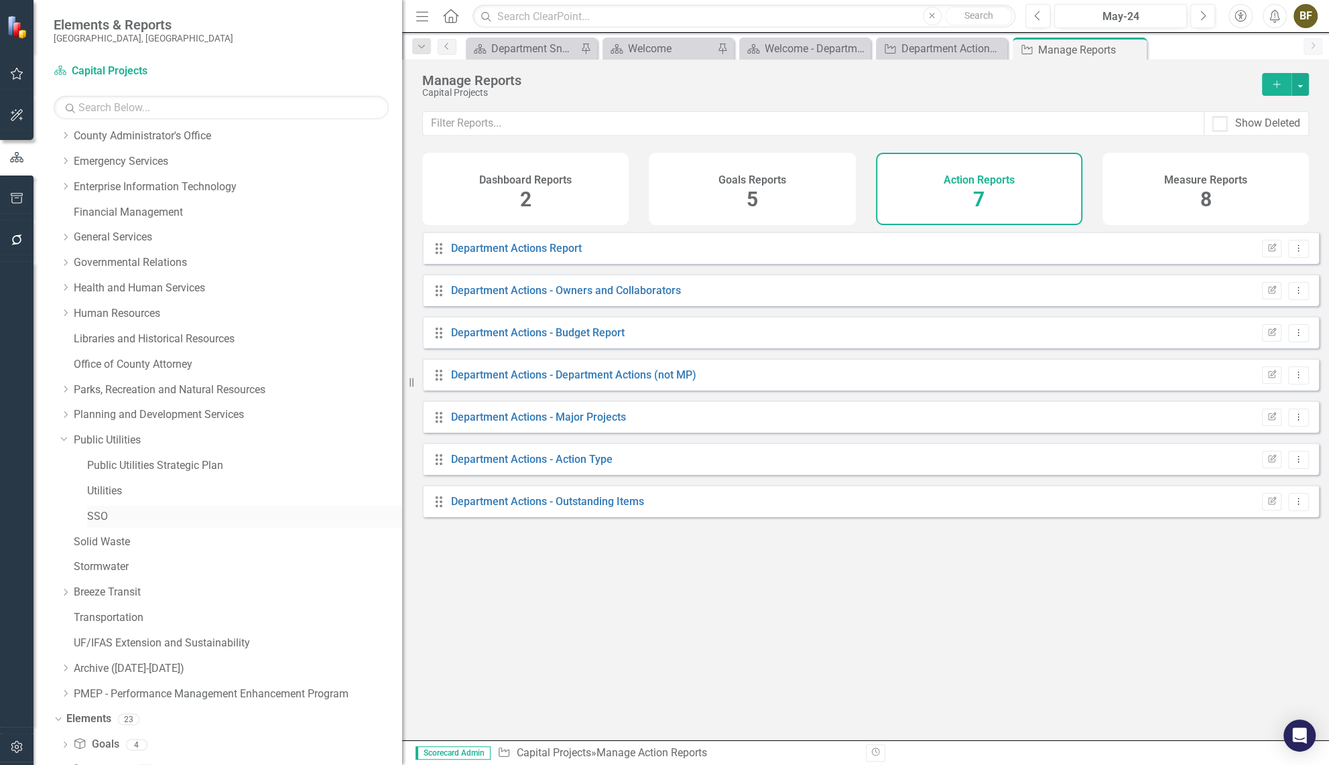
scroll to position [151, 0]
click at [121, 468] on link "Public Utilities Strategic Plan" at bounding box center [244, 470] width 315 height 15
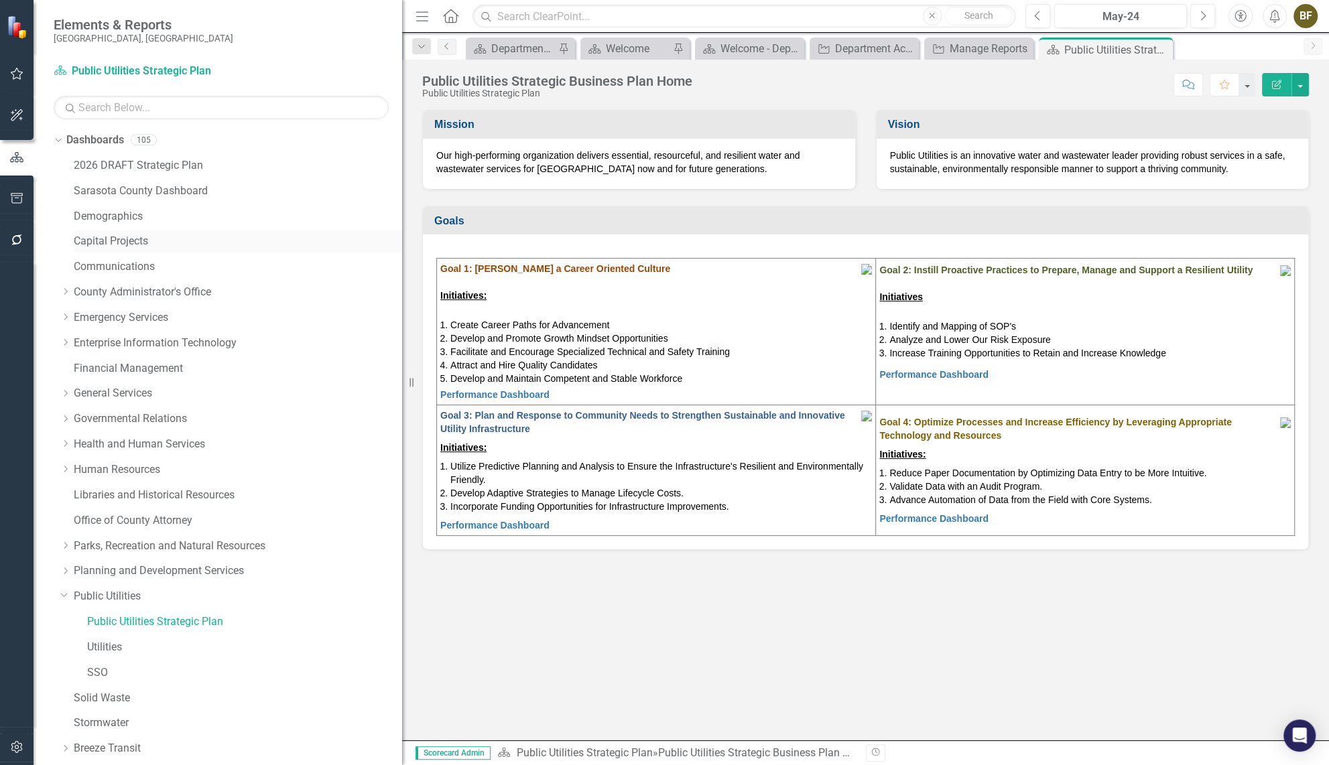
click at [131, 241] on link "Capital Projects" at bounding box center [238, 241] width 328 height 15
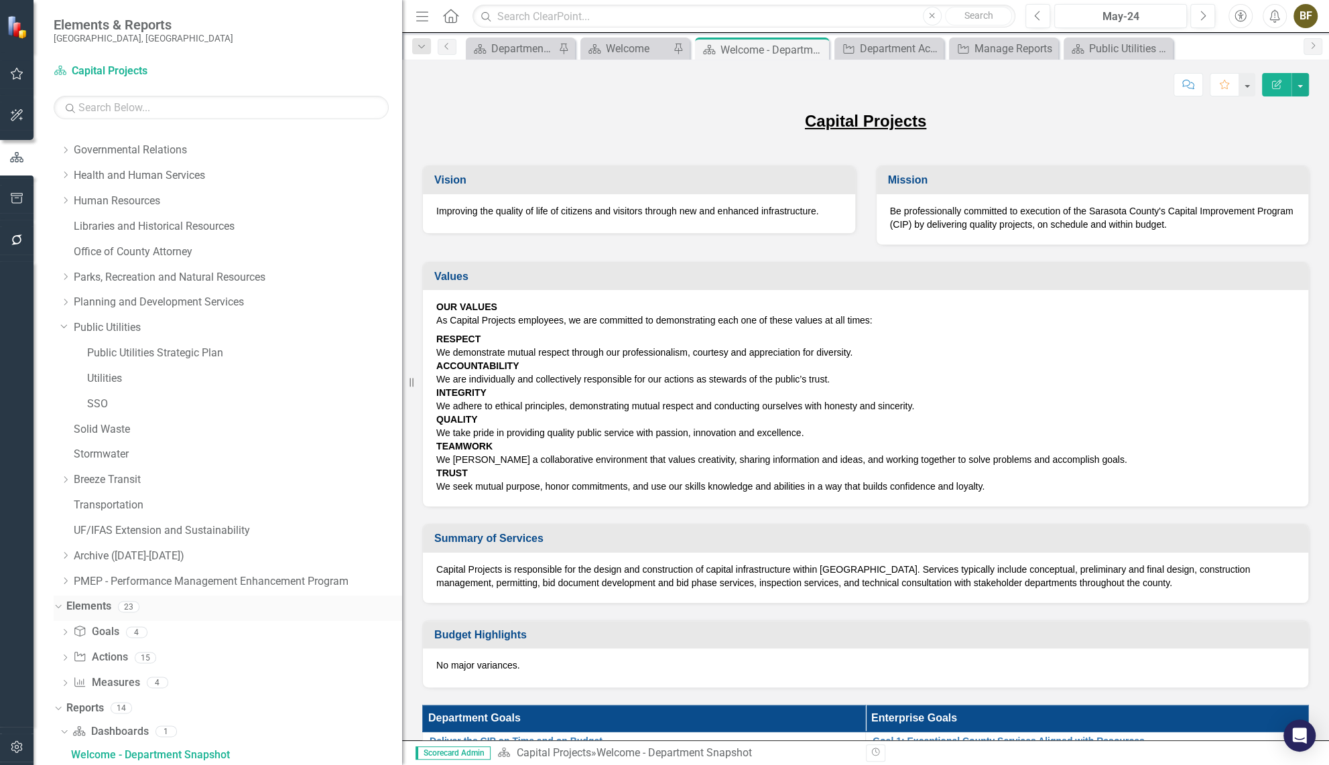
scroll to position [369, 0]
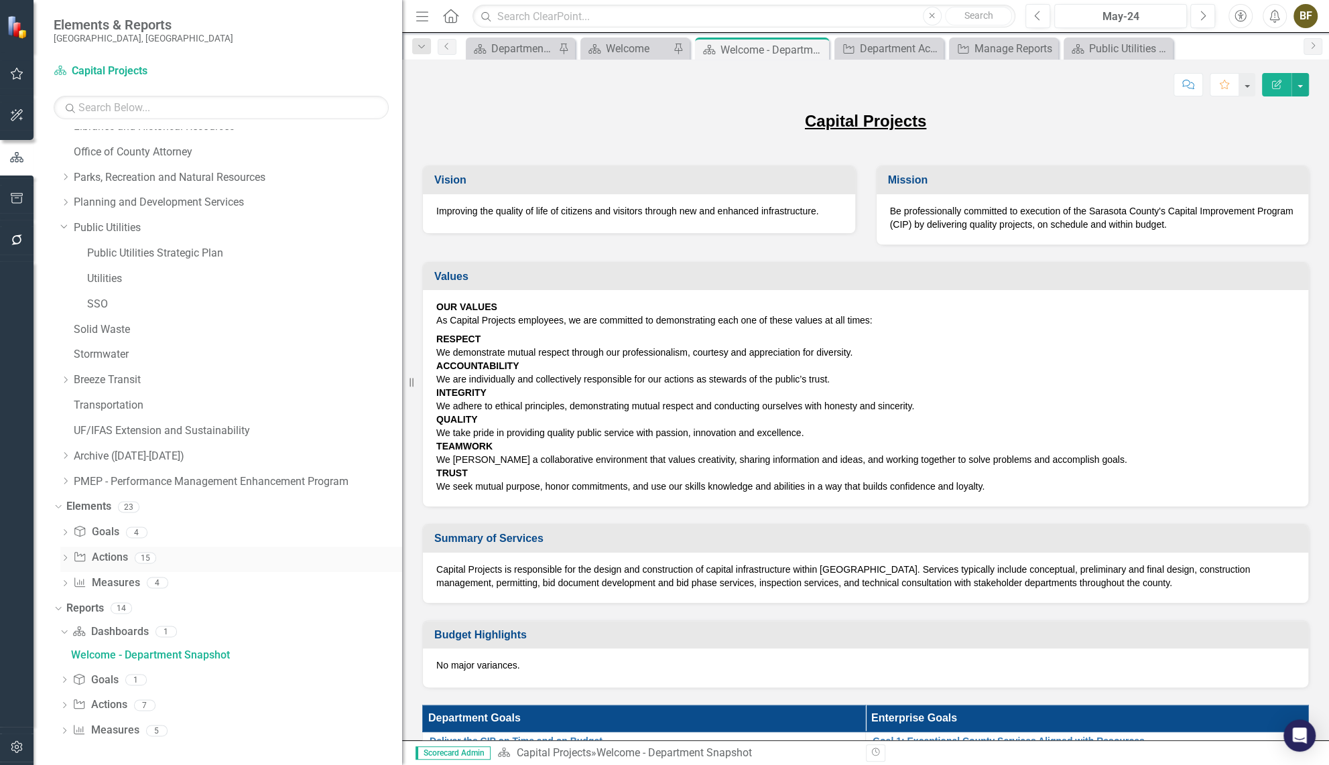
click at [103, 554] on link "Action Actions" at bounding box center [100, 557] width 54 height 15
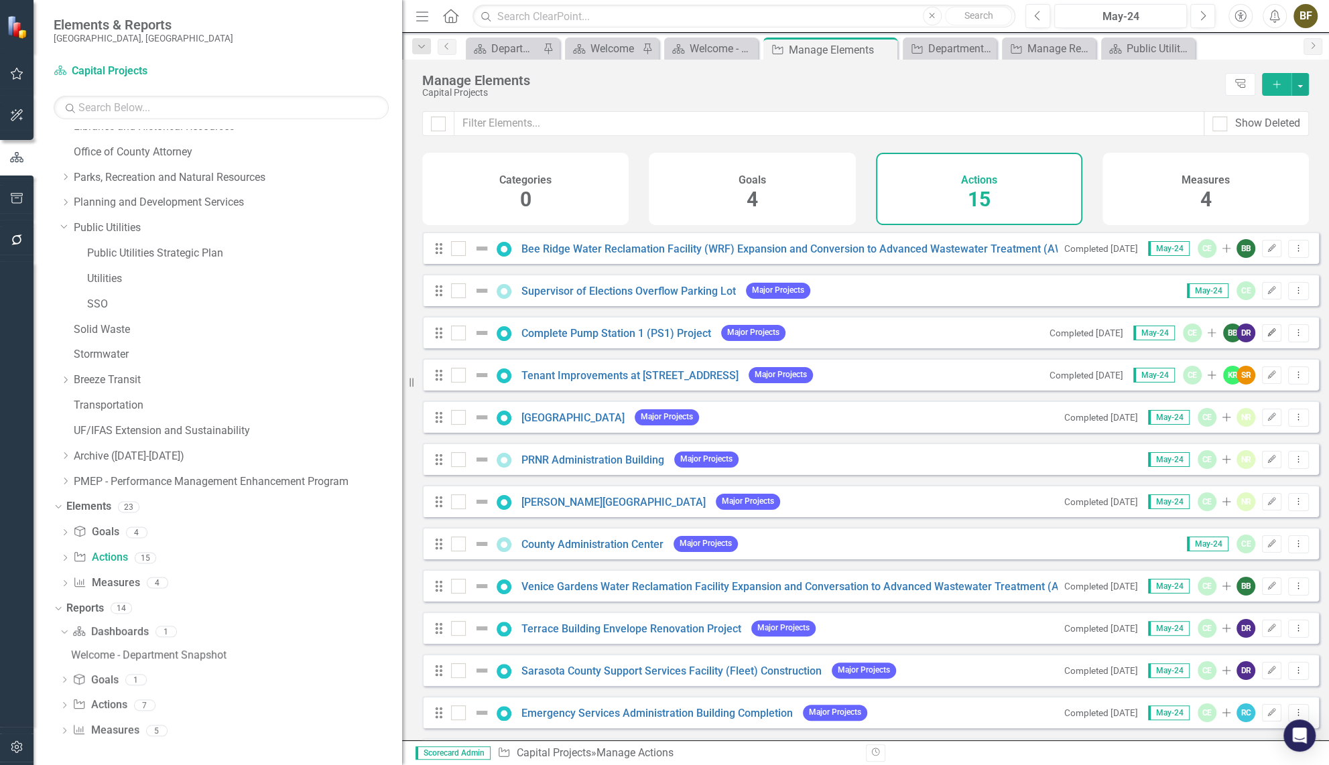
click at [1268, 336] on icon "button" at bounding box center [1272, 332] width 8 height 8
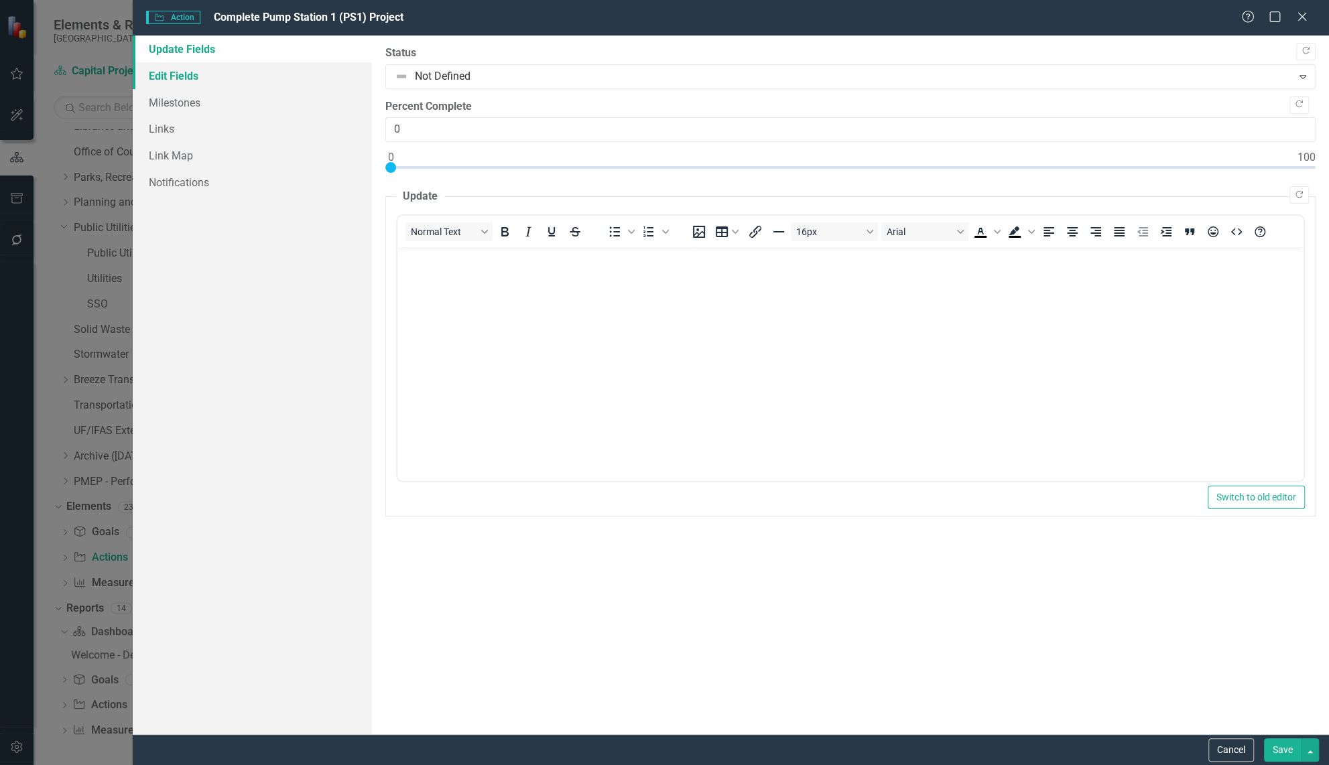
click at [181, 74] on link "Edit Fields" at bounding box center [252, 75] width 239 height 27
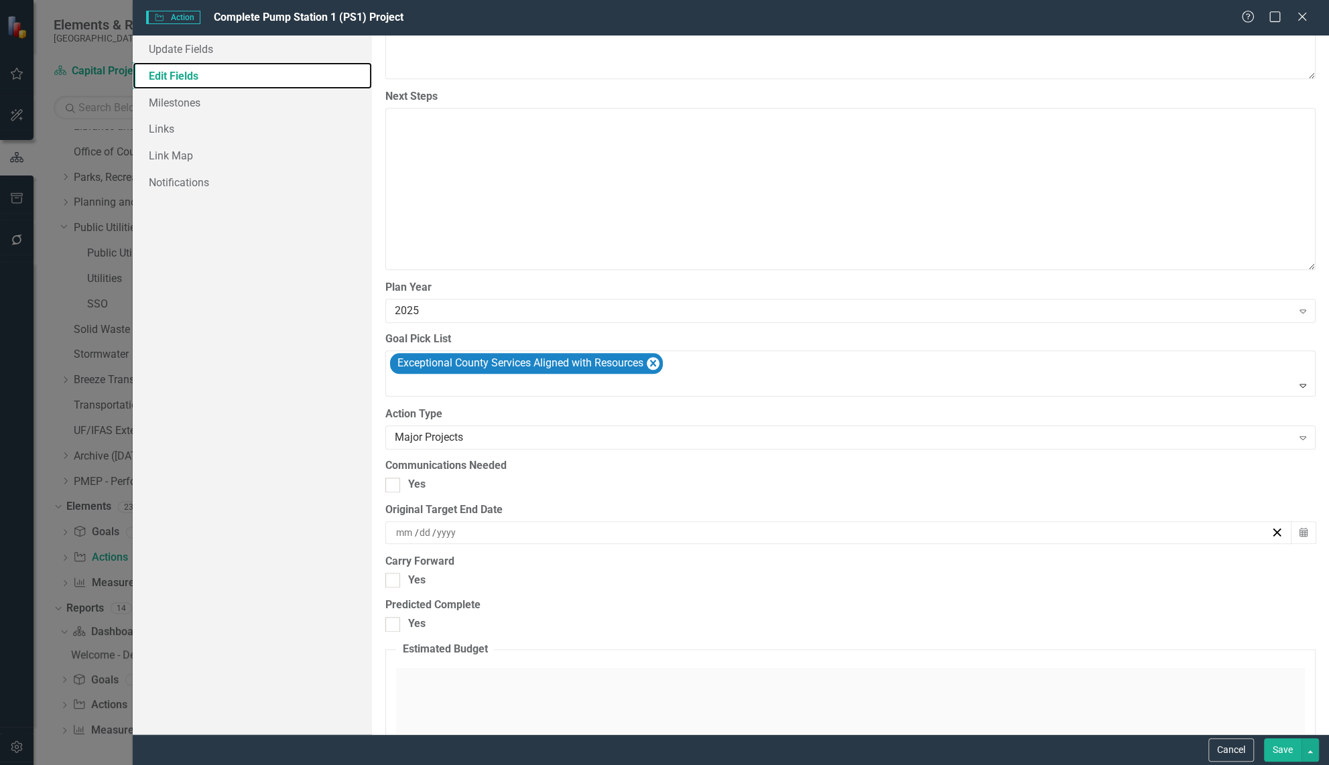
scroll to position [1171, 0]
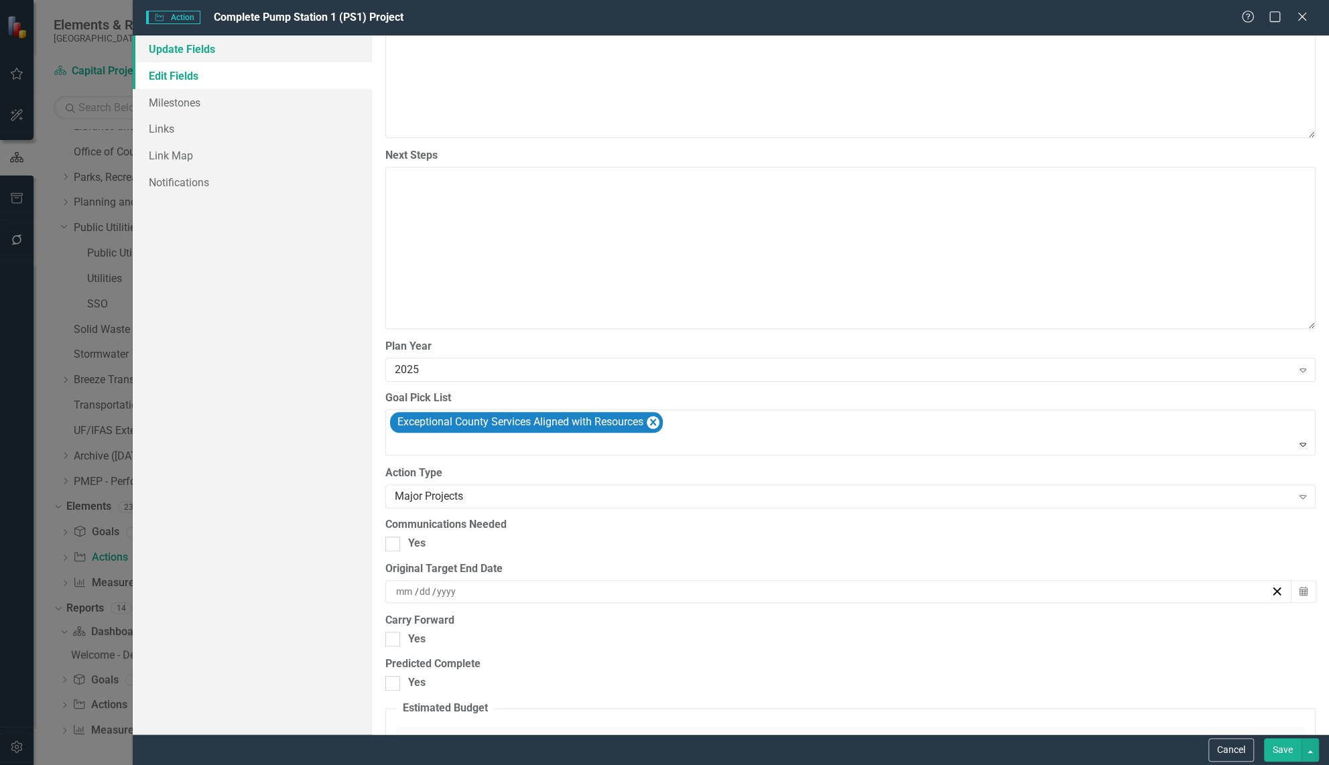
click at [192, 52] on link "Update Fields" at bounding box center [252, 49] width 239 height 27
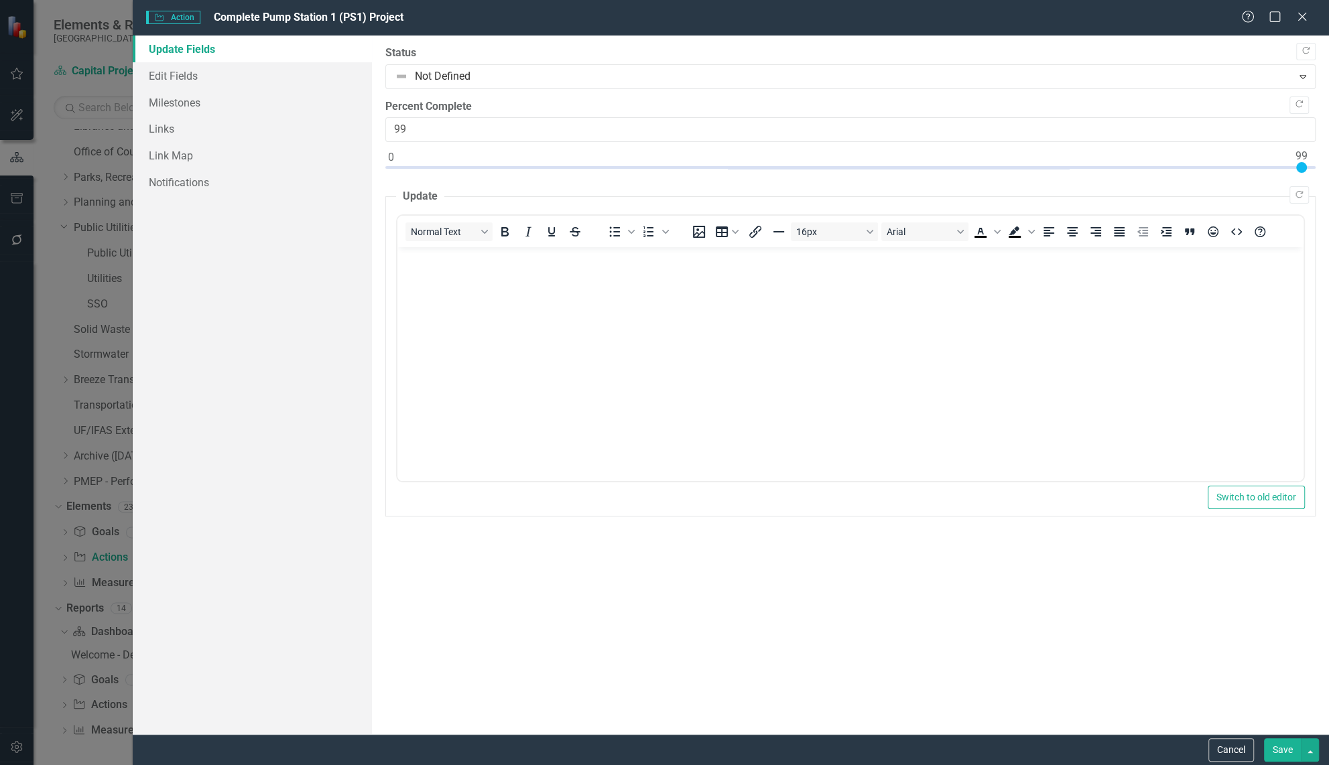
drag, startPoint x: 392, startPoint y: 168, endPoint x: 1300, endPoint y: 173, distance: 907.6
click at [1300, 173] on div at bounding box center [850, 170] width 930 height 17
type input "100"
drag, startPoint x: 1300, startPoint y: 166, endPoint x: 1332, endPoint y: 165, distance: 31.5
click at [1329, 165] on html "Accessibility Screen-Reader Guide, Feedback, and Issue Reporting | New window E…" at bounding box center [664, 382] width 1329 height 765
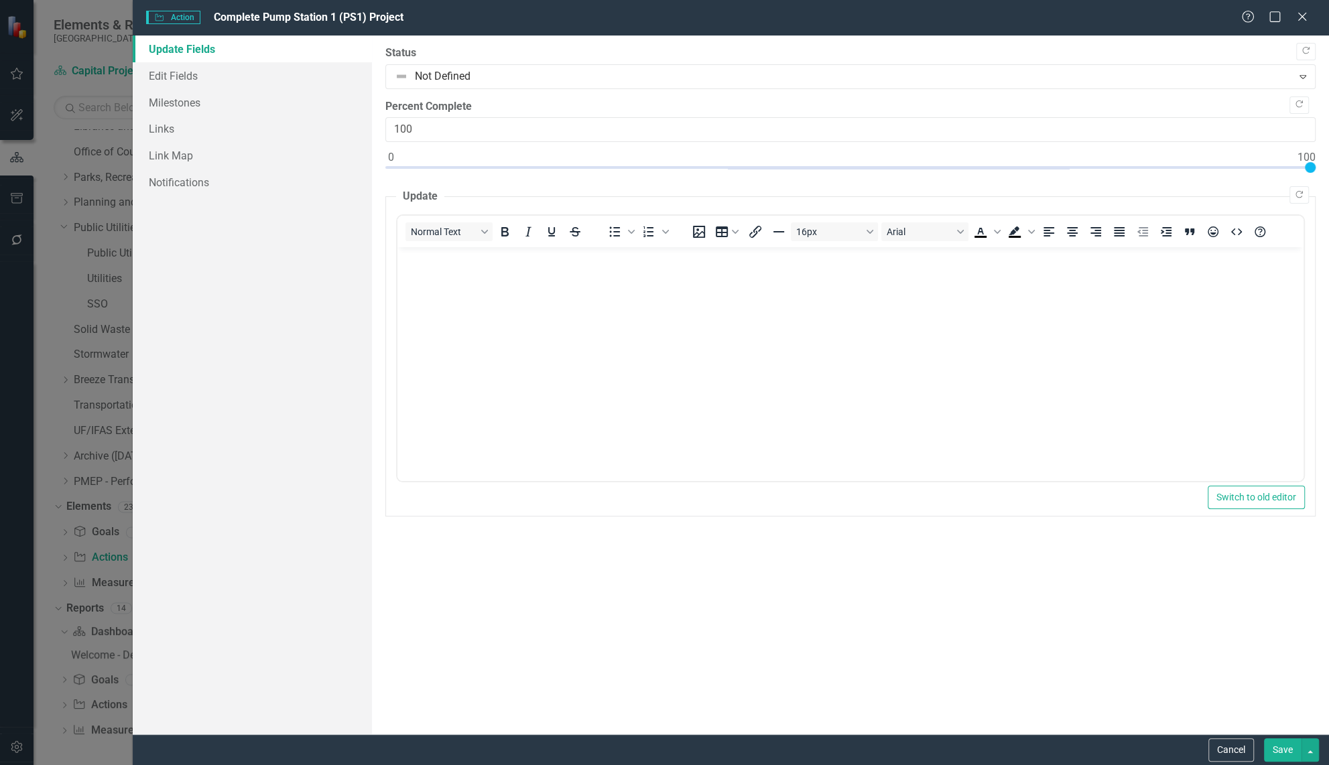
click at [450, 284] on body "Rich Text Area. Press ALT-0 for help." at bounding box center [850, 347] width 906 height 201
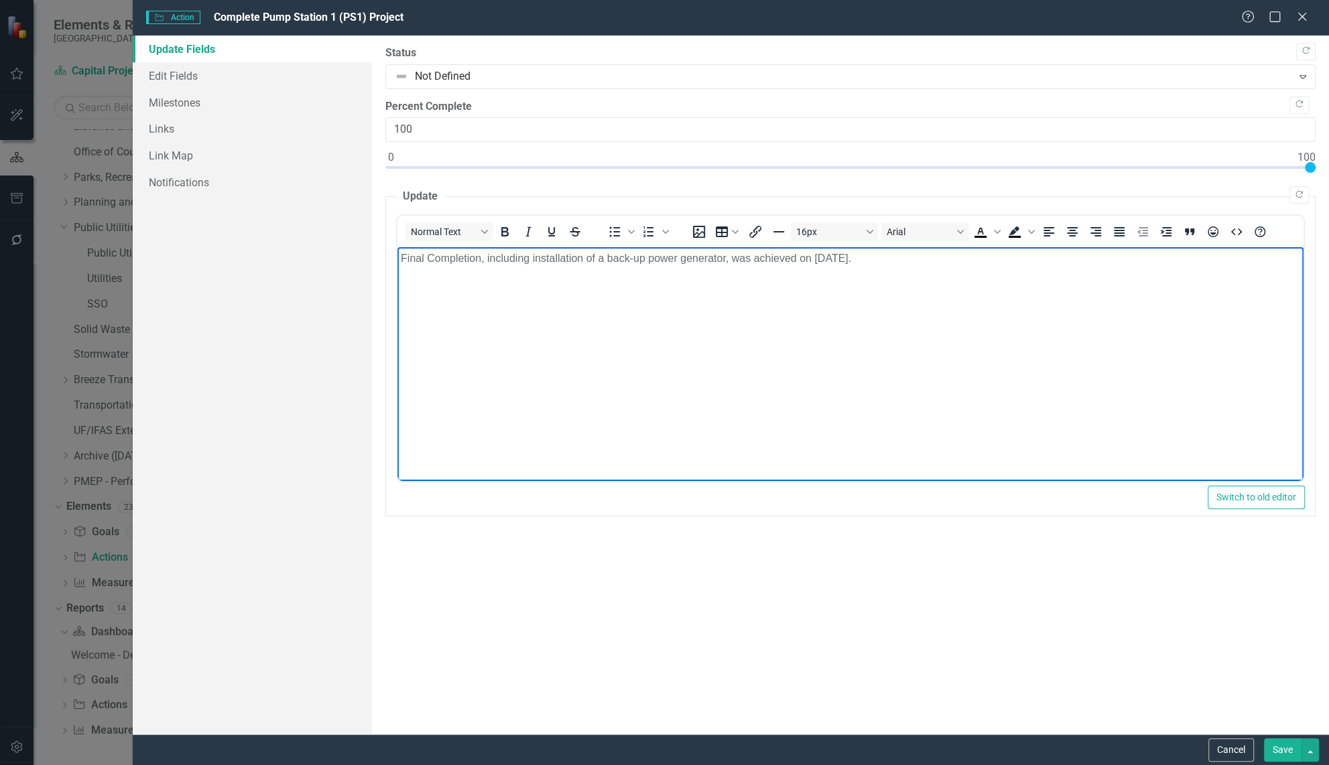
click at [1284, 755] on button "Save" at bounding box center [1283, 750] width 38 height 23
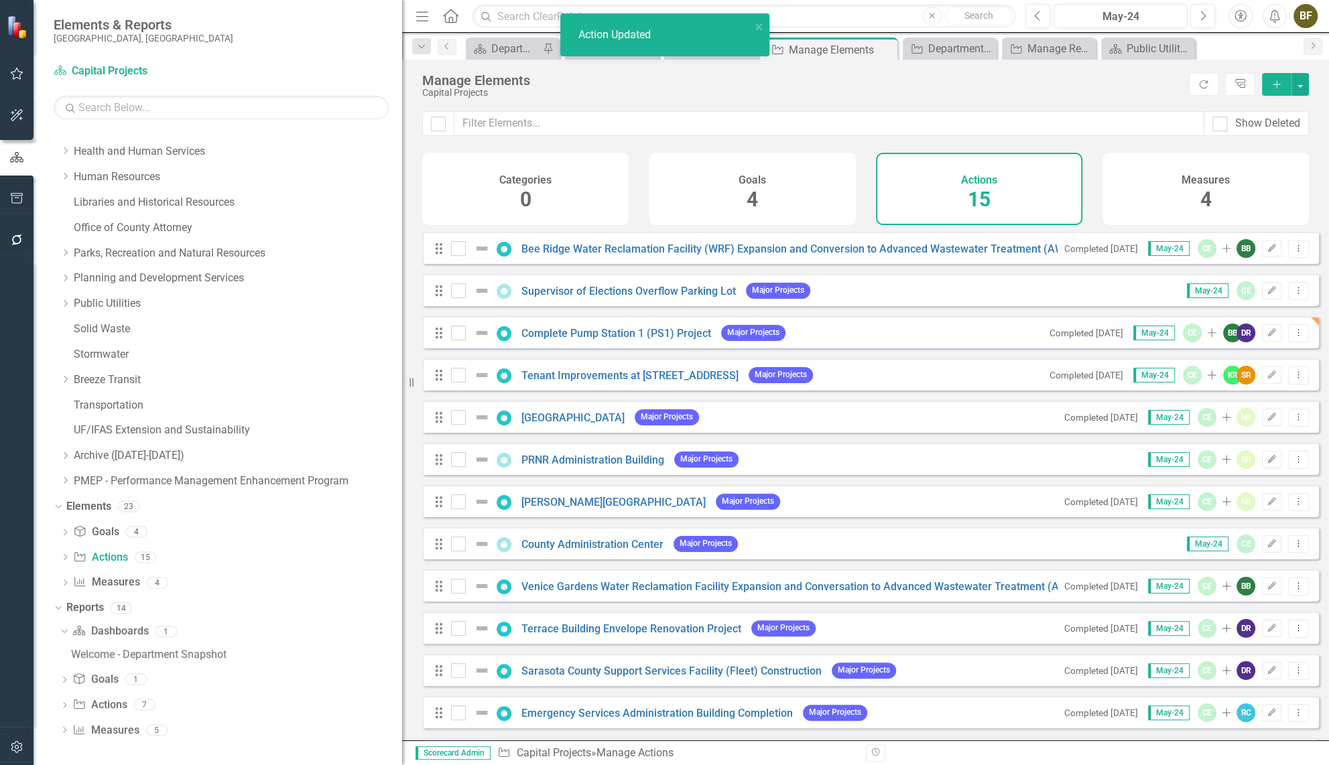
scroll to position [292, 0]
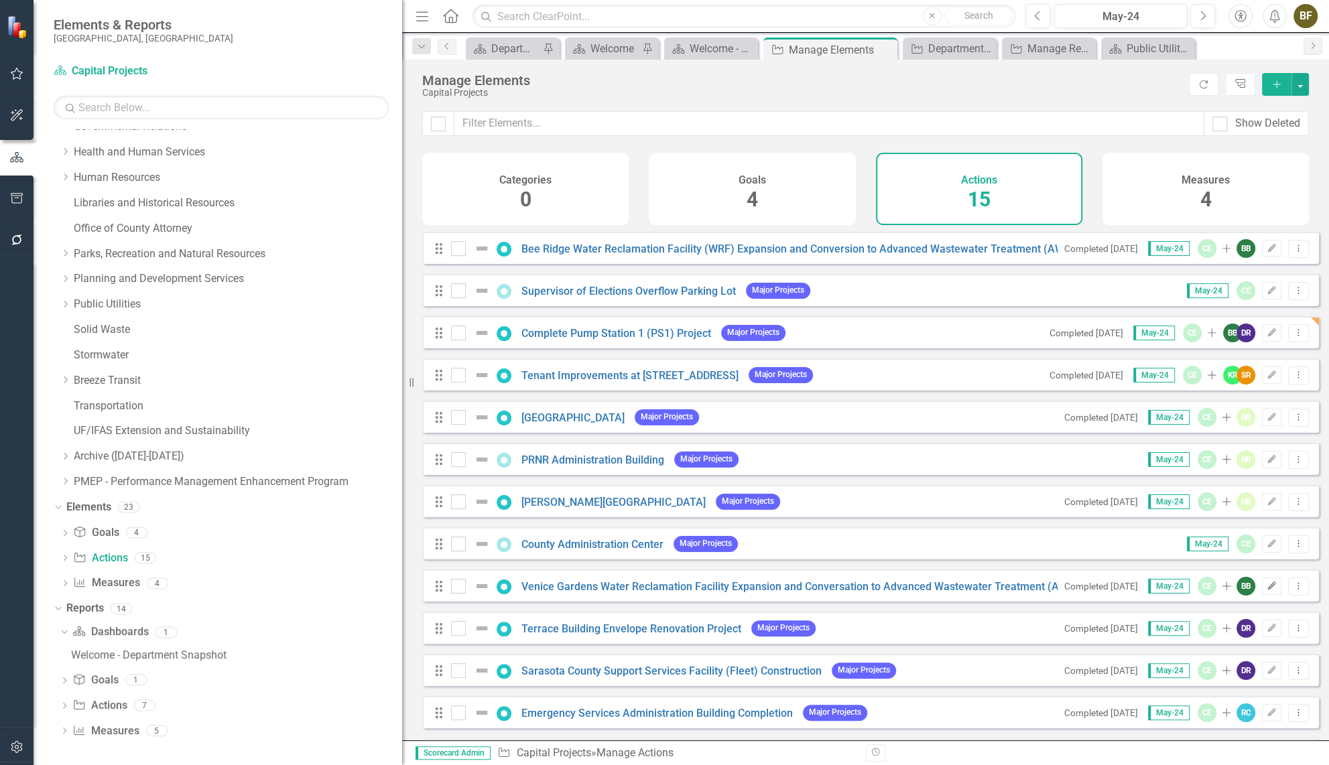
click at [1268, 590] on icon "button" at bounding box center [1272, 586] width 8 height 8
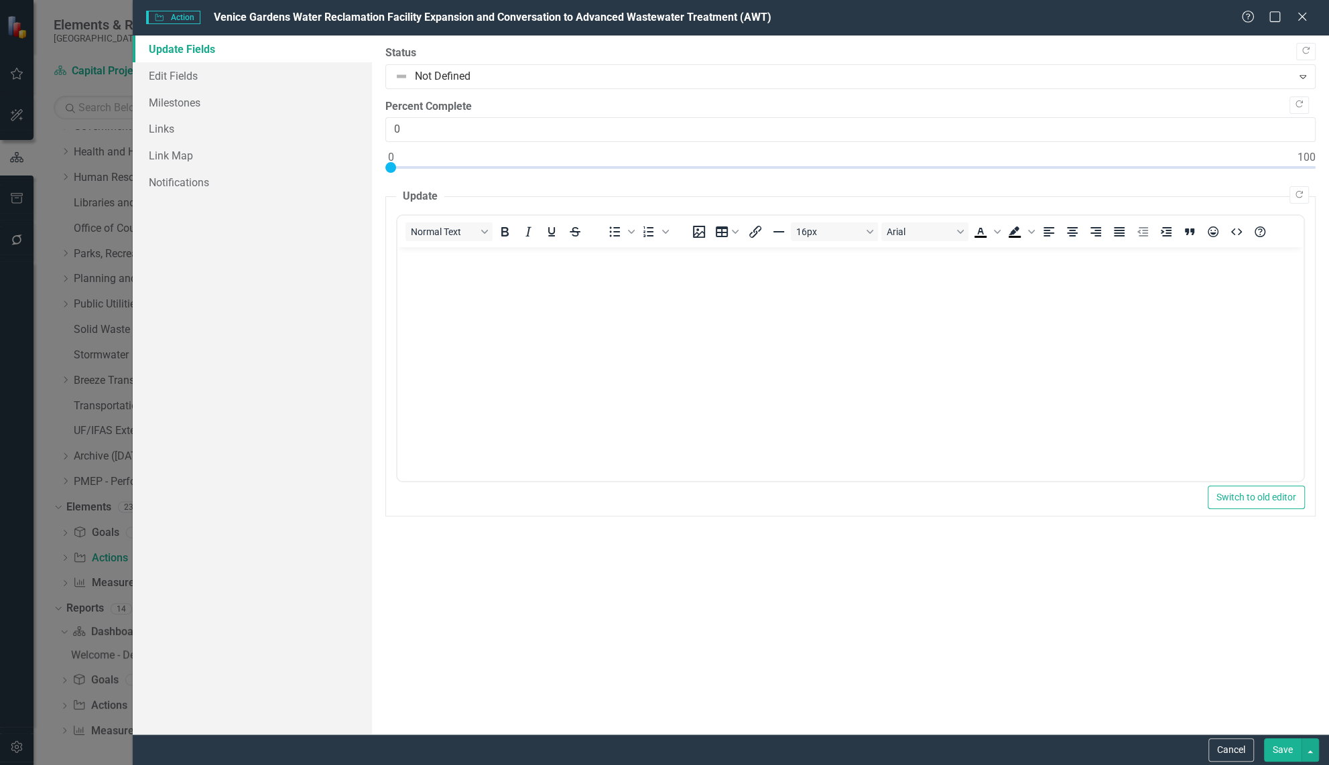
scroll to position [0, 0]
type input "100"
drag, startPoint x: 389, startPoint y: 166, endPoint x: 1331, endPoint y: 169, distance: 942.4
click at [1329, 169] on html "Accessibility Screen-Reader Guide, Feedback, and Issue Reporting | New window E…" at bounding box center [664, 382] width 1329 height 765
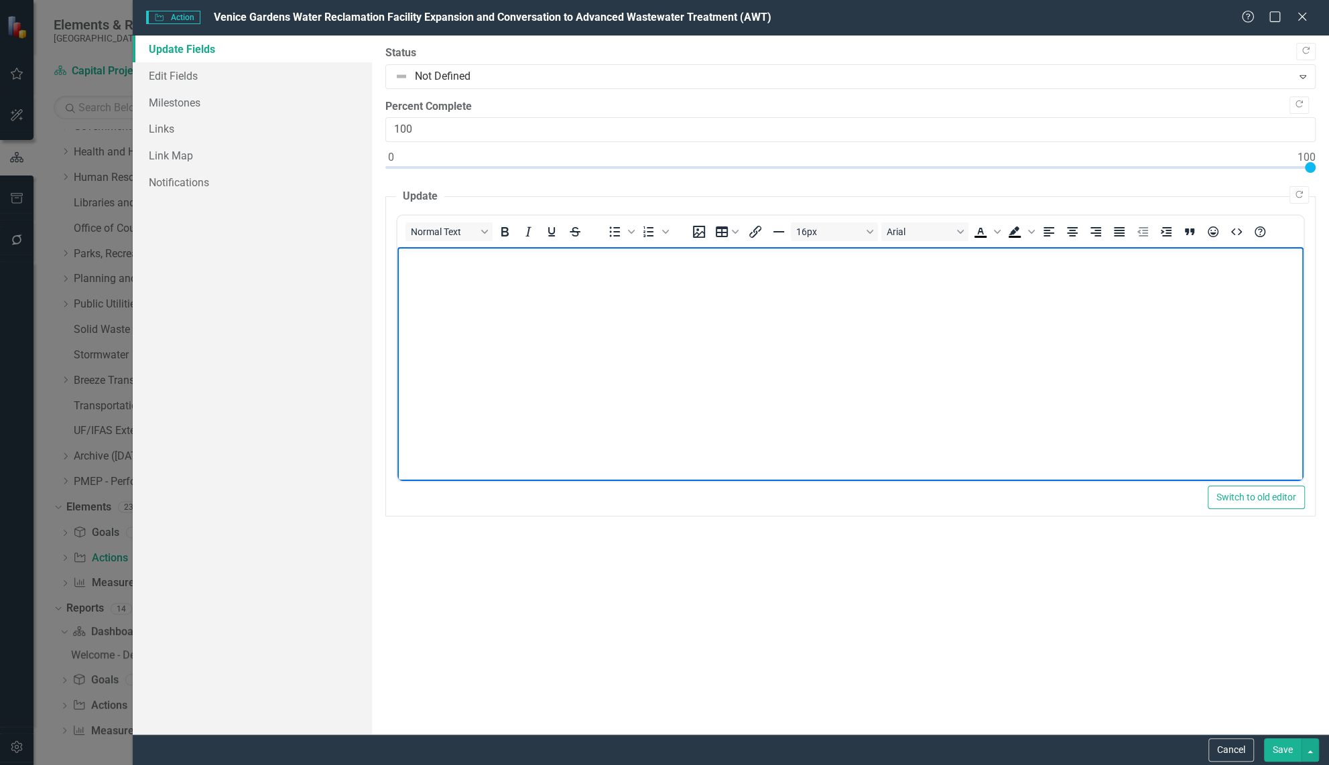
click at [429, 298] on body "Rich Text Area. Press ALT-0 for help." at bounding box center [850, 347] width 906 height 201
paste body "Rich Text Area. Press ALT-0 for help."
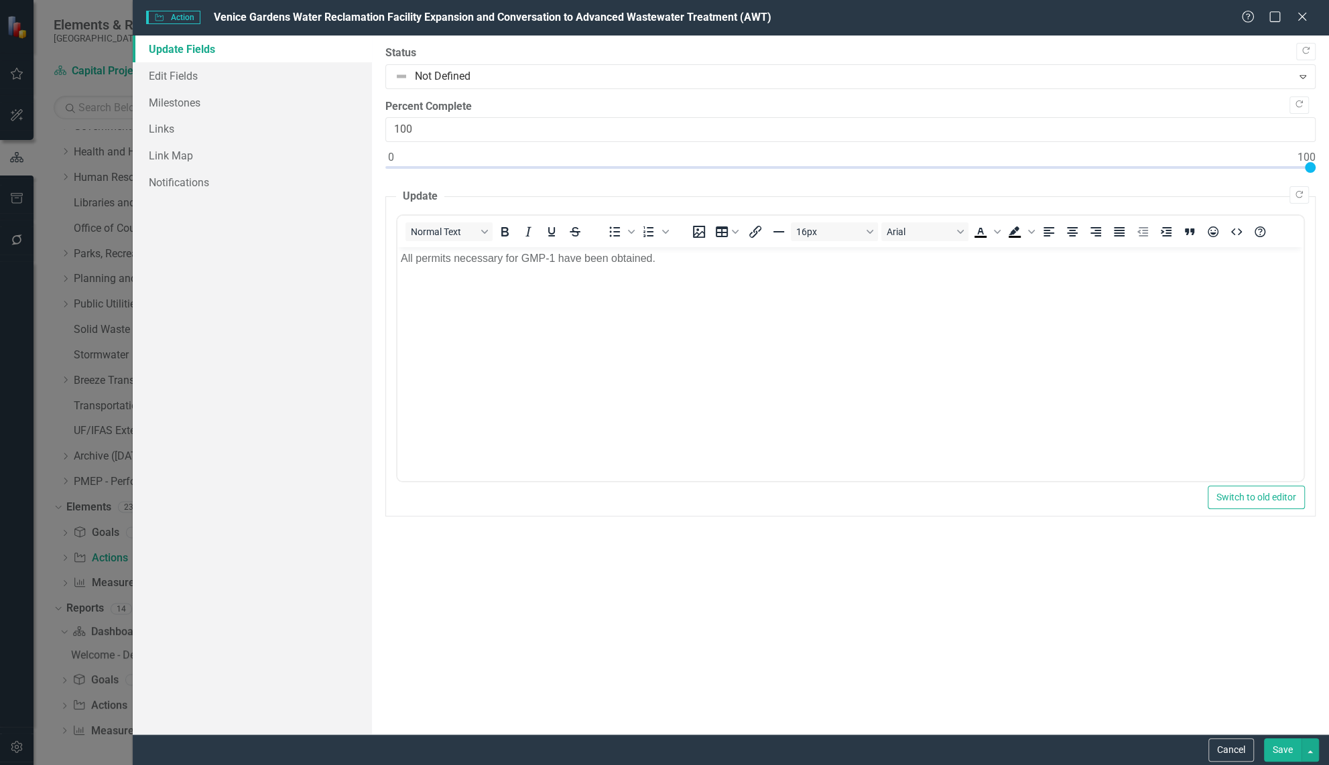
click at [1289, 755] on button "Save" at bounding box center [1283, 750] width 38 height 23
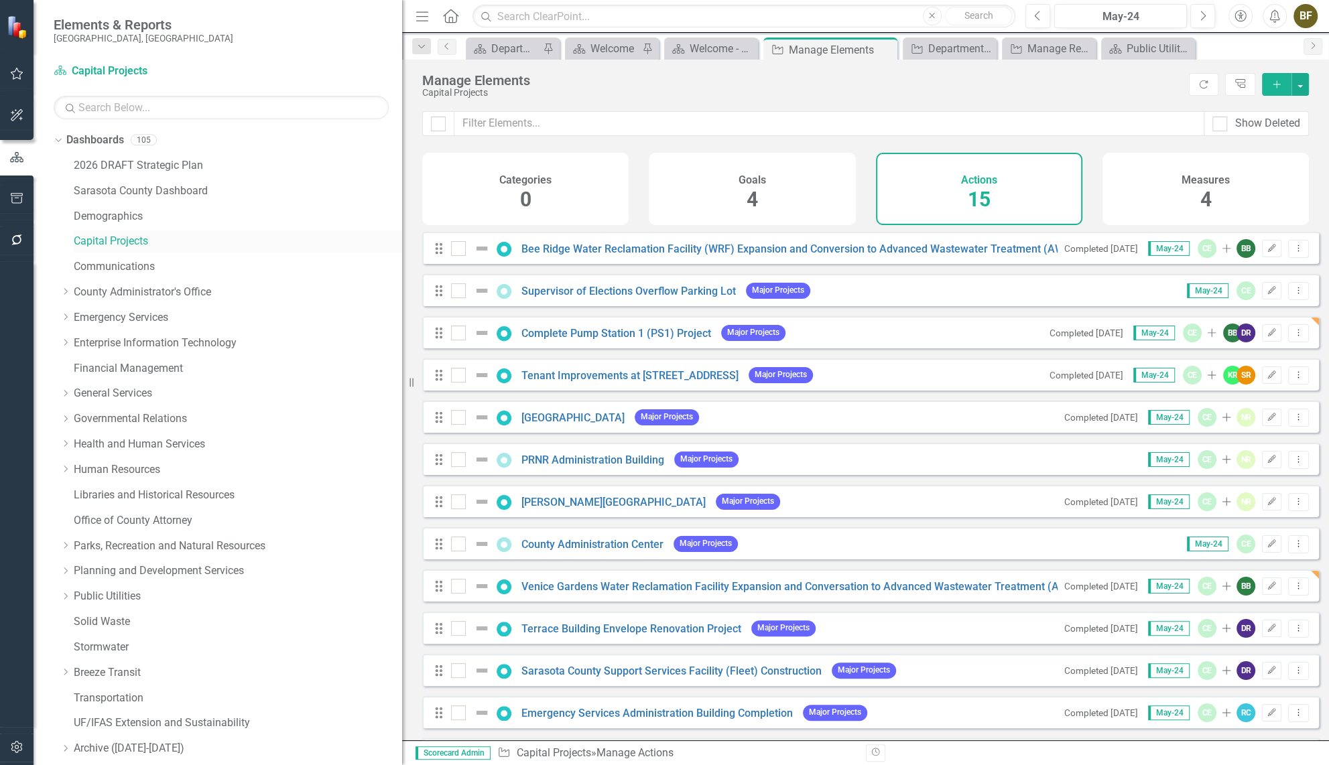
click at [115, 239] on link "Capital Projects" at bounding box center [238, 241] width 328 height 15
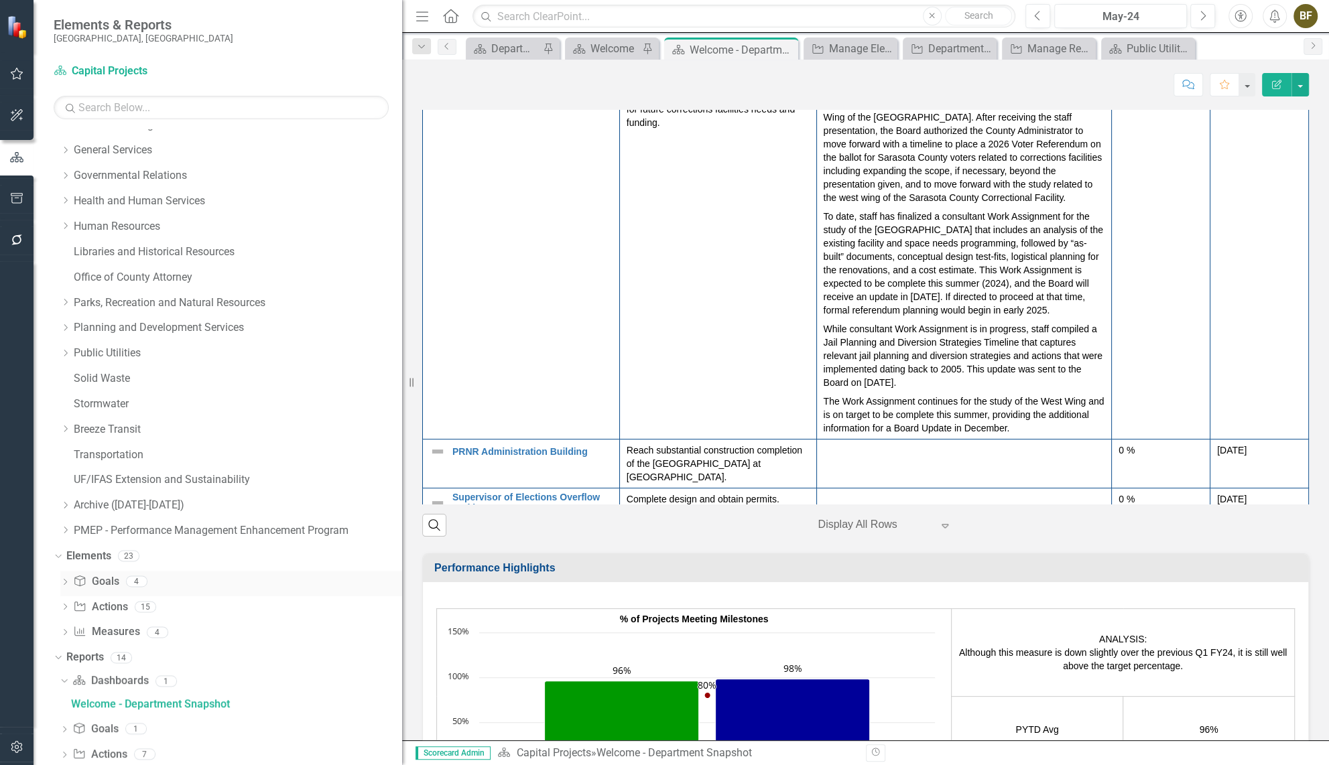
scroll to position [292, 0]
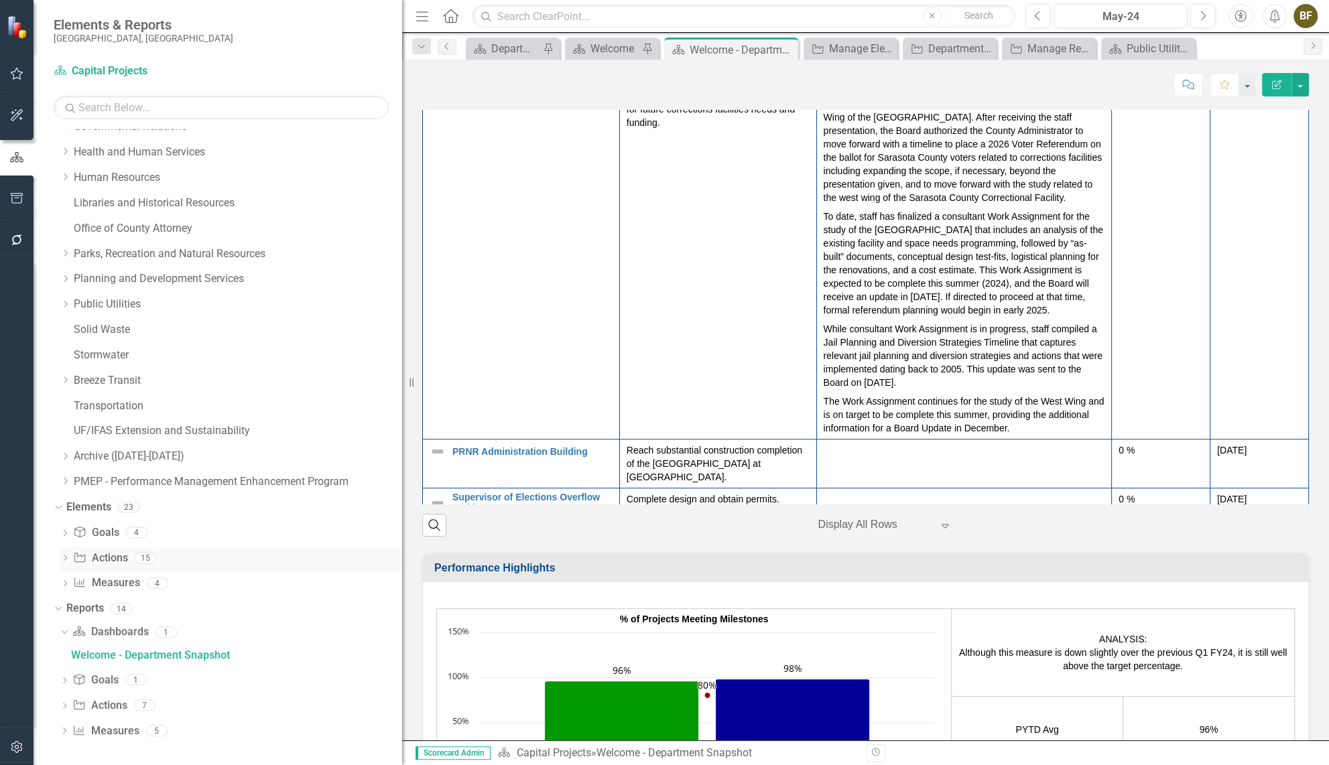
click at [118, 556] on link "Action Actions" at bounding box center [100, 558] width 54 height 15
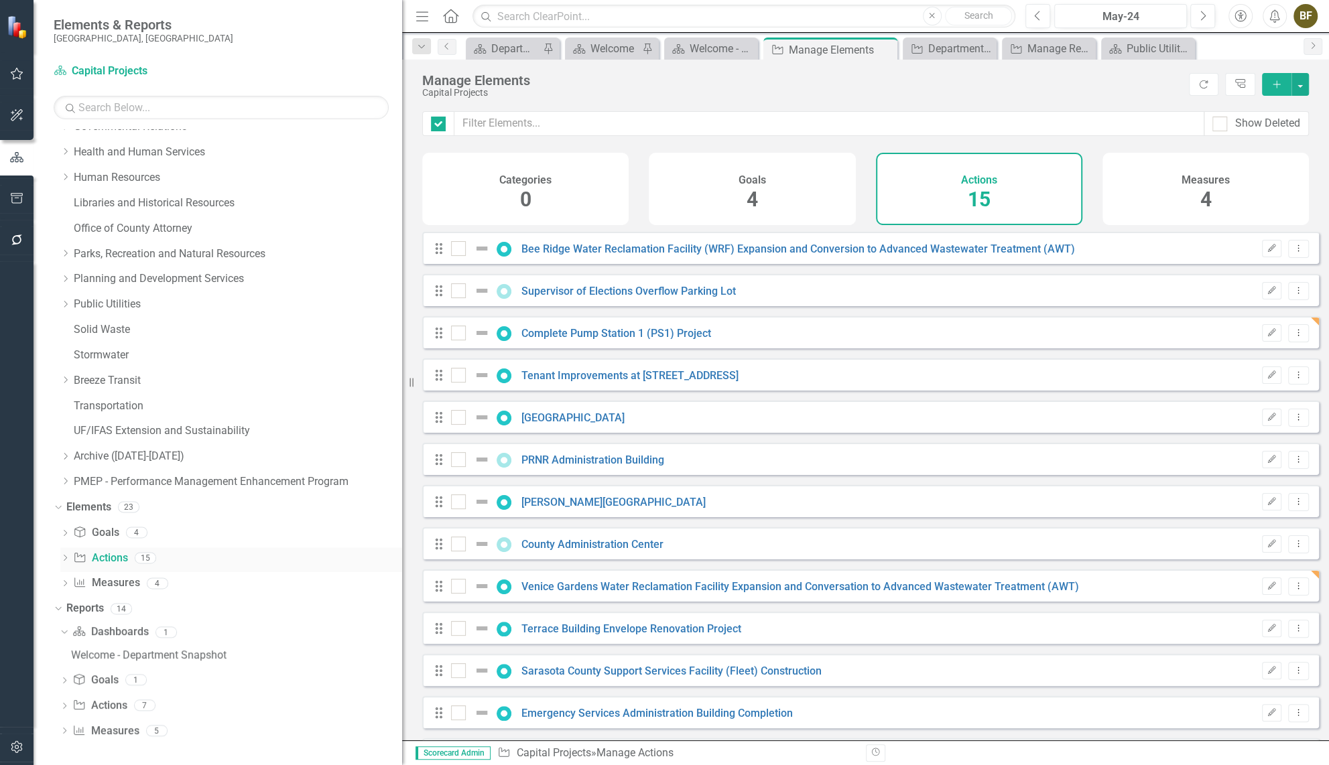
checkbox input "false"
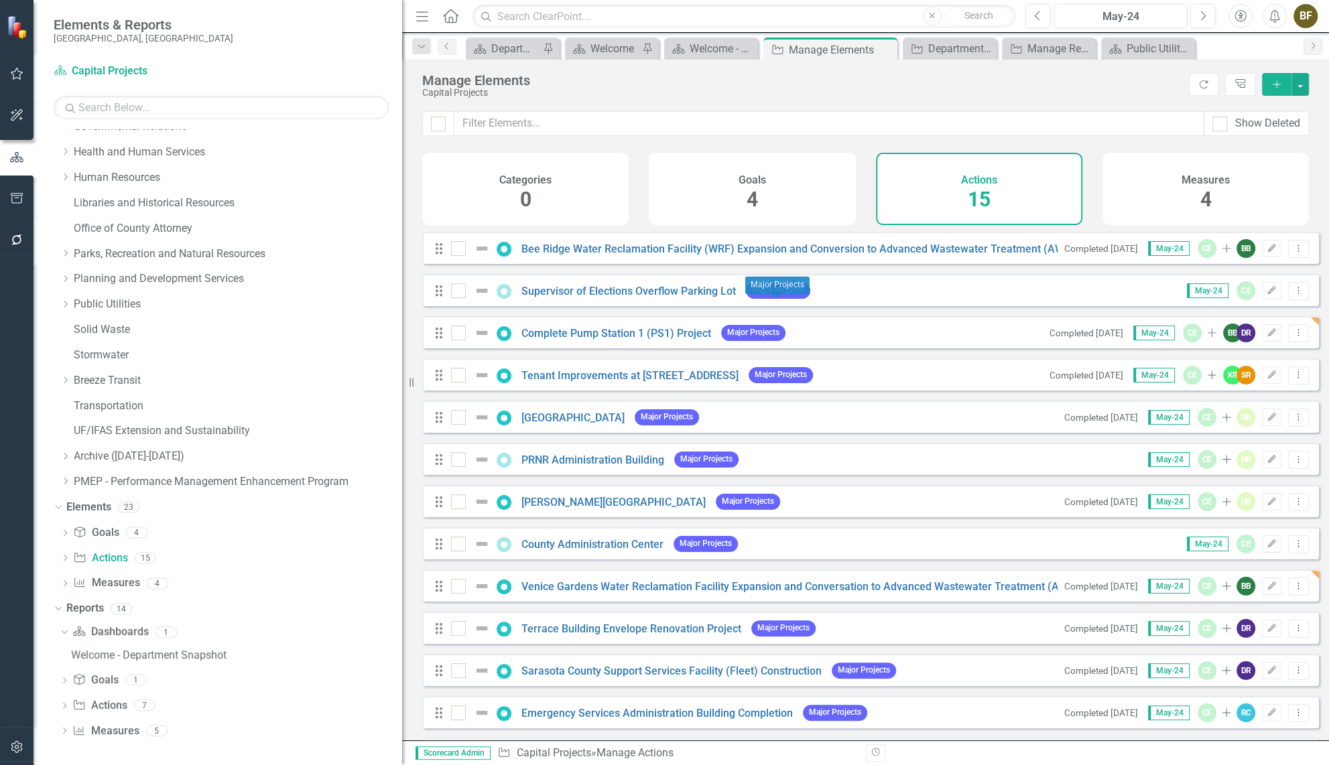
click at [778, 298] on span "Major Projects" at bounding box center [778, 290] width 64 height 15
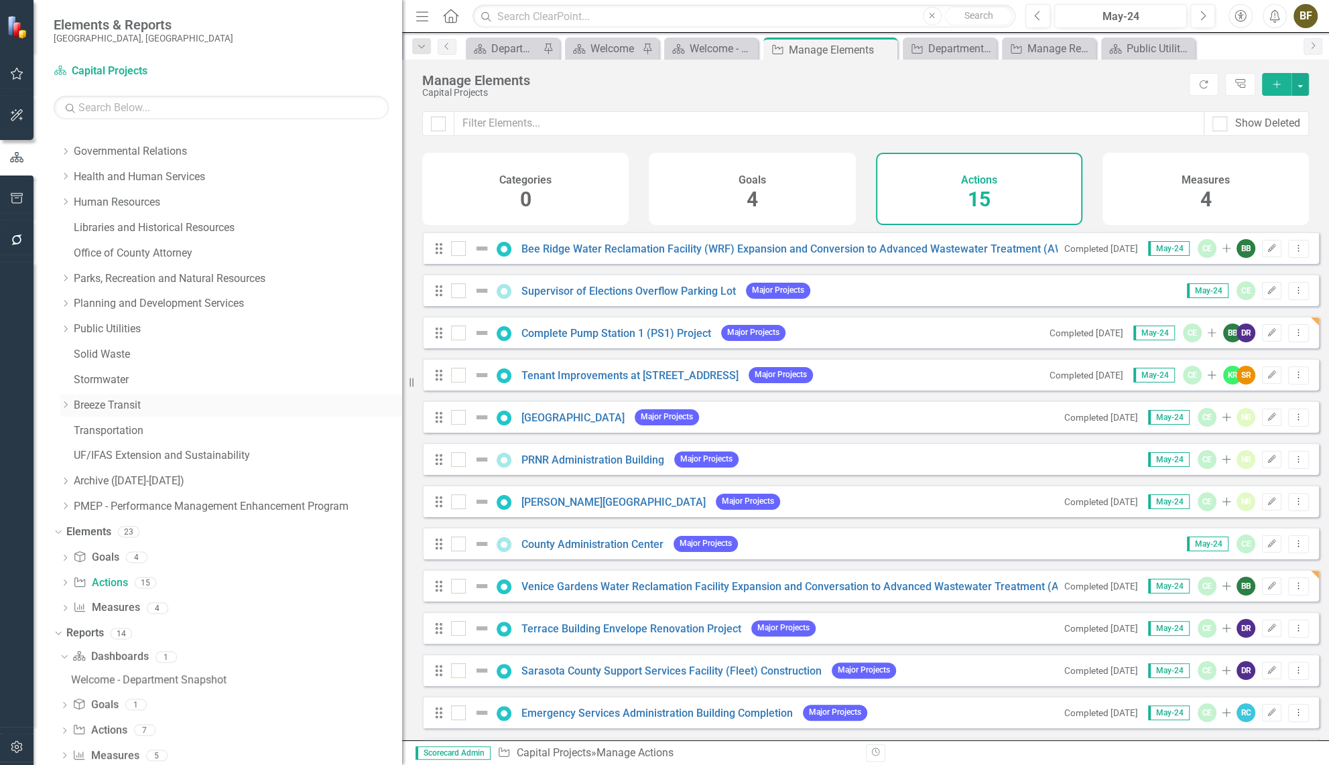
scroll to position [292, 0]
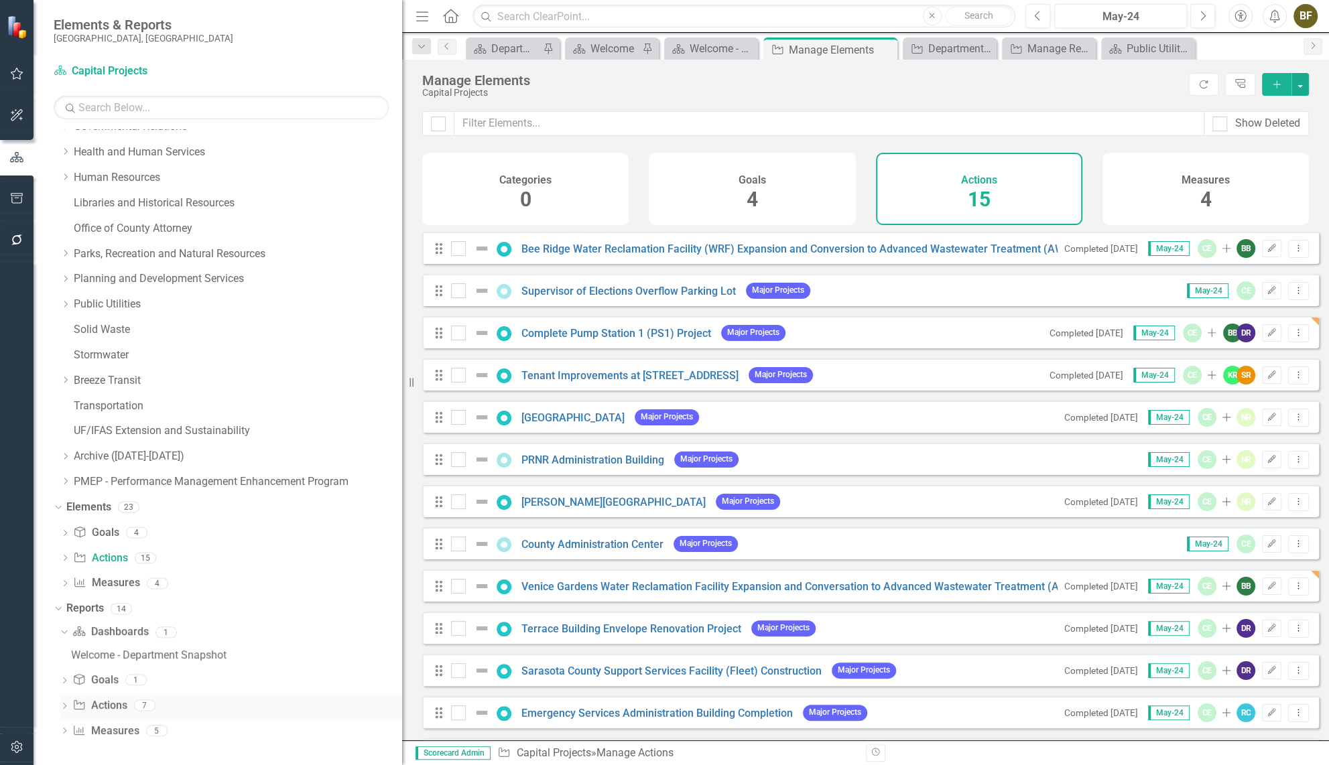
click at [115, 700] on link "Action Actions" at bounding box center [99, 705] width 54 height 15
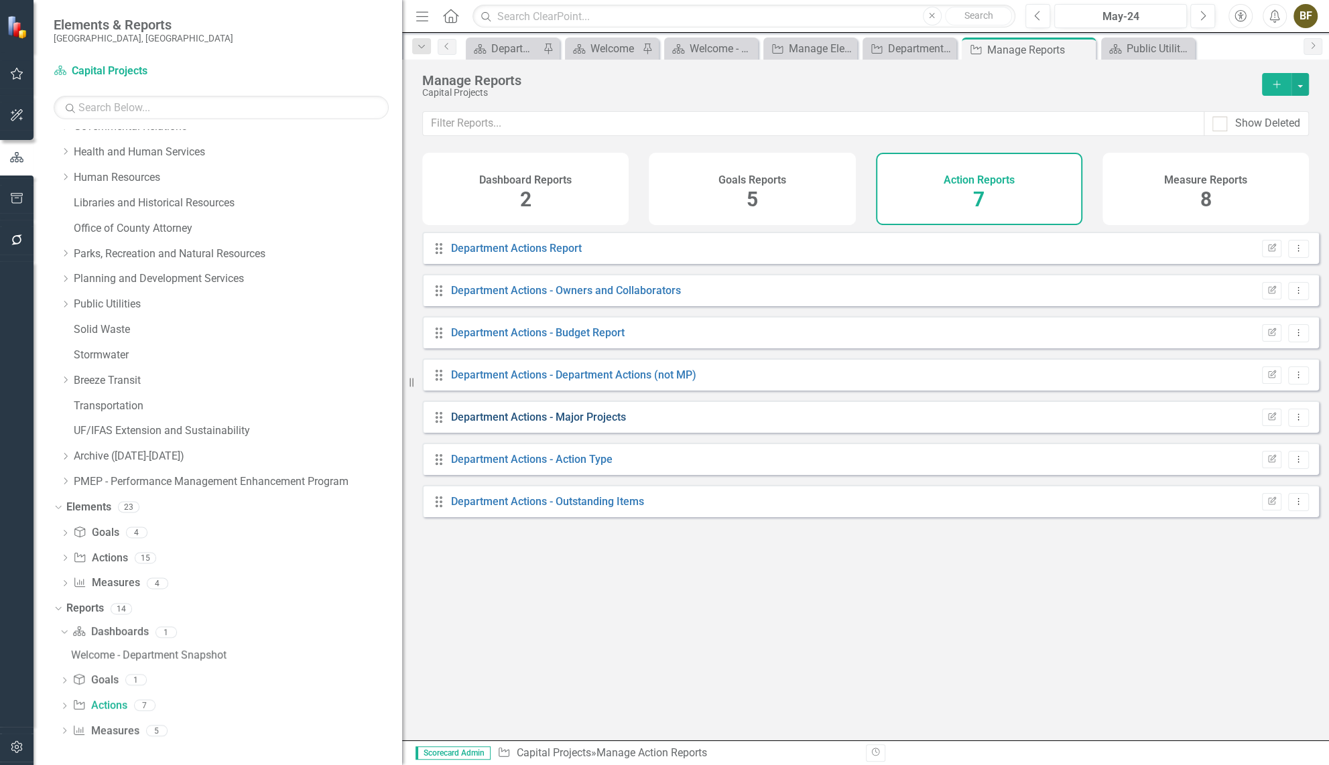
click at [577, 424] on link "Department Actions - Major Projects" at bounding box center [538, 417] width 175 height 13
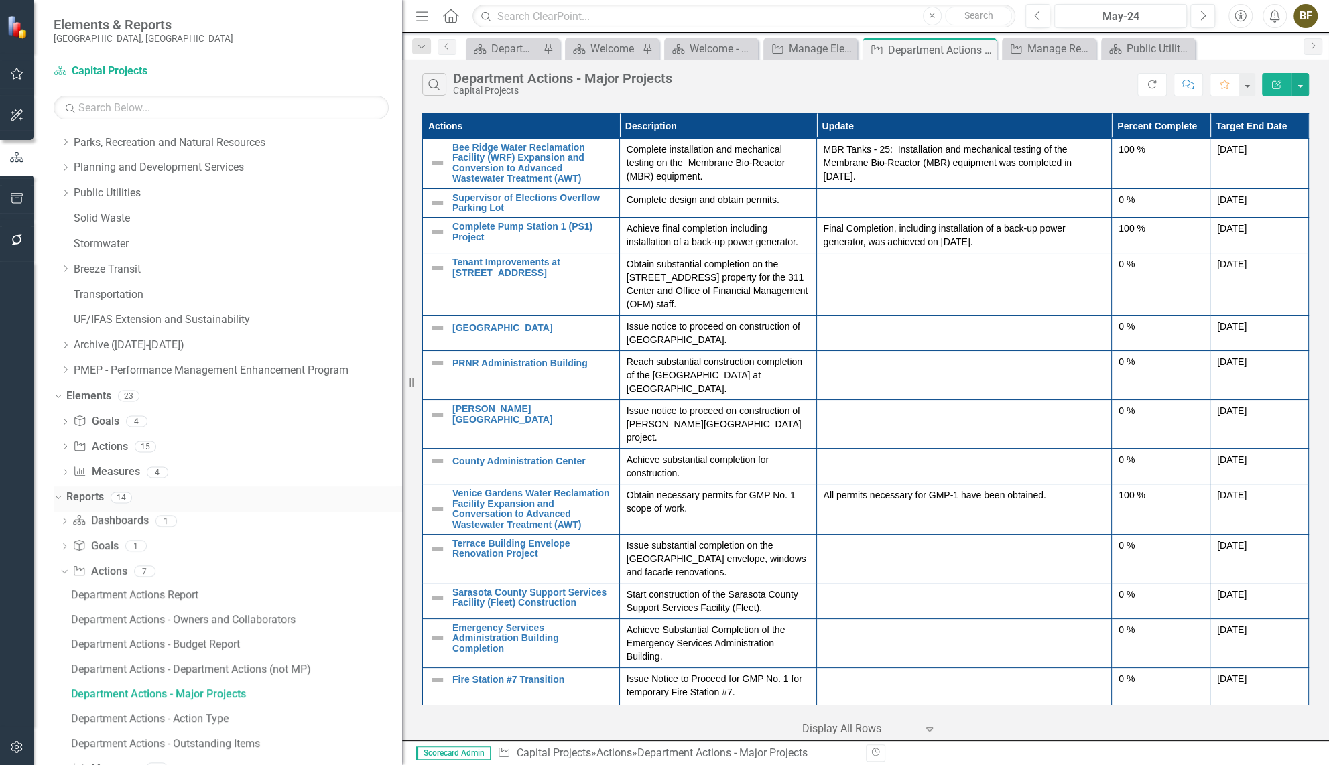
scroll to position [441, 0]
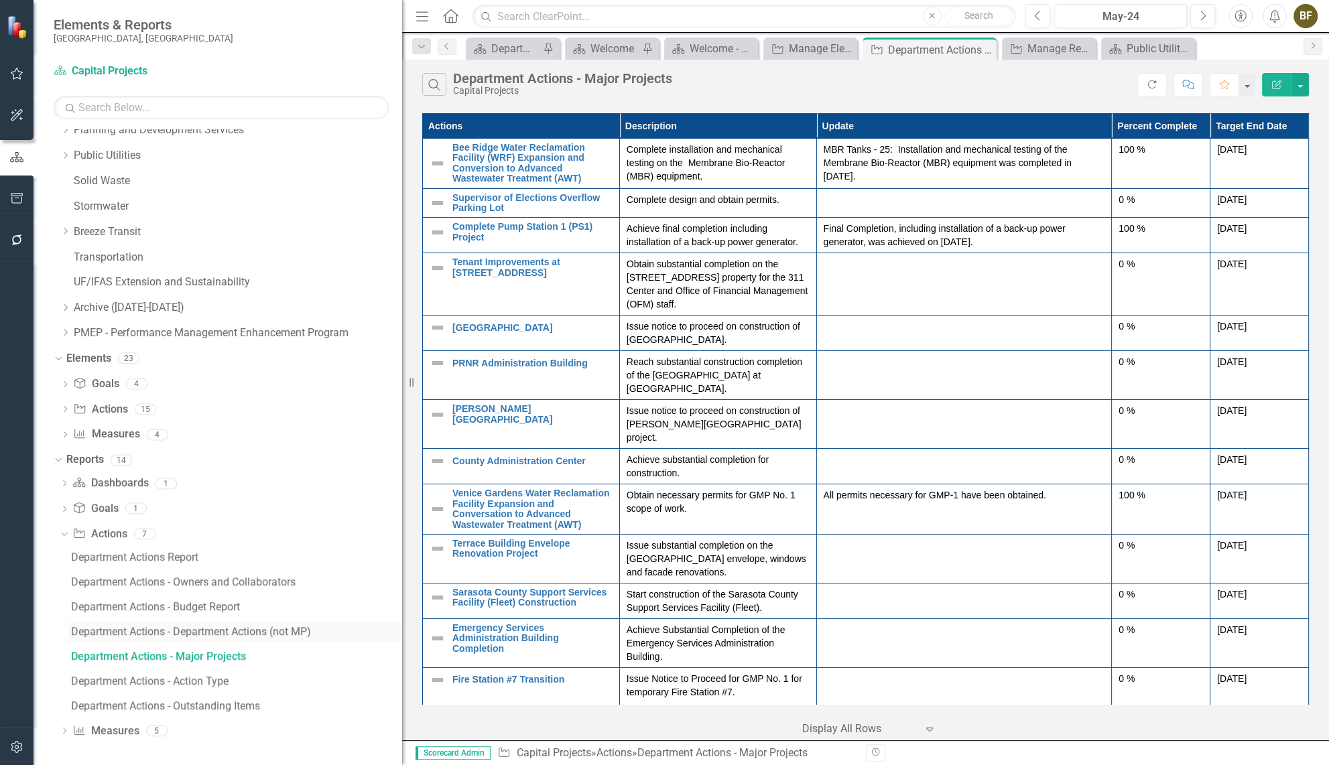
click at [251, 631] on div "Department Actions - Department Actions (not MP)" at bounding box center [236, 632] width 331 height 12
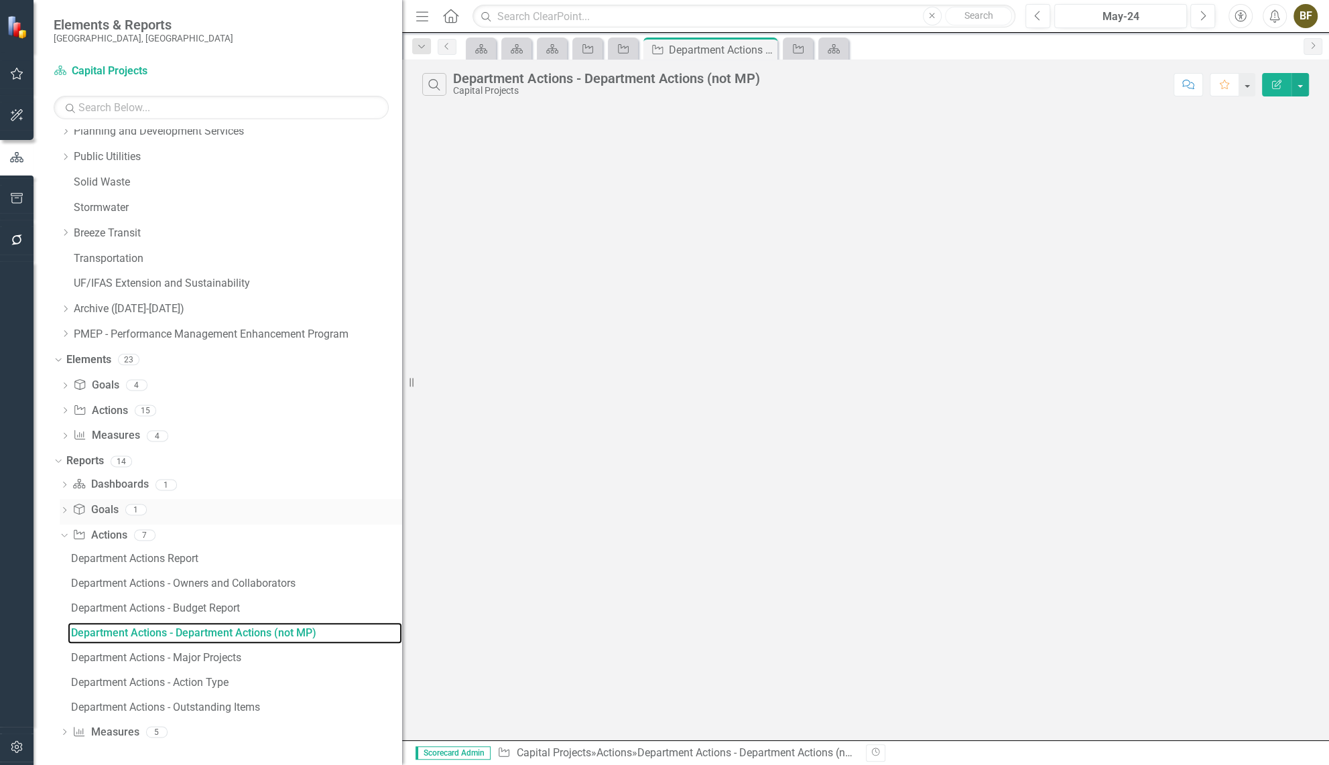
scroll to position [441, 0]
click at [231, 656] on div "Department Actions - Major Projects" at bounding box center [236, 657] width 331 height 12
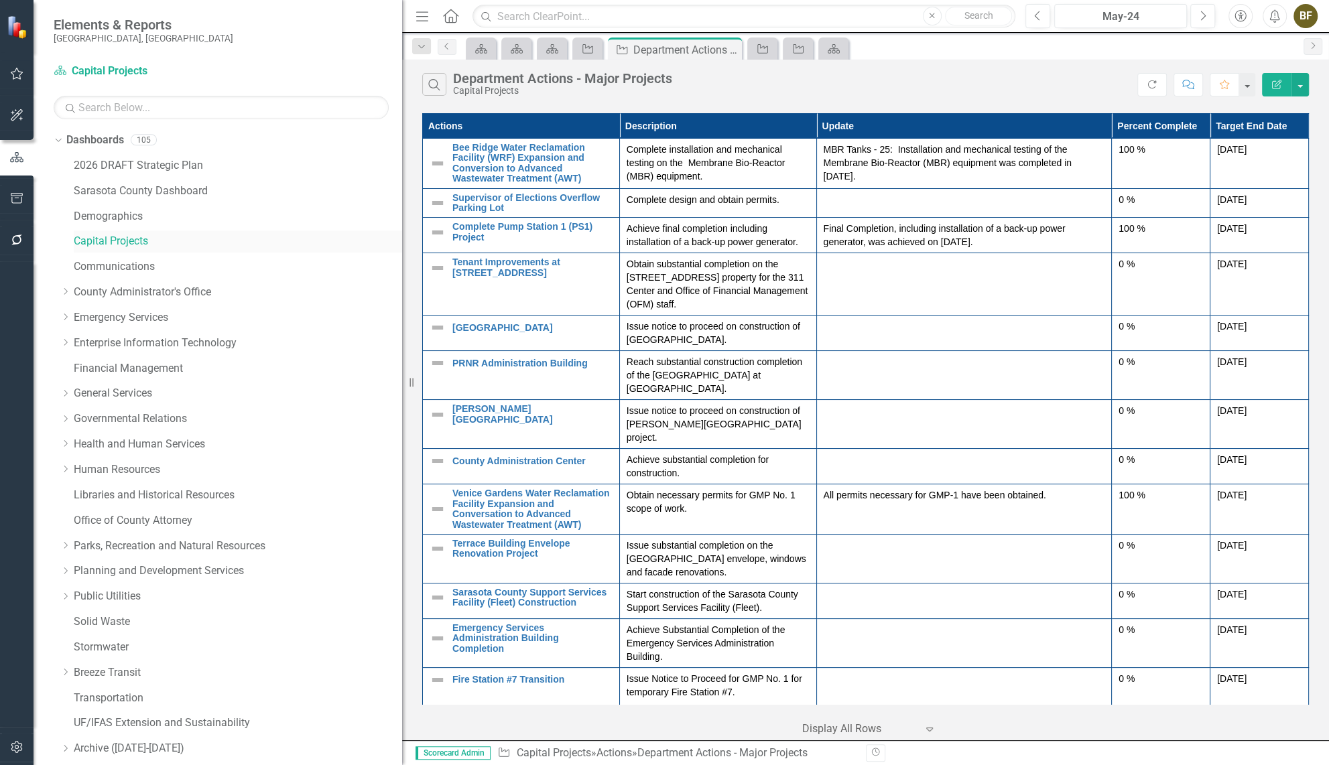
click at [122, 242] on link "Capital Projects" at bounding box center [238, 241] width 328 height 15
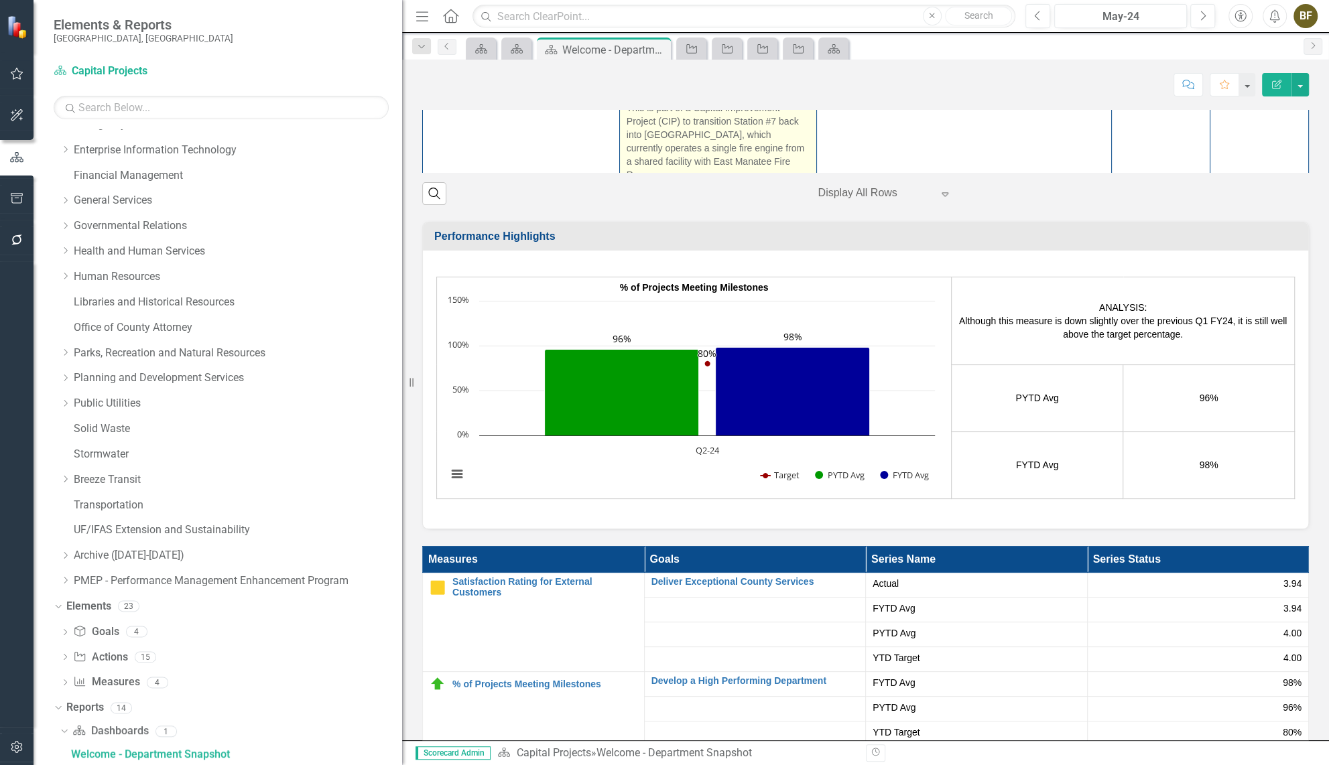
scroll to position [1584, 0]
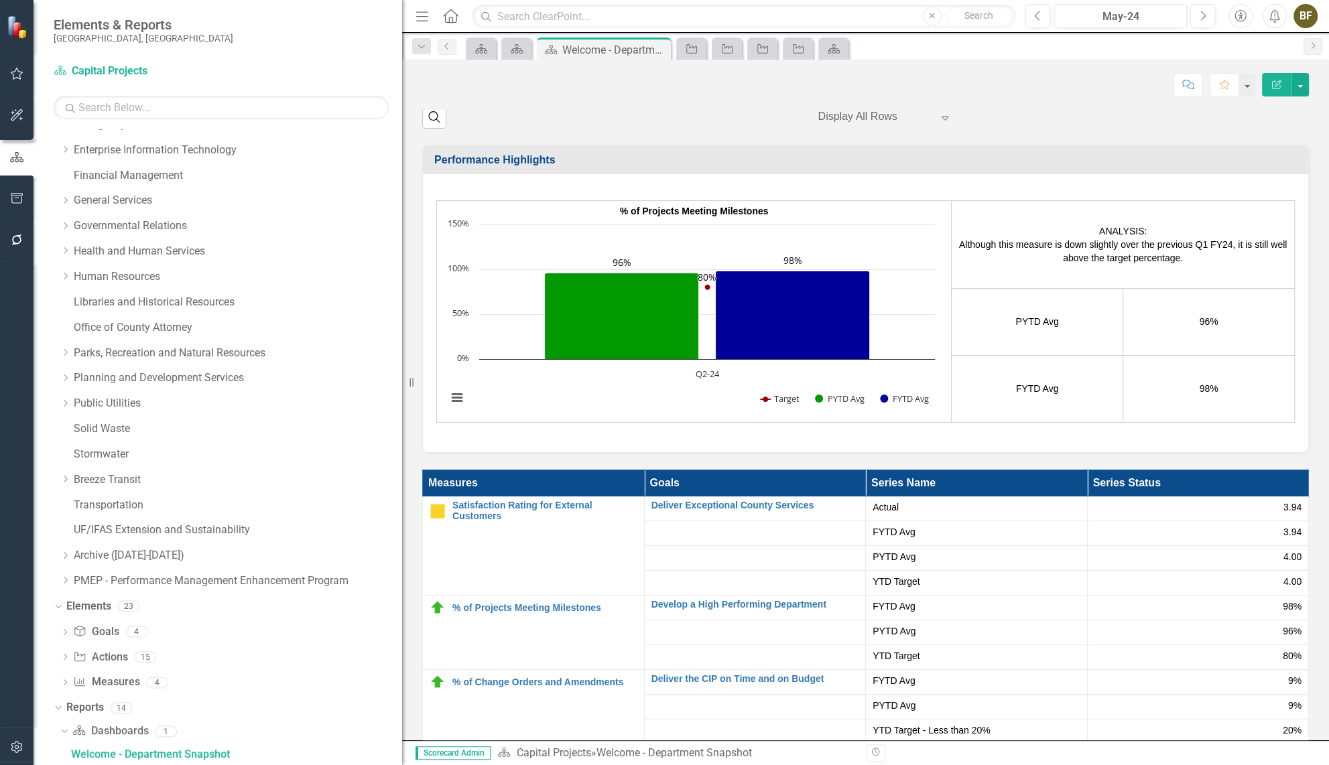
click at [839, 126] on div at bounding box center [875, 117] width 114 height 18
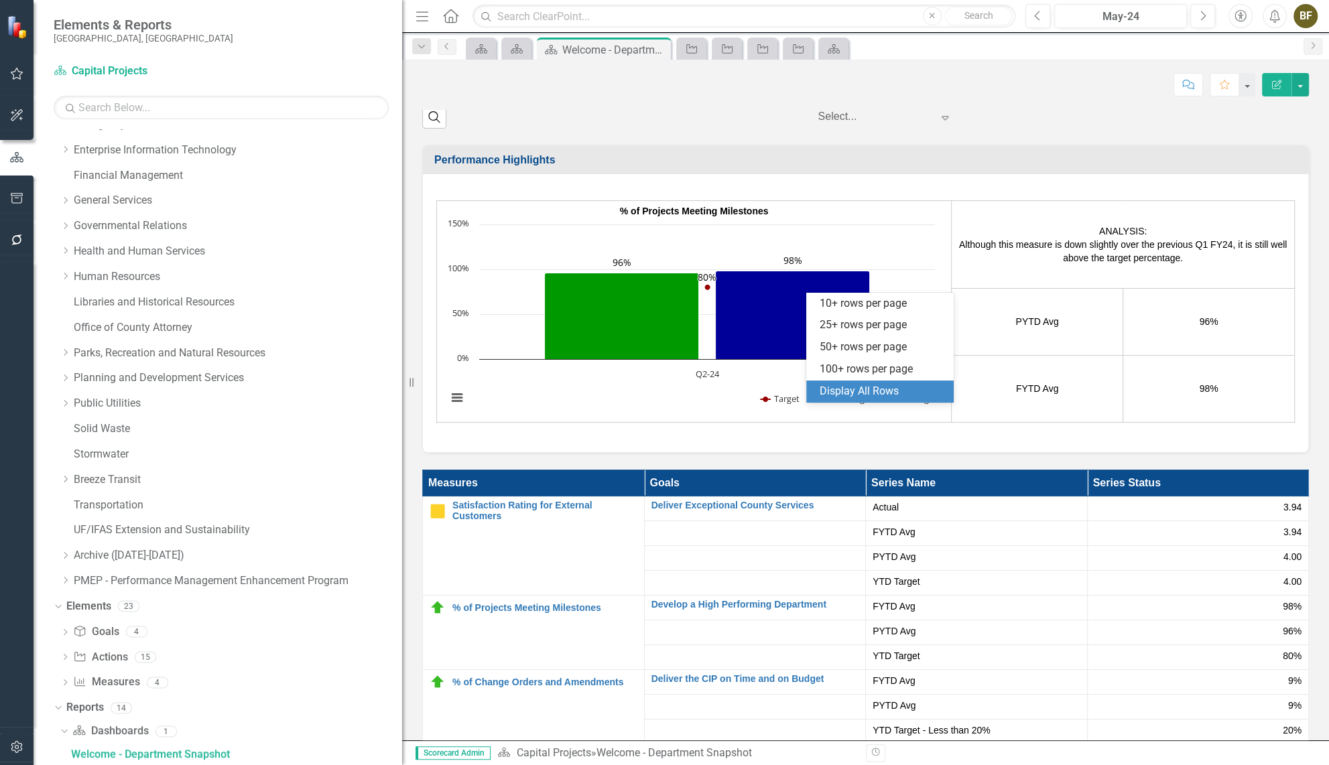
click at [852, 385] on div "Display All Rows" at bounding box center [883, 391] width 126 height 15
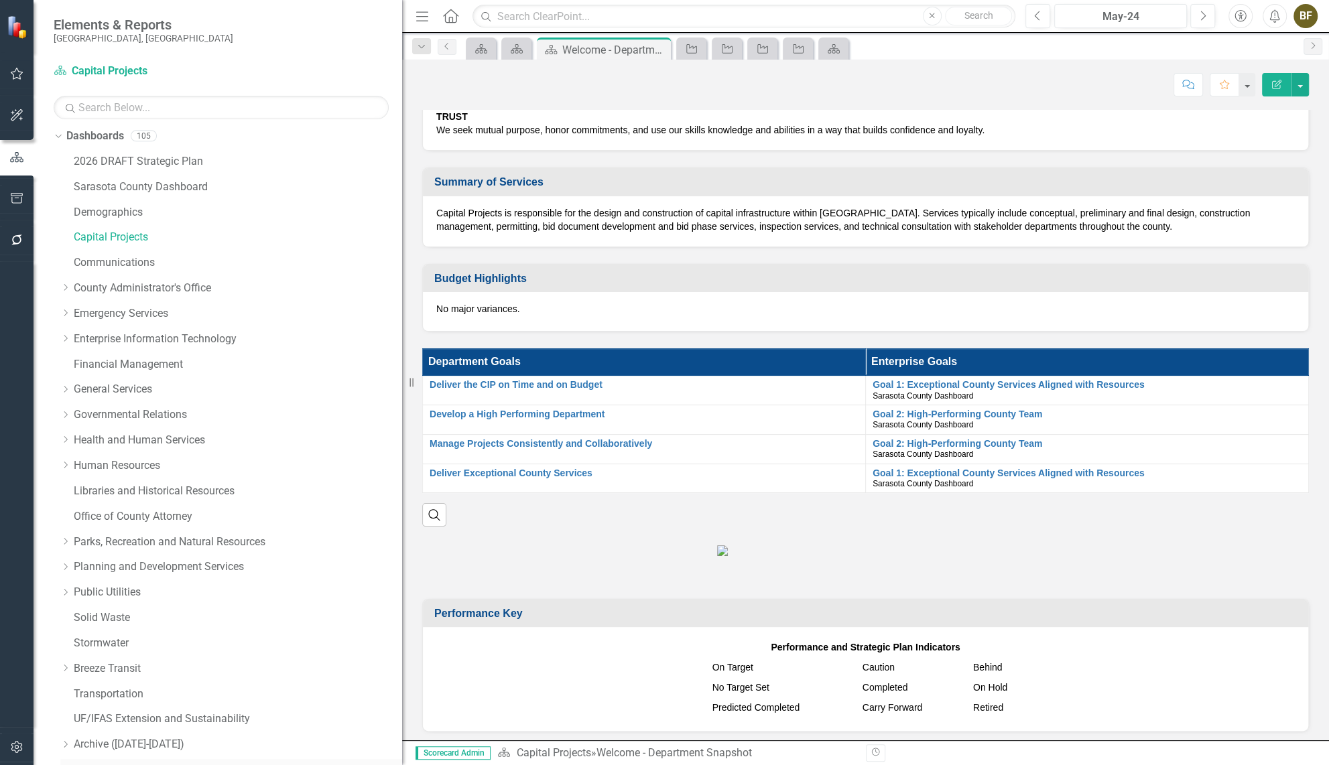
scroll to position [0, 0]
